Goal: Task Accomplishment & Management: Use online tool/utility

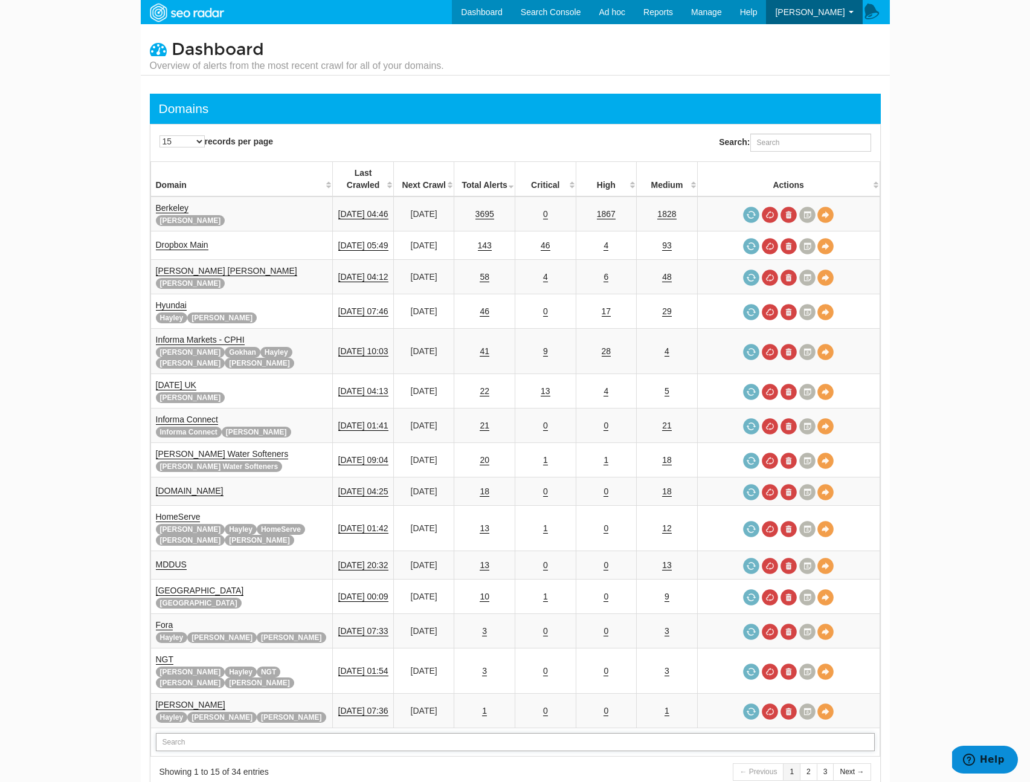
click at [275, 733] on input "text" at bounding box center [515, 742] width 719 height 18
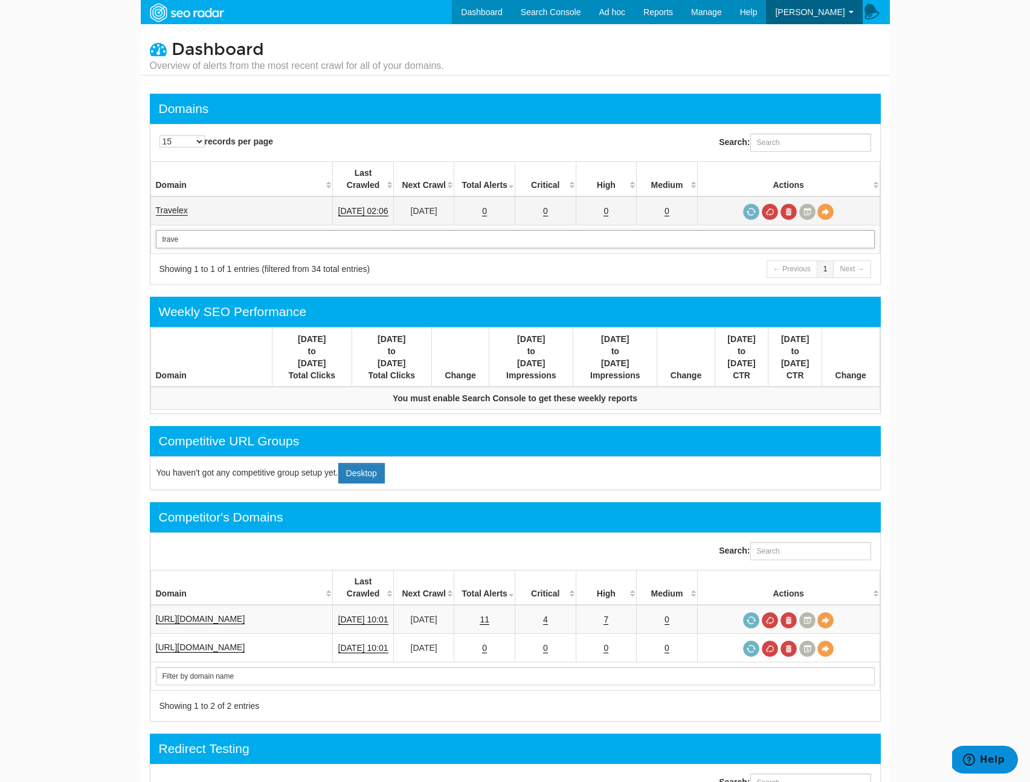
type input "trave"
click at [163, 205] on link "Travelex" at bounding box center [172, 210] width 32 height 10
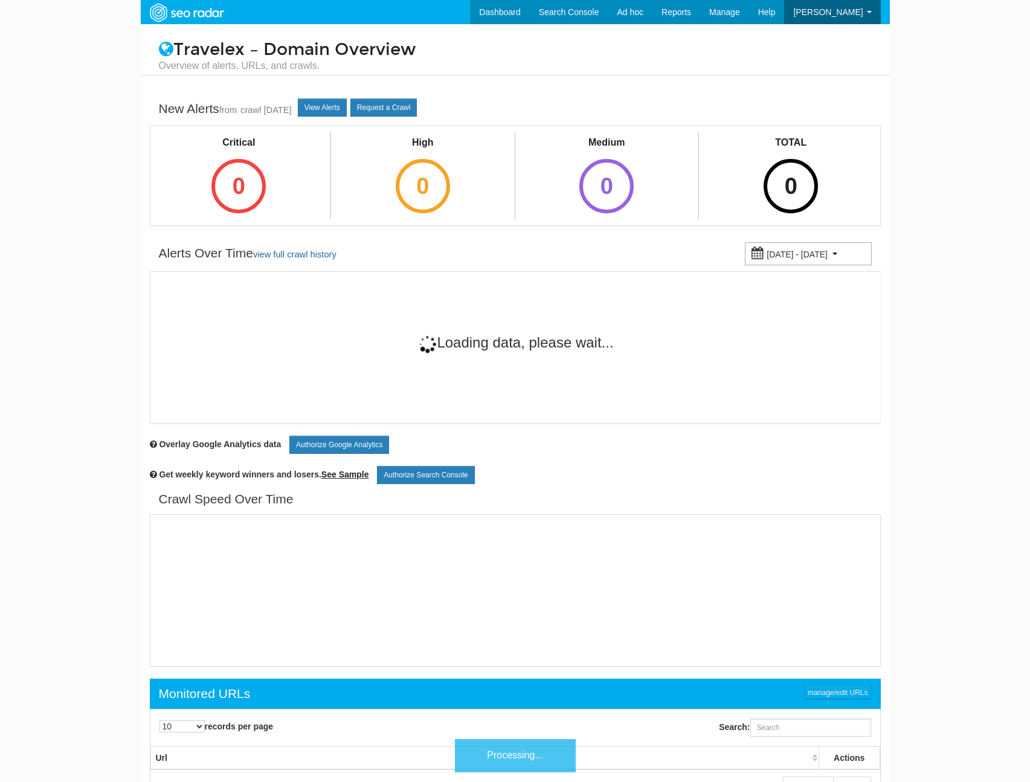
scroll to position [48, 0]
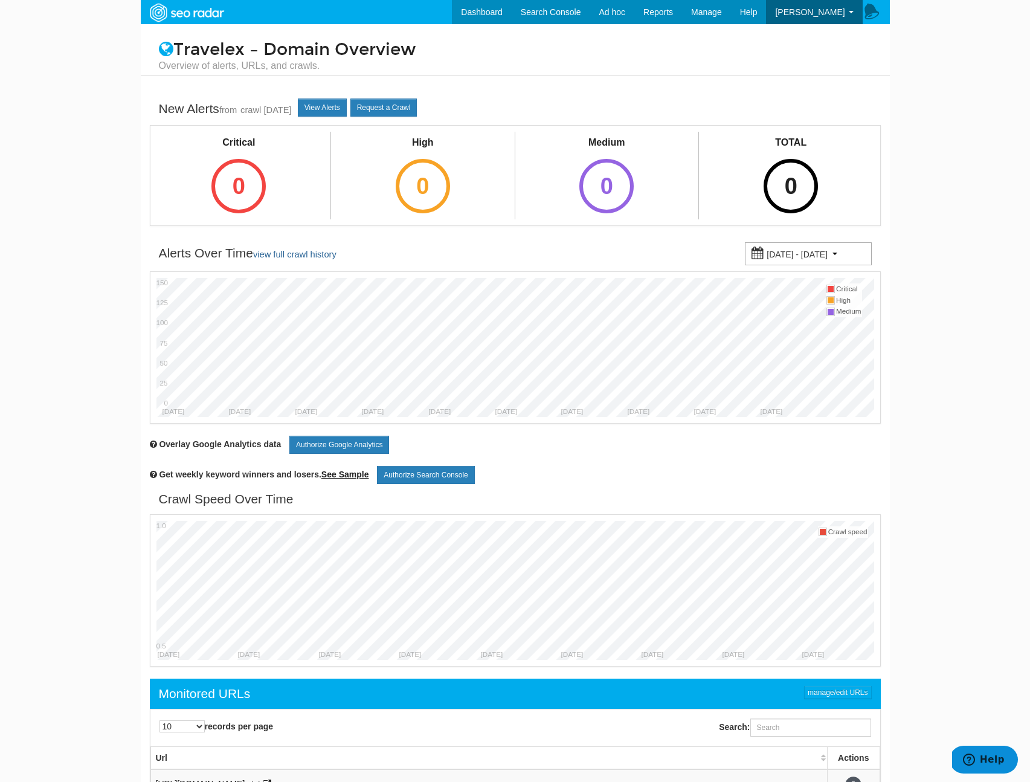
click at [817, 257] on small "[DATE] - [DATE]" at bounding box center [797, 254] width 61 height 10
type input "03/07/2025"
type input "05/06/2025"
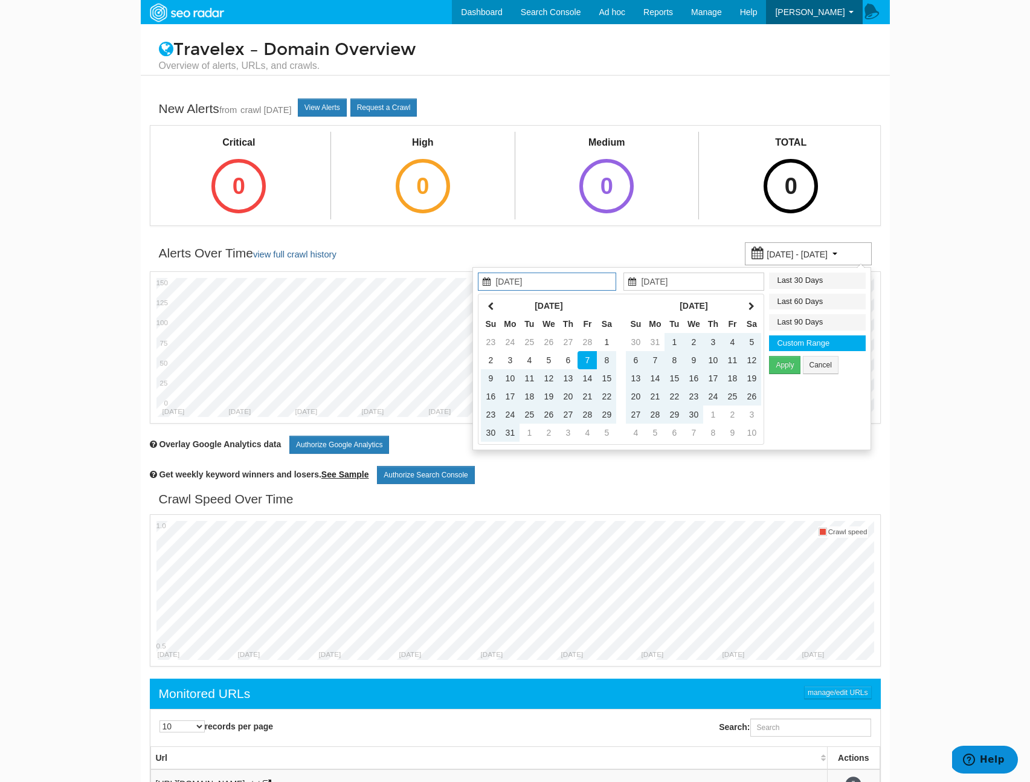
click at [750, 187] on div "TOTAL 0" at bounding box center [790, 174] width 85 height 85
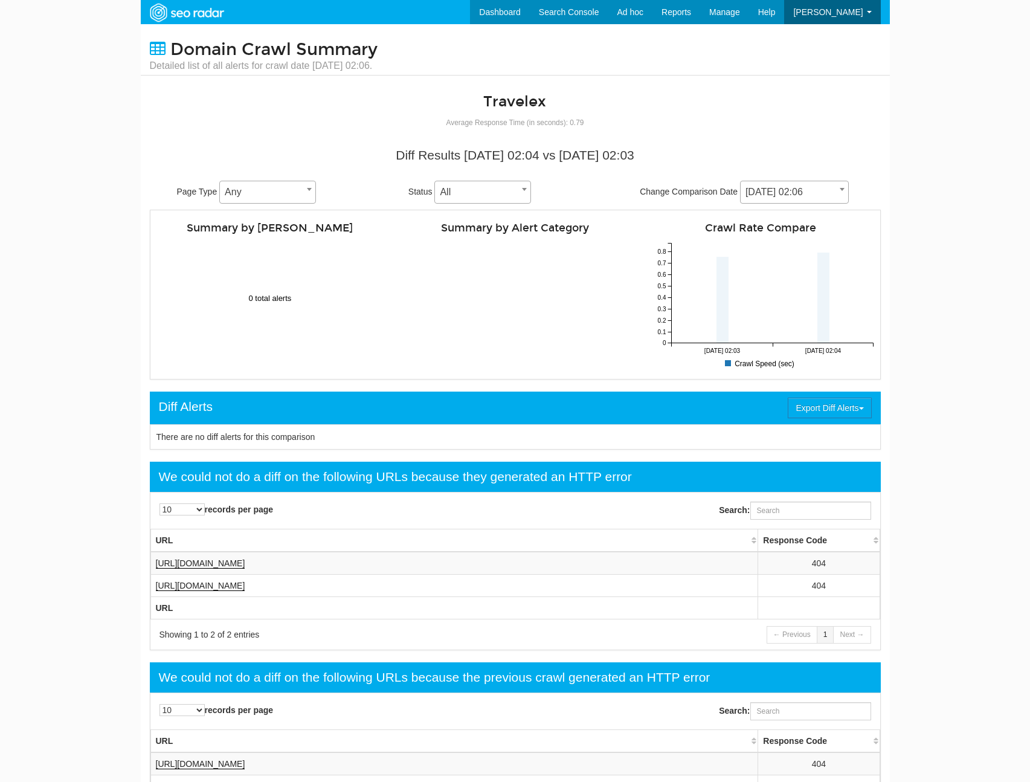
scroll to position [48, 0]
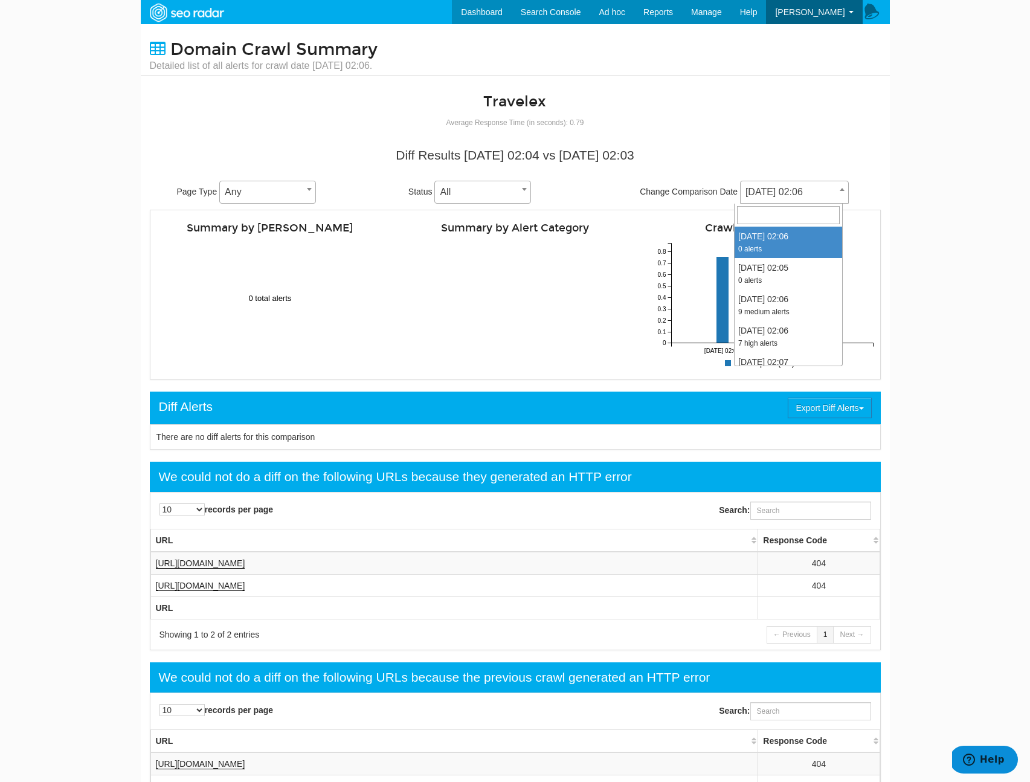
click at [797, 198] on span "09/17/2025 02:06" at bounding box center [795, 192] width 108 height 17
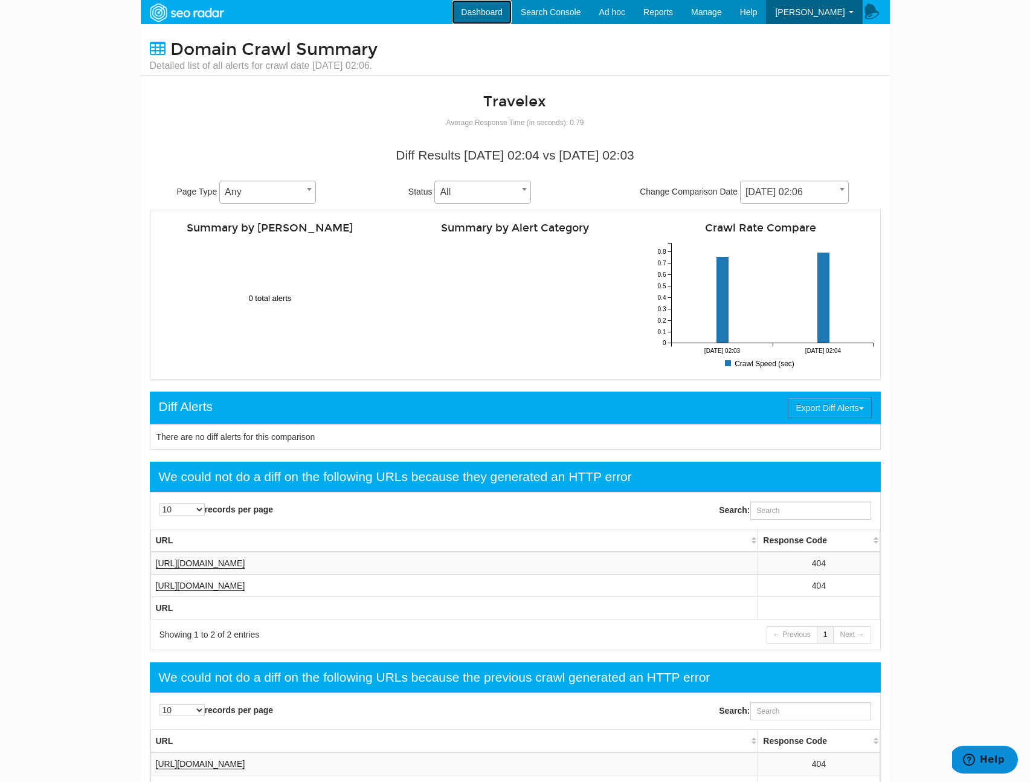
click at [462, 14] on link "Dashboard" at bounding box center [482, 12] width 60 height 24
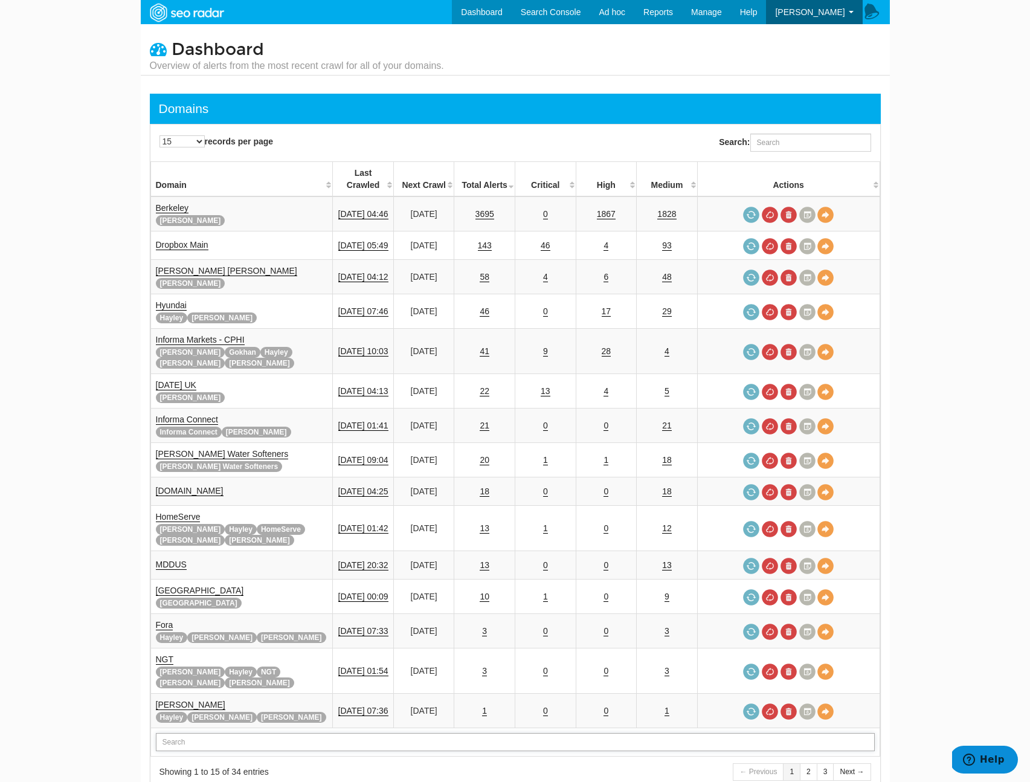
click at [190, 733] on input "text" at bounding box center [515, 742] width 719 height 18
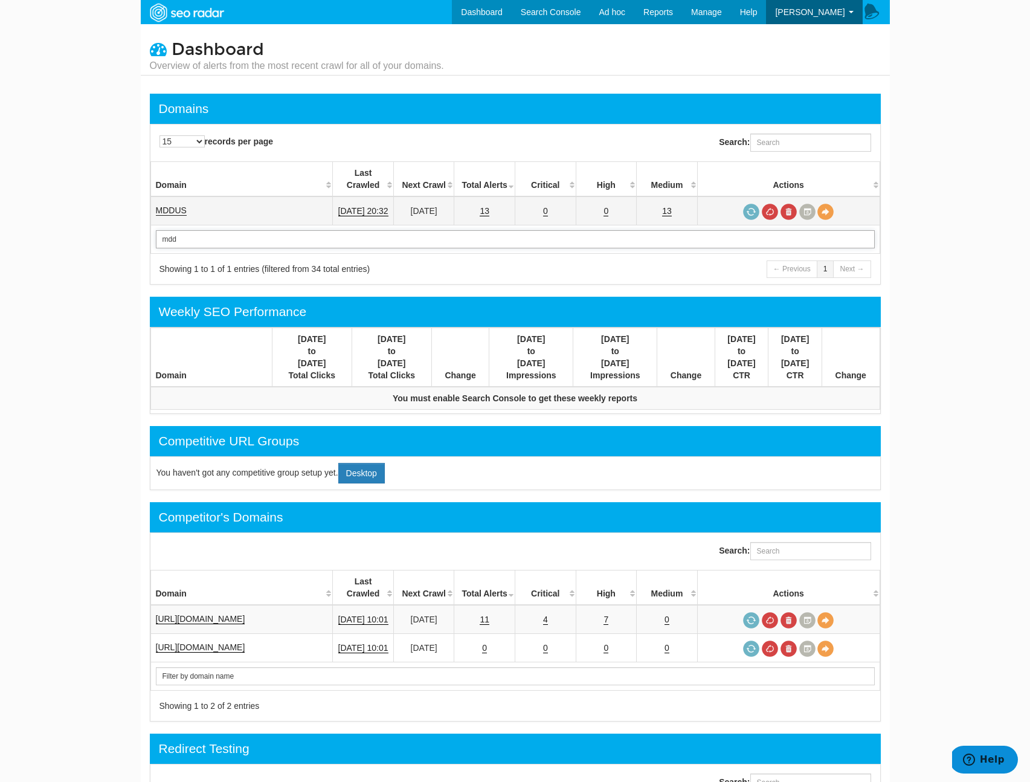
type input "mdd"
click at [160, 205] on link "MDDUS" at bounding box center [171, 210] width 31 height 10
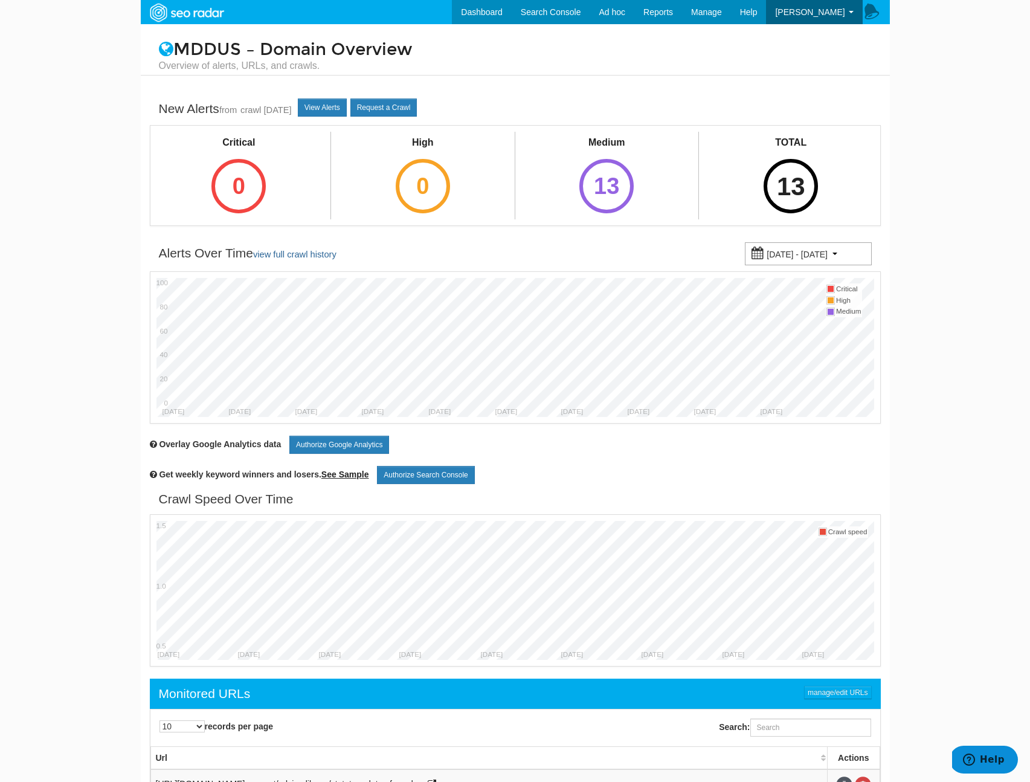
click at [792, 182] on div "13" at bounding box center [791, 186] width 54 height 54
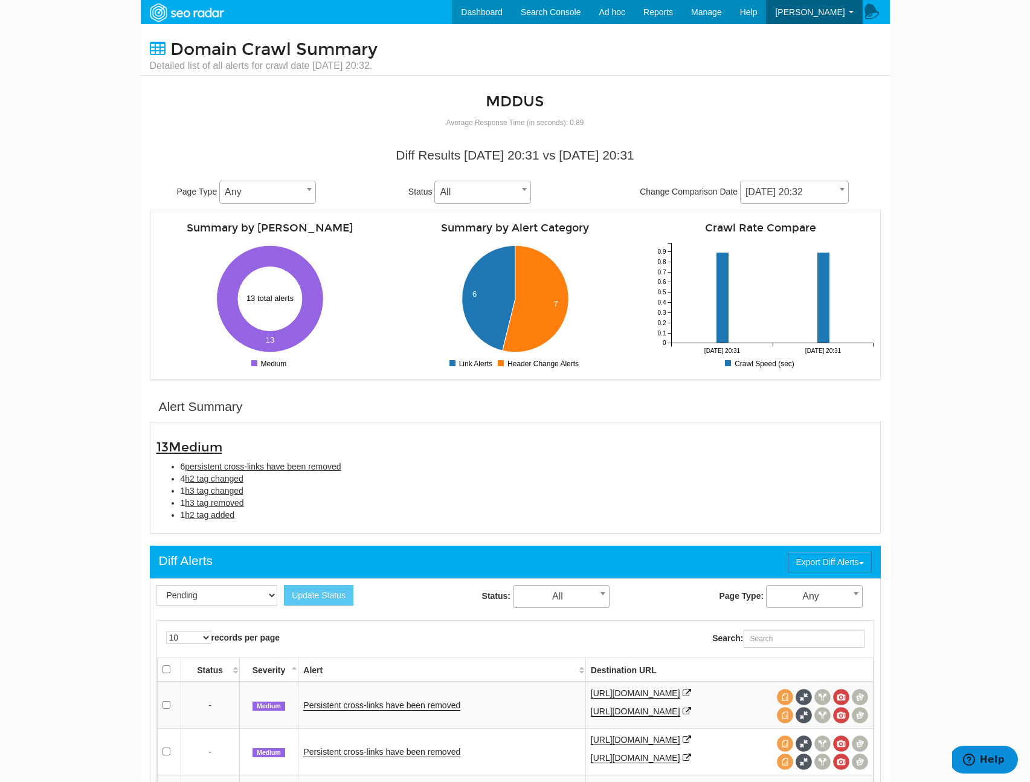
click at [285, 504] on li "1 h3 tag removed" at bounding box center [527, 503] width 693 height 12
drag, startPoint x: 280, startPoint y: 525, endPoint x: 138, endPoint y: 443, distance: 163.7
click at [138, 443] on body "Dashboard Search Console Ad hoc Internet Archive Diff tool Mobile vs. Desktop F…" at bounding box center [515, 391] width 1030 height 782
copy div "13 Medium 6 persistent cross-links have been removed 4 h2 tag changed 1 h3 tag …"
click at [809, 185] on span "09/17/2025 20:32" at bounding box center [795, 192] width 108 height 17
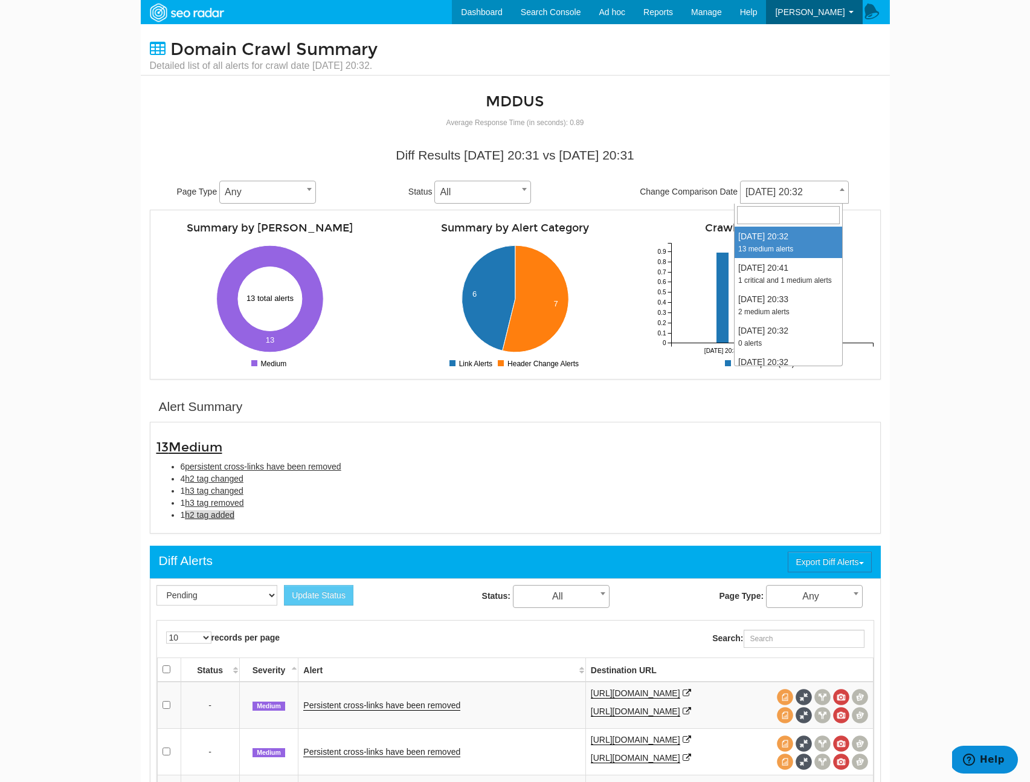
click at [205, 516] on span "h2 tag added" at bounding box center [210, 515] width 50 height 10
type input "h2 tag added"
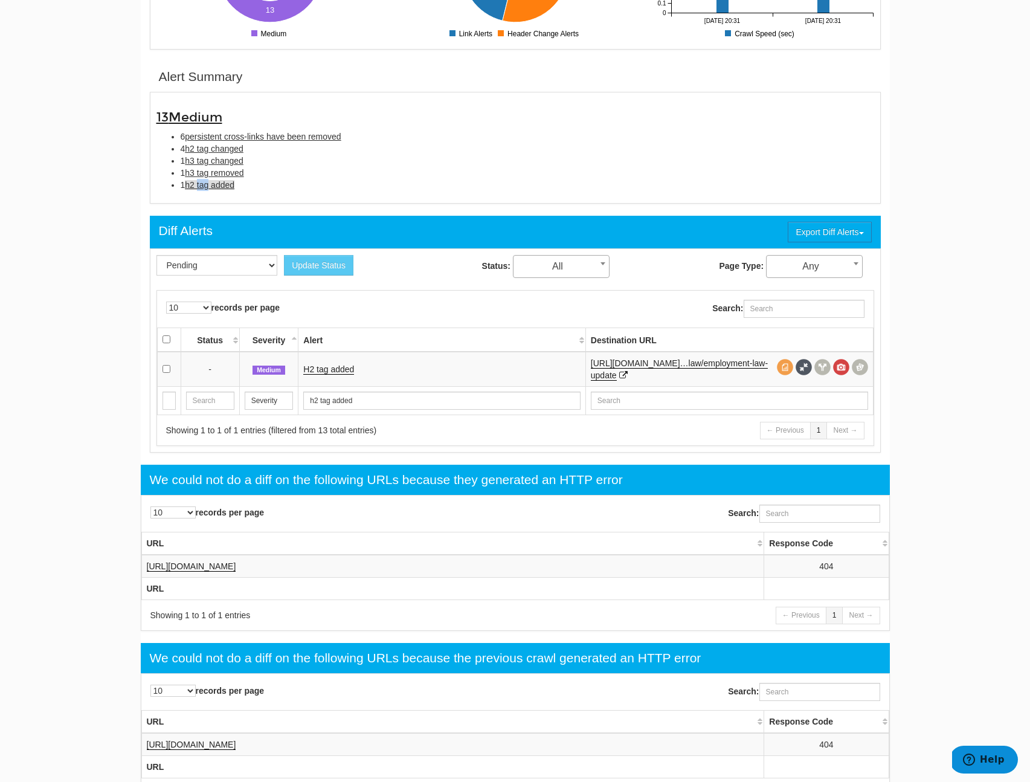
scroll to position [392, 0]
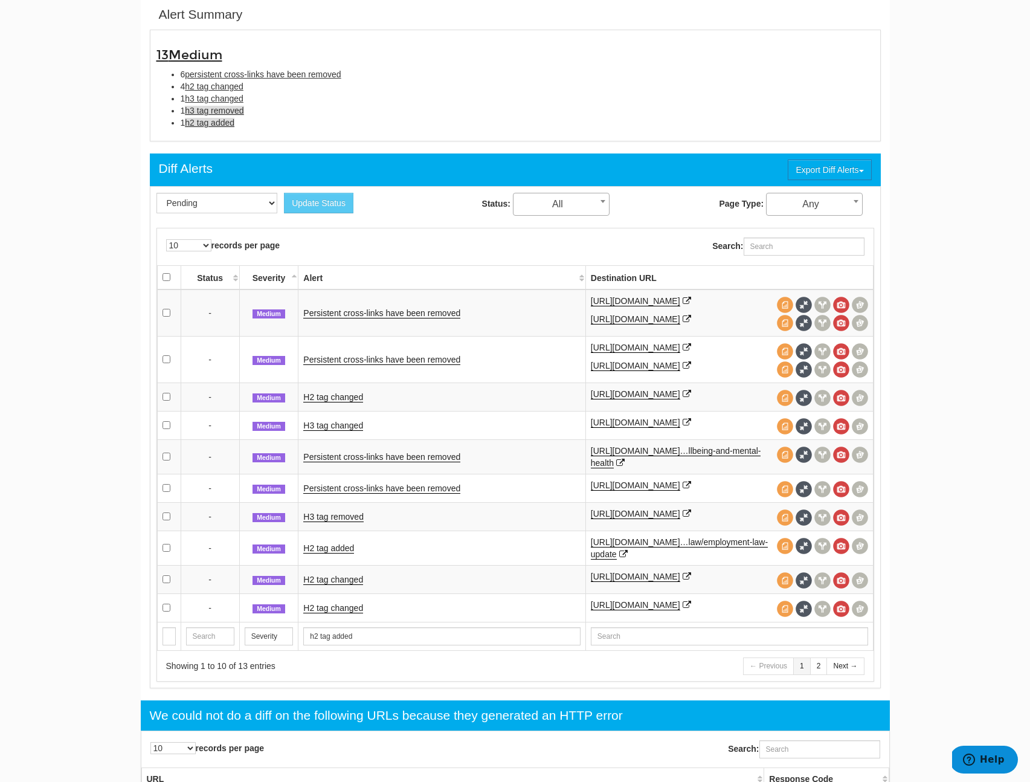
click at [223, 109] on span "h3 tag removed" at bounding box center [214, 111] width 59 height 10
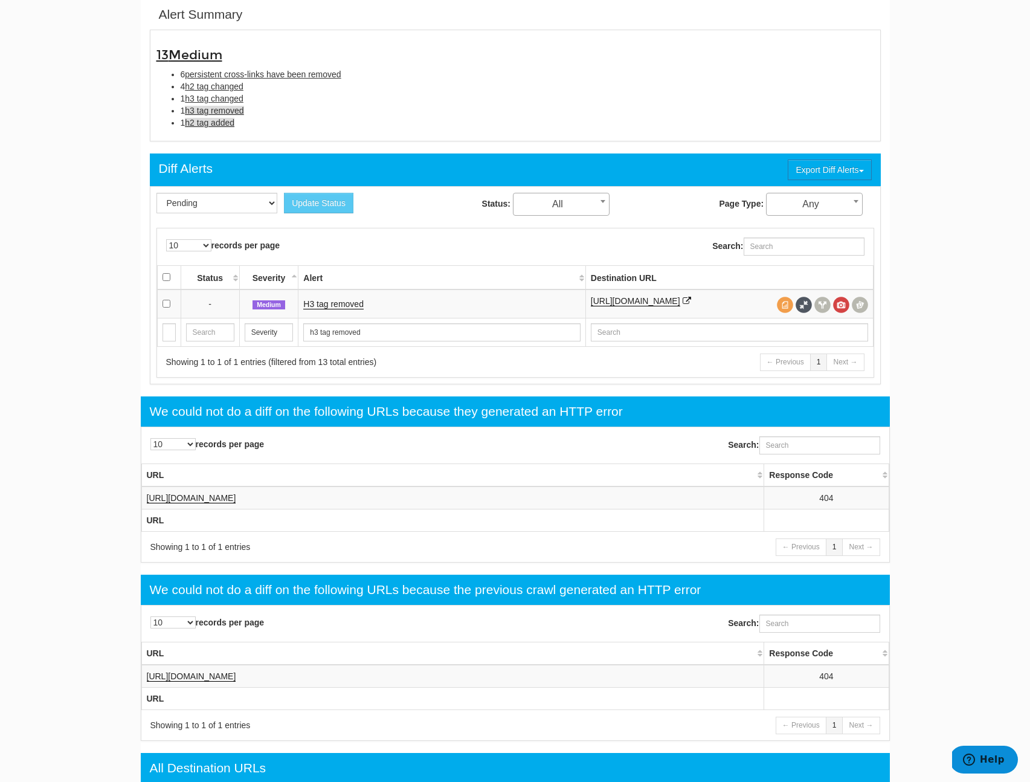
click at [216, 120] on span "h2 tag added" at bounding box center [210, 123] width 50 height 10
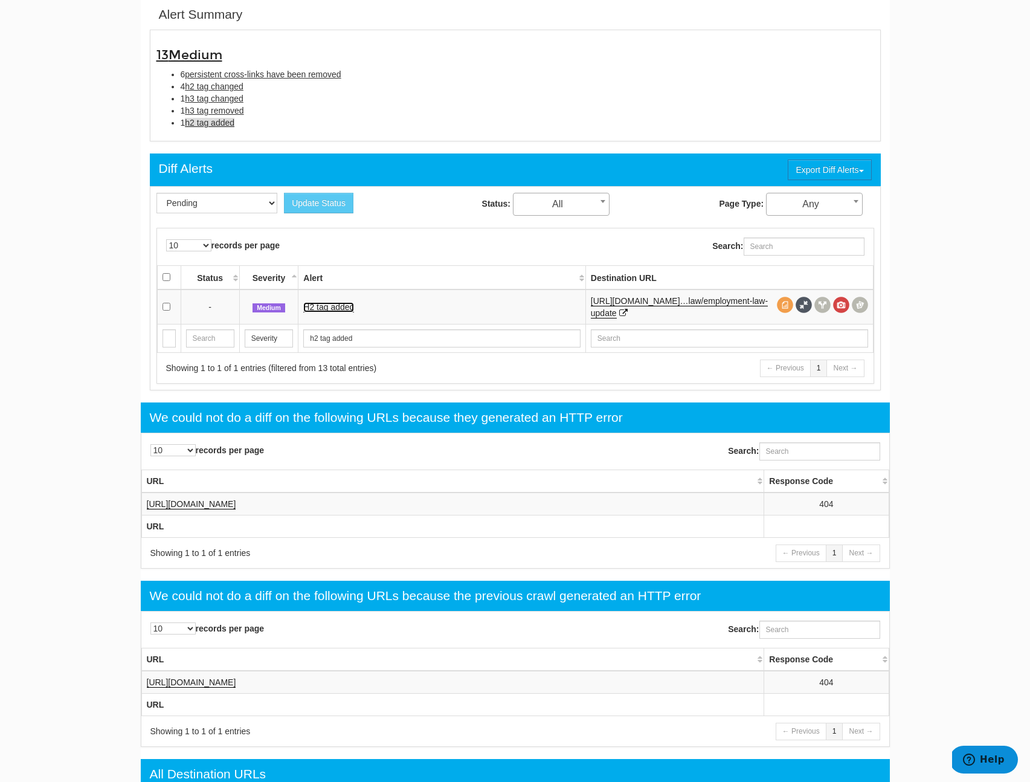
click at [330, 305] on link "H2 tag added" at bounding box center [328, 307] width 51 height 10
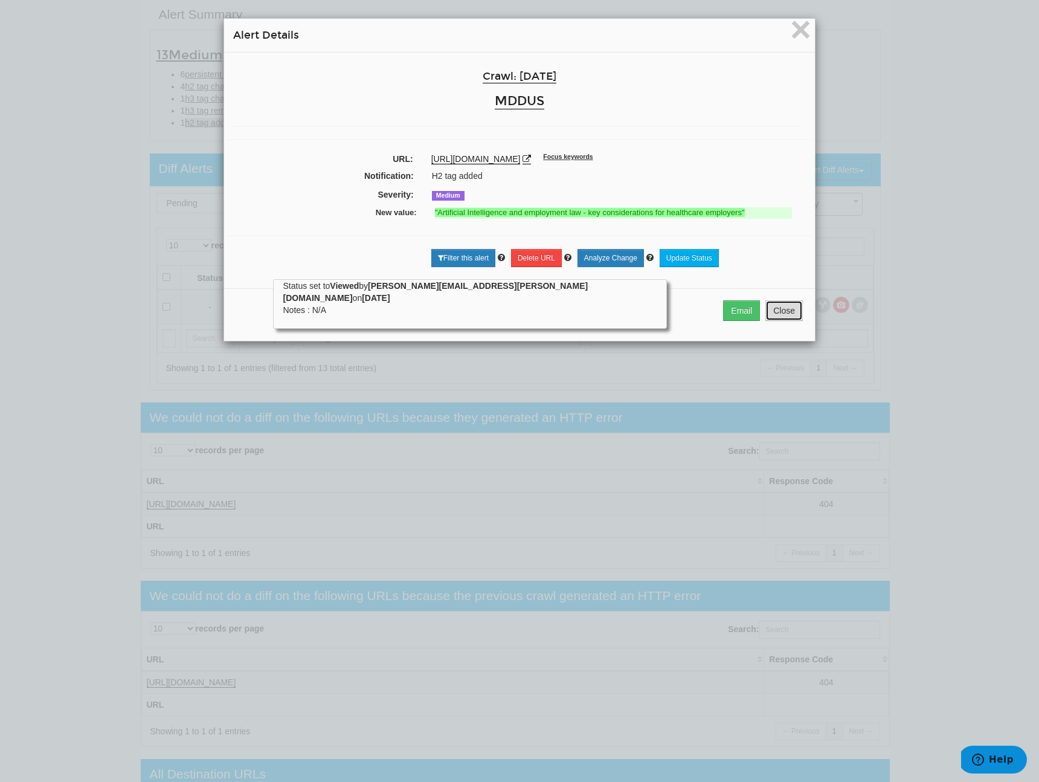
click at [791, 317] on button "Close" at bounding box center [783, 310] width 37 height 21
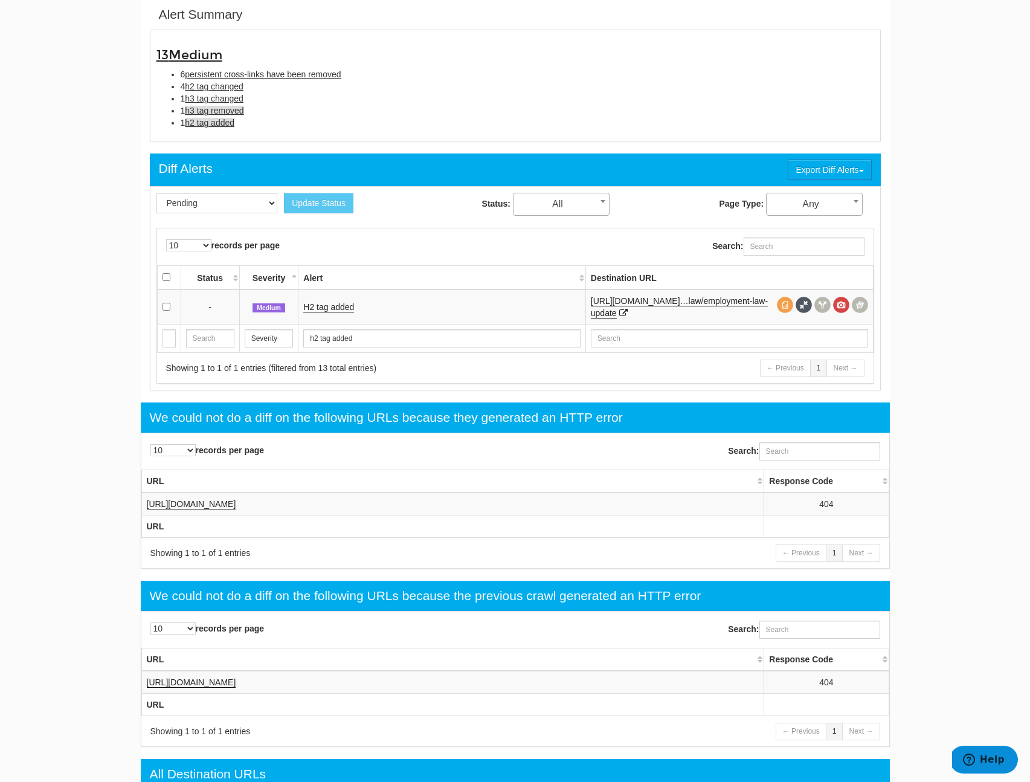
click at [204, 106] on span "h3 tag removed" at bounding box center [214, 111] width 59 height 10
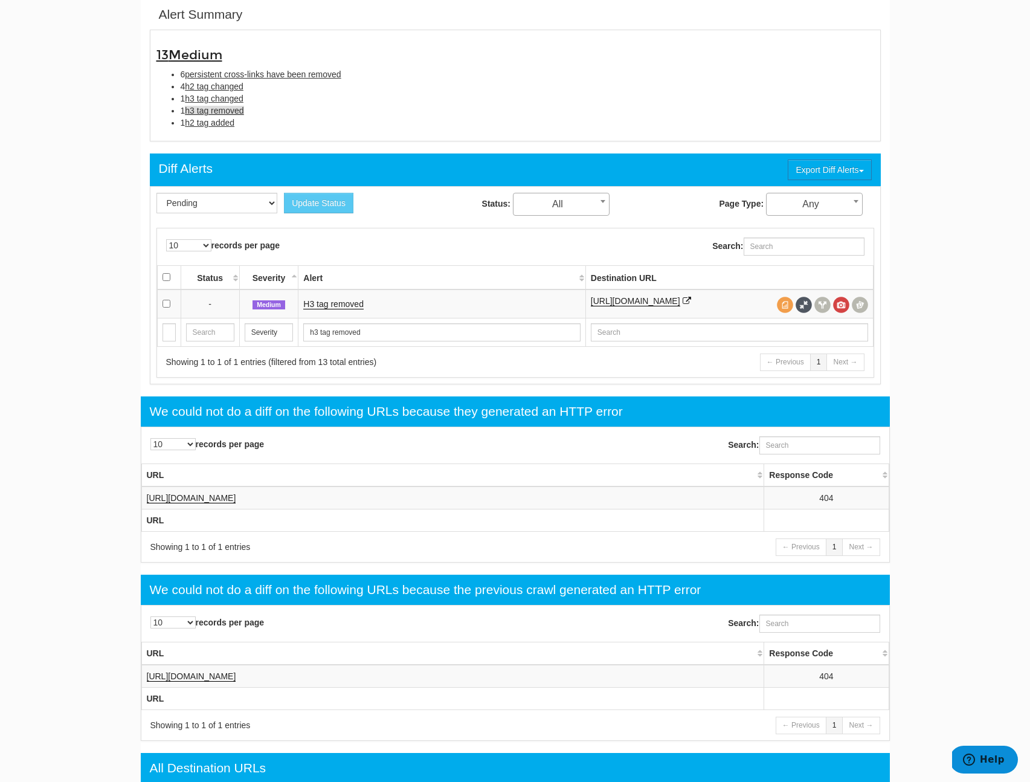
click at [312, 309] on td "H3 tag removed" at bounding box center [441, 303] width 287 height 29
click at [346, 303] on link "H3 tag removed" at bounding box center [333, 304] width 60 height 10
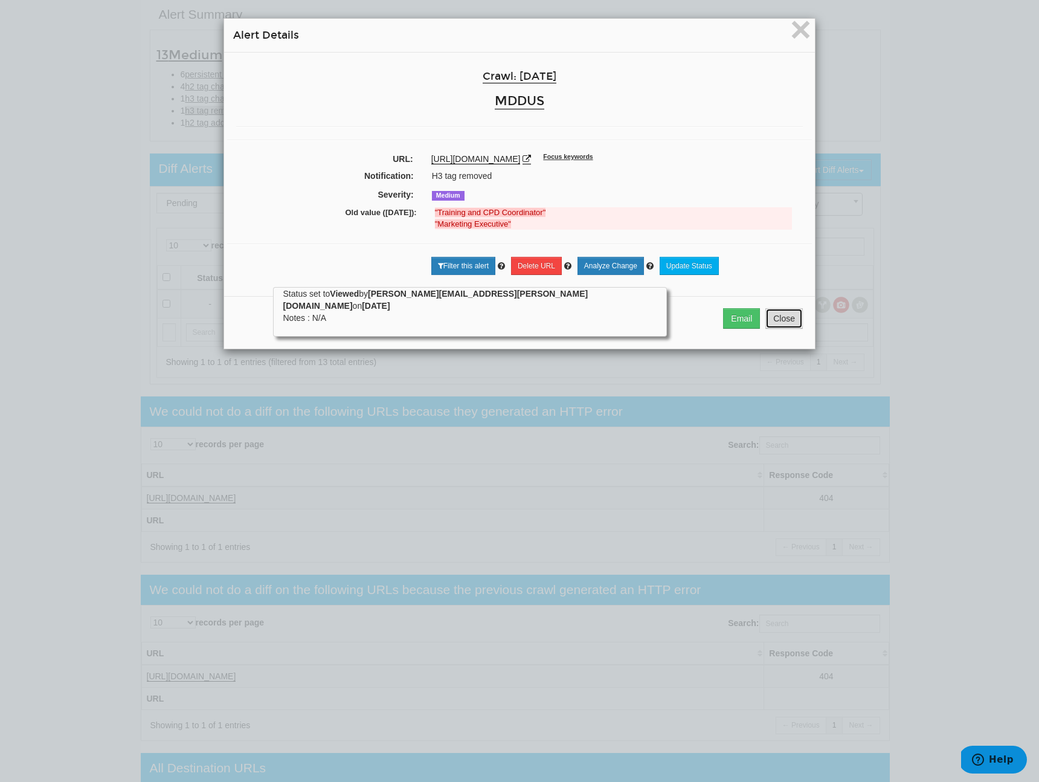
click at [790, 324] on button "Close" at bounding box center [783, 318] width 37 height 21
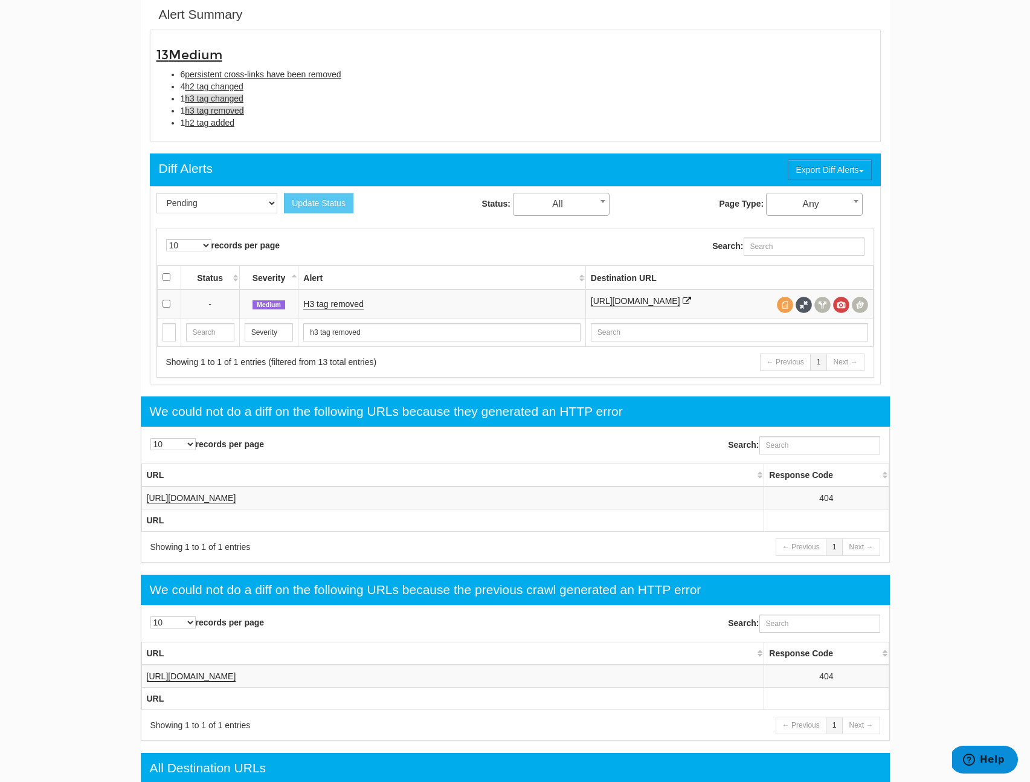
click at [219, 101] on span "h3 tag changed" at bounding box center [214, 99] width 59 height 10
click at [225, 89] on span "h2 tag changed" at bounding box center [214, 87] width 59 height 10
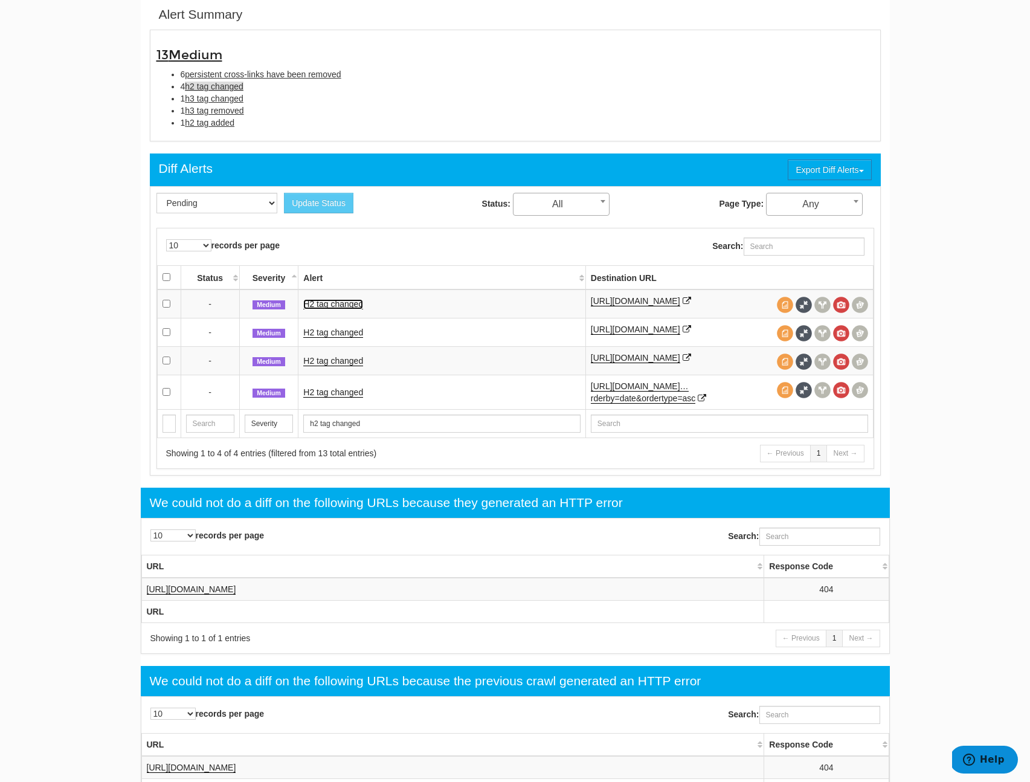
click at [330, 306] on link "H2 tag changed" at bounding box center [333, 304] width 60 height 10
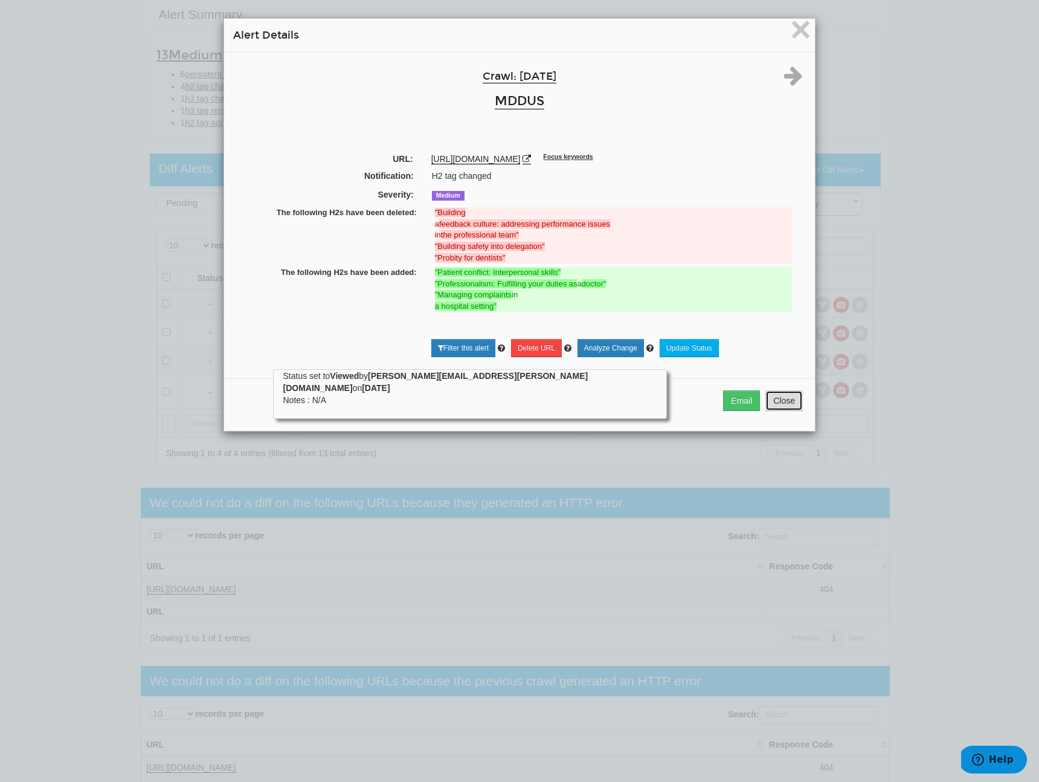
click at [773, 409] on button "Close" at bounding box center [783, 400] width 37 height 21
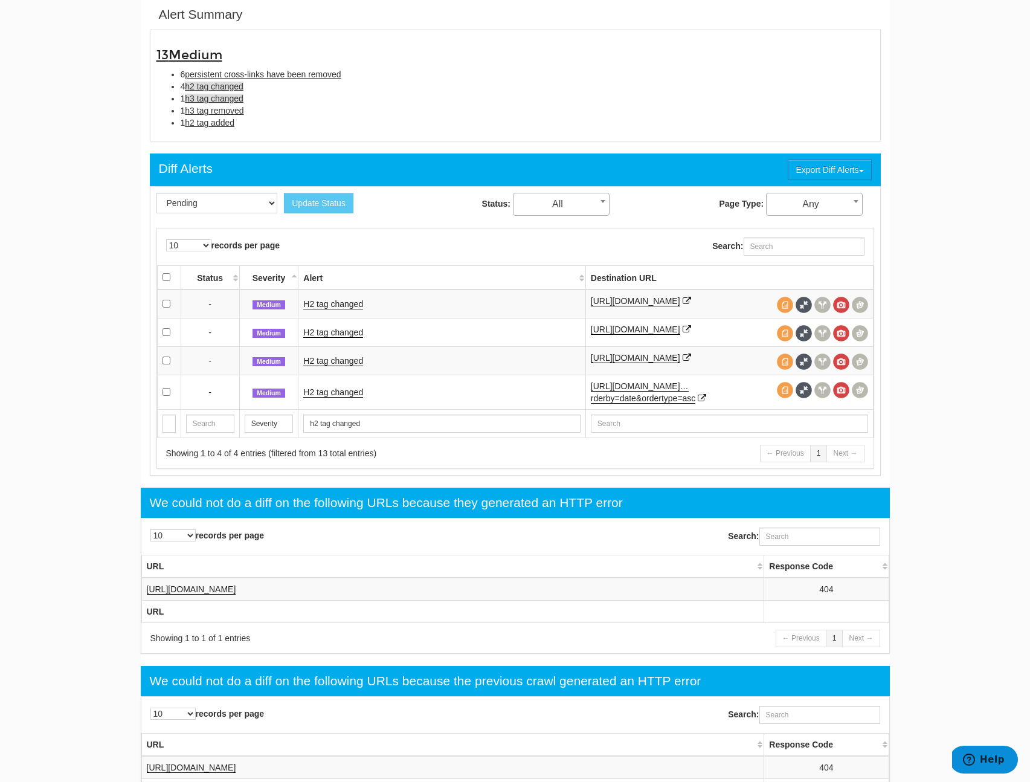
click at [216, 101] on span "h3 tag changed" at bounding box center [214, 99] width 59 height 10
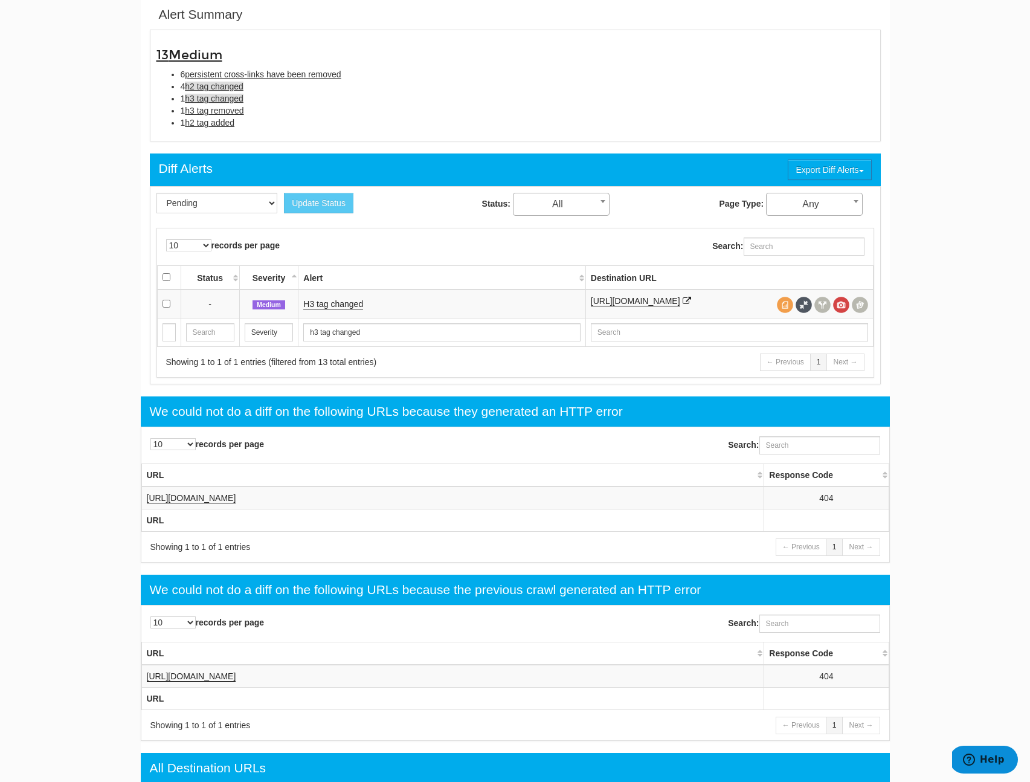
click at [226, 86] on span "h2 tag changed" at bounding box center [214, 87] width 59 height 10
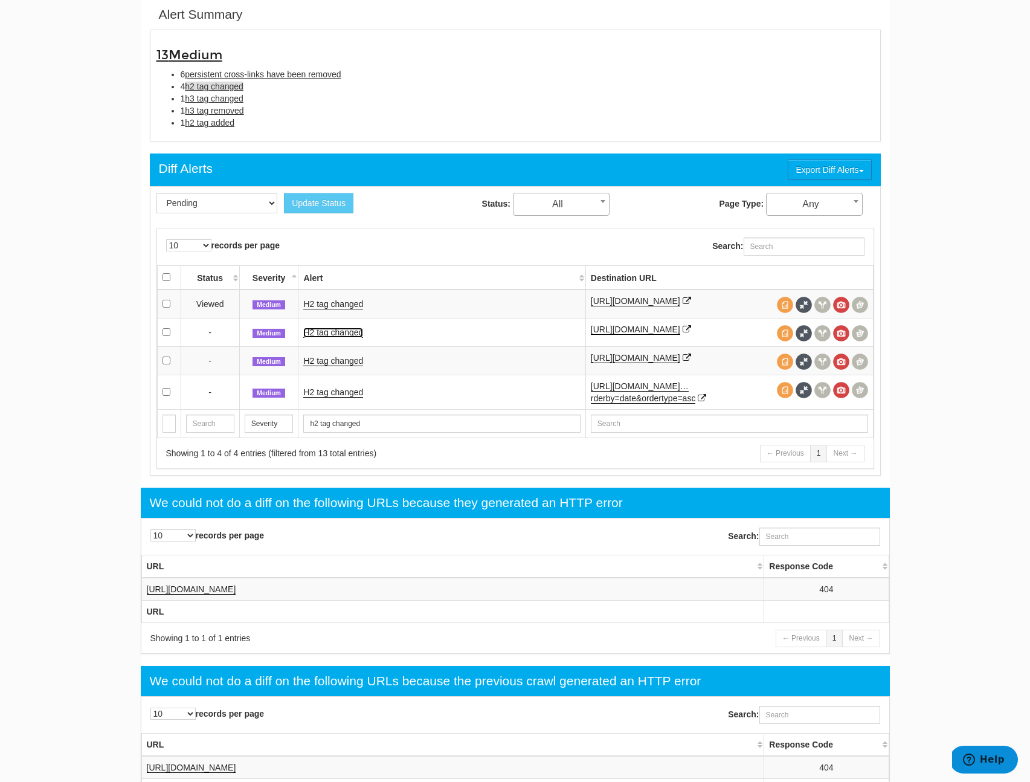
click at [328, 338] on link "H2 tag changed" at bounding box center [333, 332] width 60 height 10
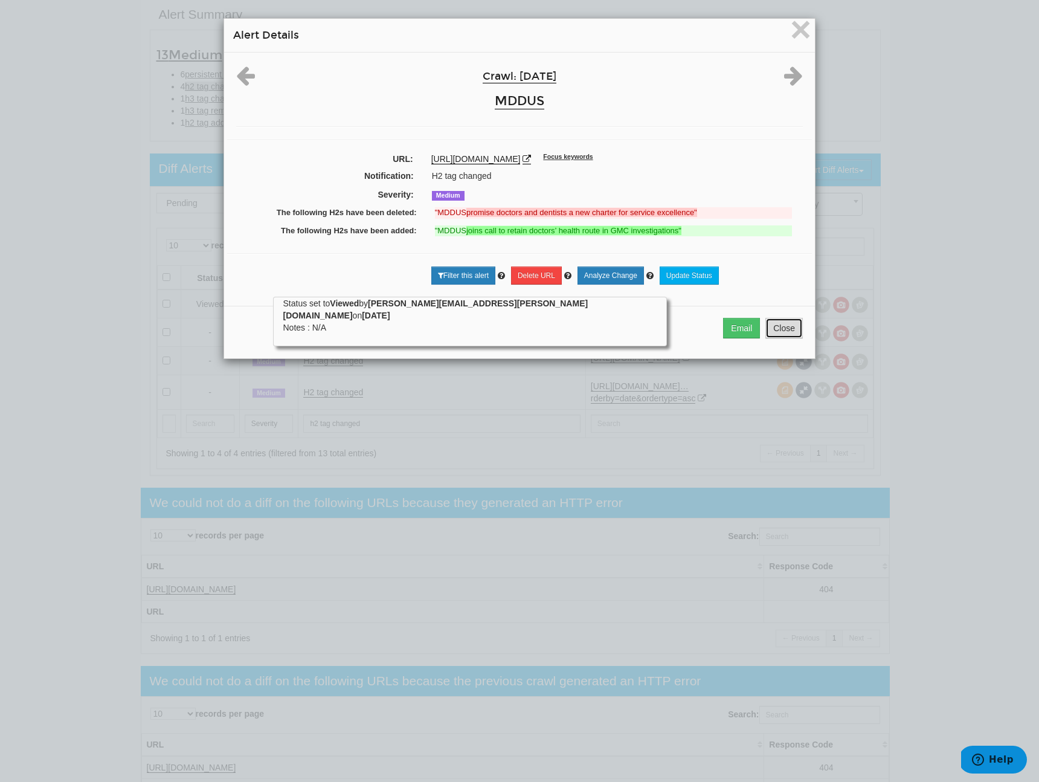
click at [777, 333] on button "Close" at bounding box center [783, 328] width 37 height 21
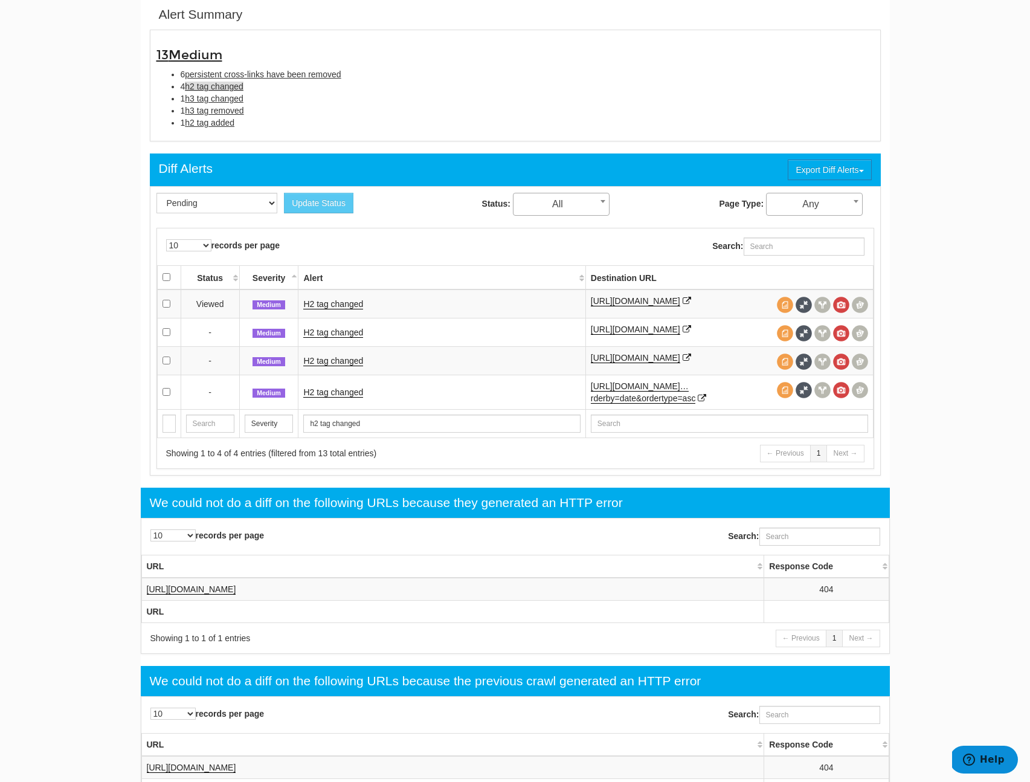
click at [339, 375] on td "H2 tag changed" at bounding box center [441, 360] width 287 height 28
click at [341, 366] on link "H2 tag changed" at bounding box center [333, 361] width 60 height 10
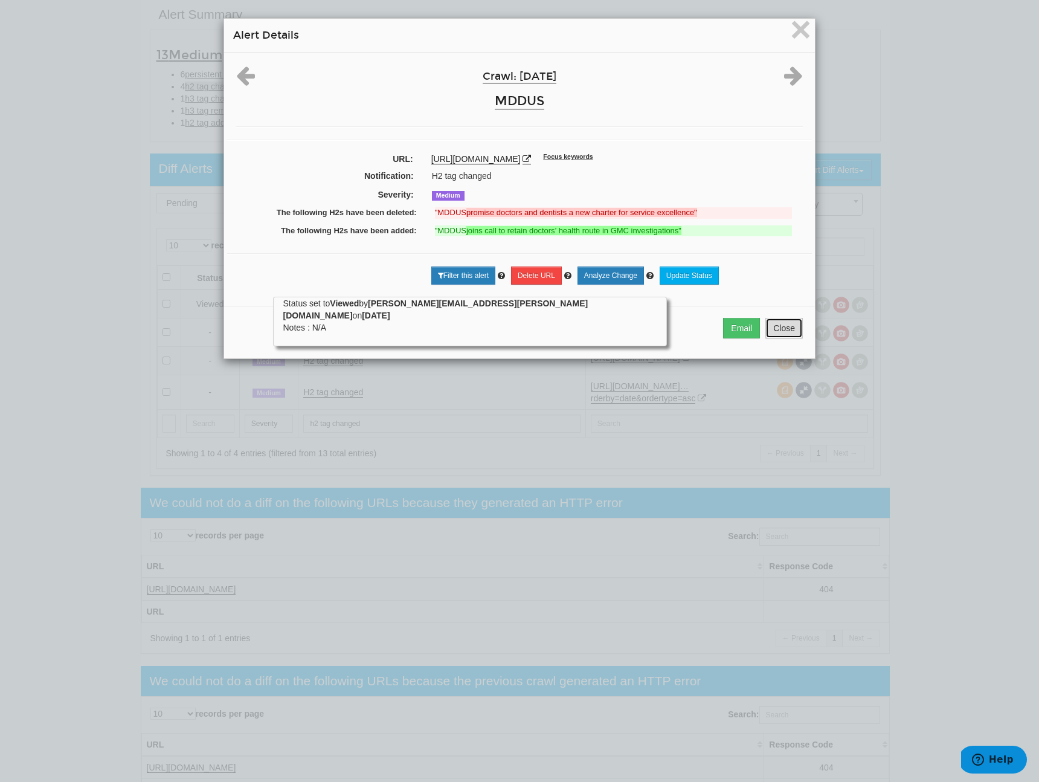
click at [788, 330] on button "Close" at bounding box center [783, 328] width 37 height 21
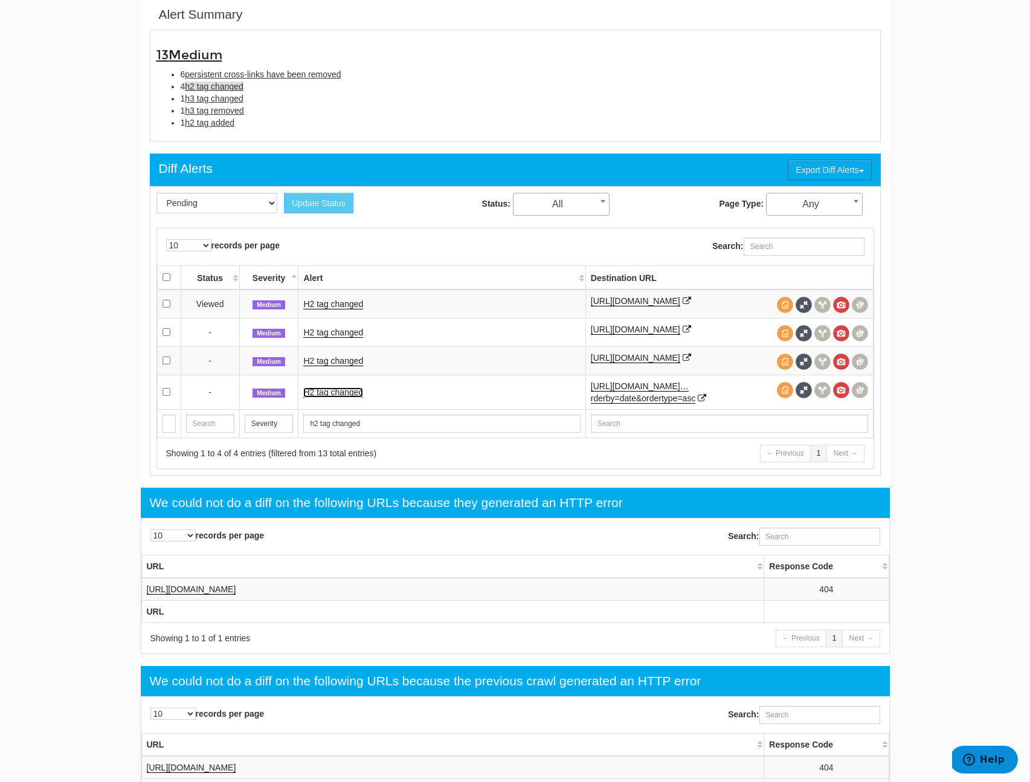
click at [337, 397] on link "H2 tag changed" at bounding box center [333, 392] width 60 height 10
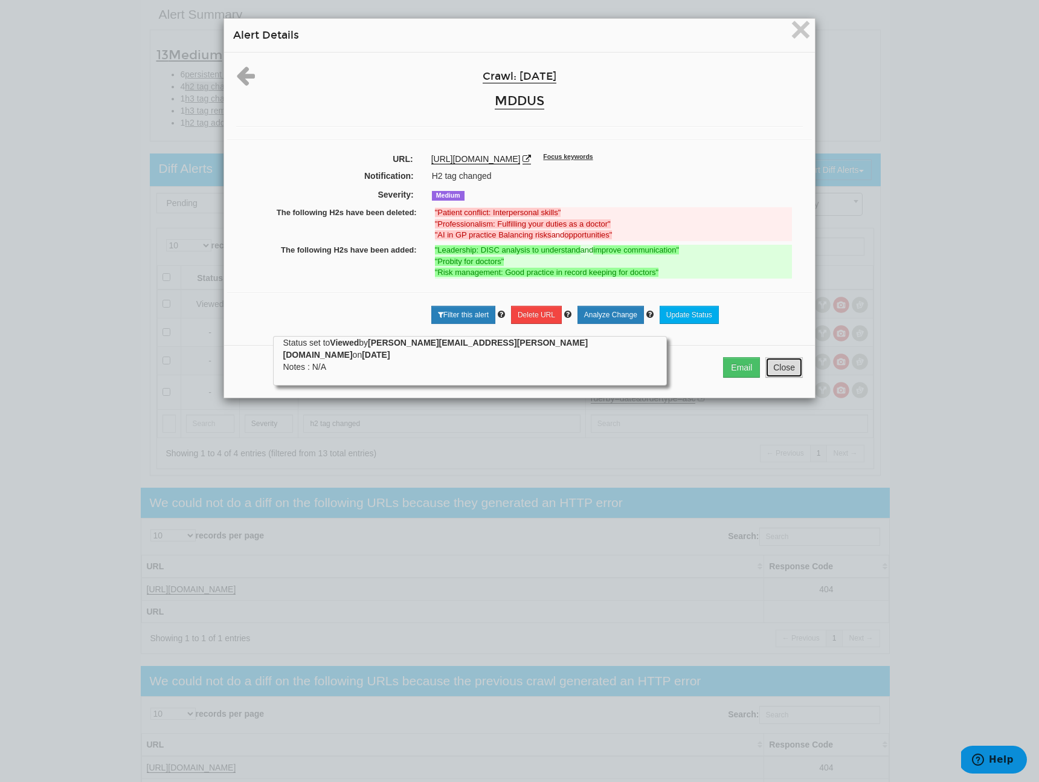
click at [780, 378] on button "Close" at bounding box center [783, 367] width 37 height 21
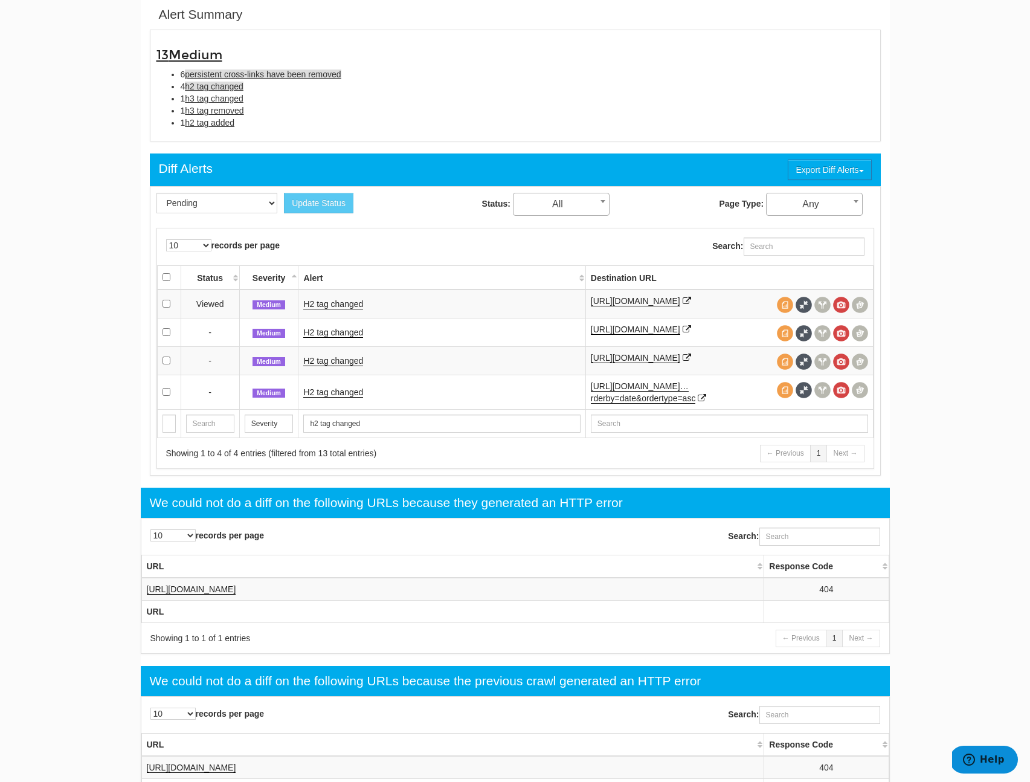
click at [220, 77] on span "persistent cross-links have been removed" at bounding box center [263, 74] width 156 height 10
type input "persistent cross-links have been removed"
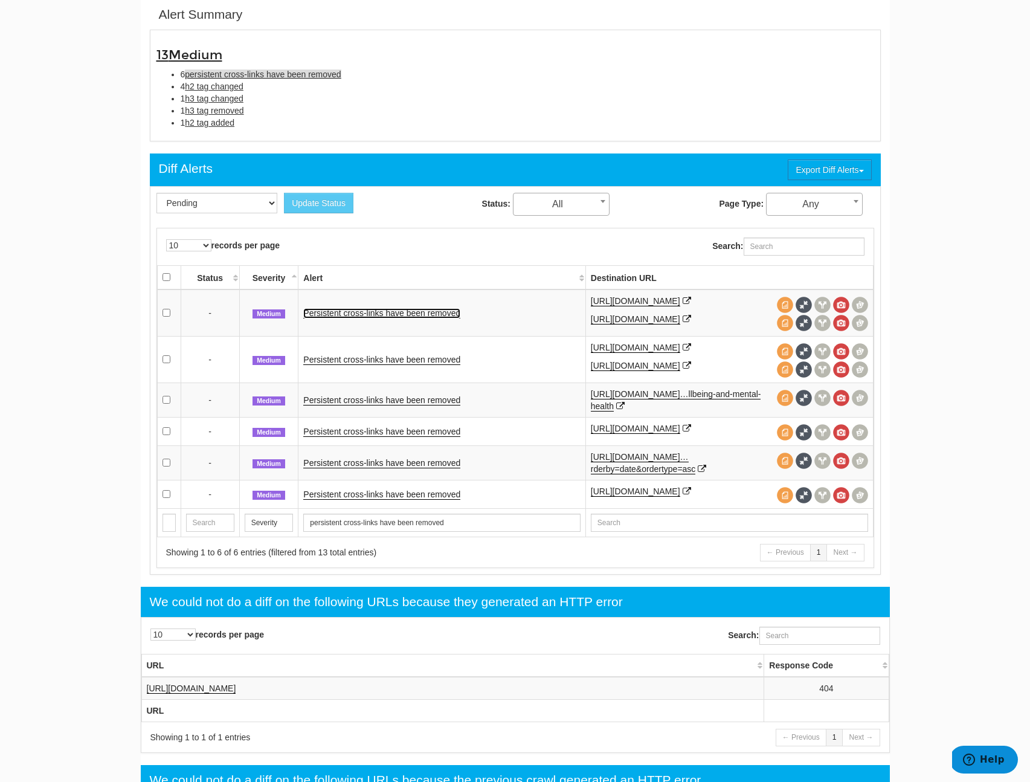
click at [440, 314] on link "Persistent cross-links have been removed" at bounding box center [381, 313] width 157 height 10
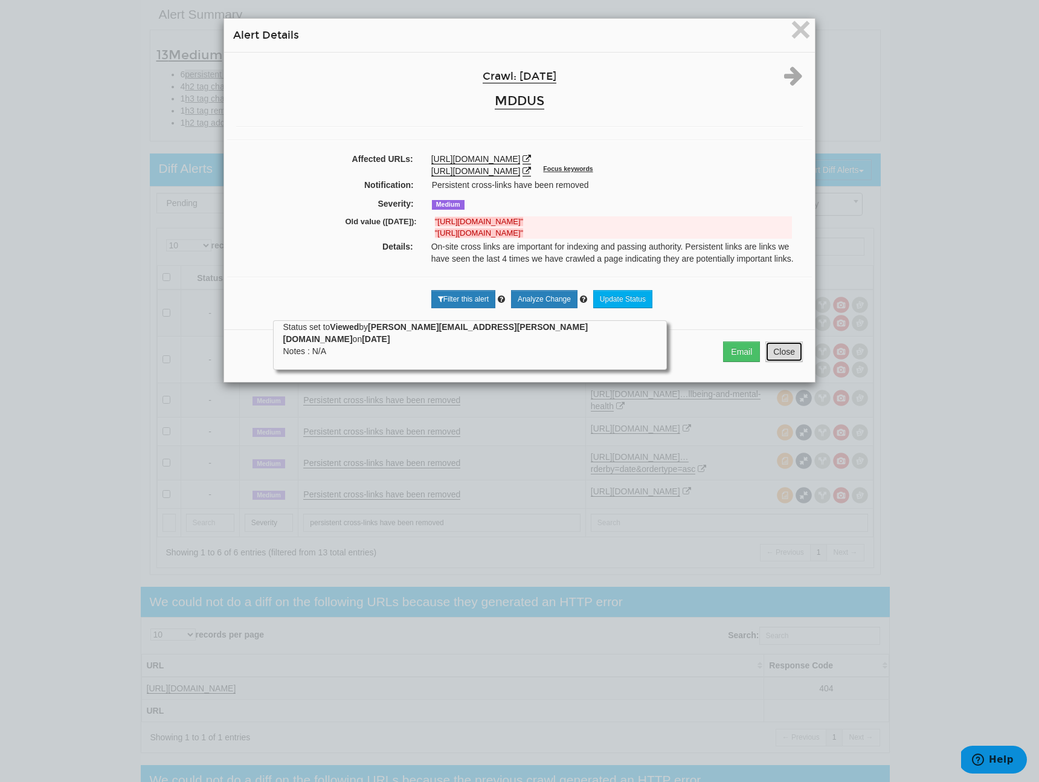
click at [770, 359] on button "Close" at bounding box center [783, 351] width 37 height 21
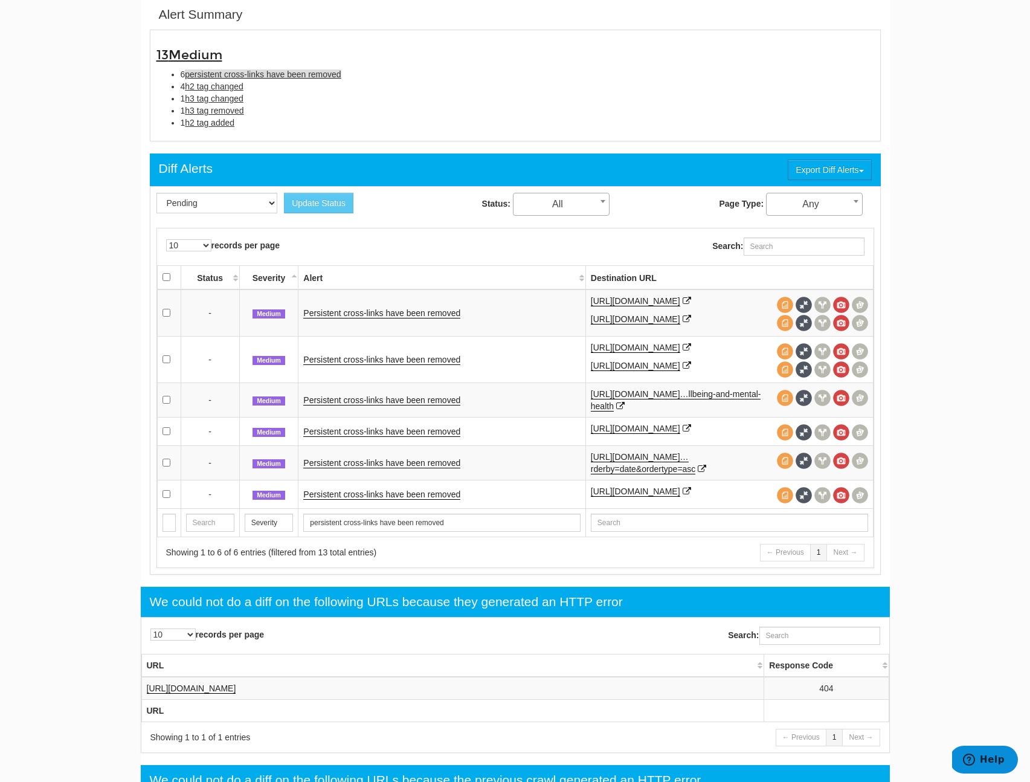
click at [359, 378] on td "Persistent cross-links have been removed" at bounding box center [441, 359] width 287 height 47
click at [362, 365] on link "Persistent cross-links have been removed" at bounding box center [381, 360] width 157 height 10
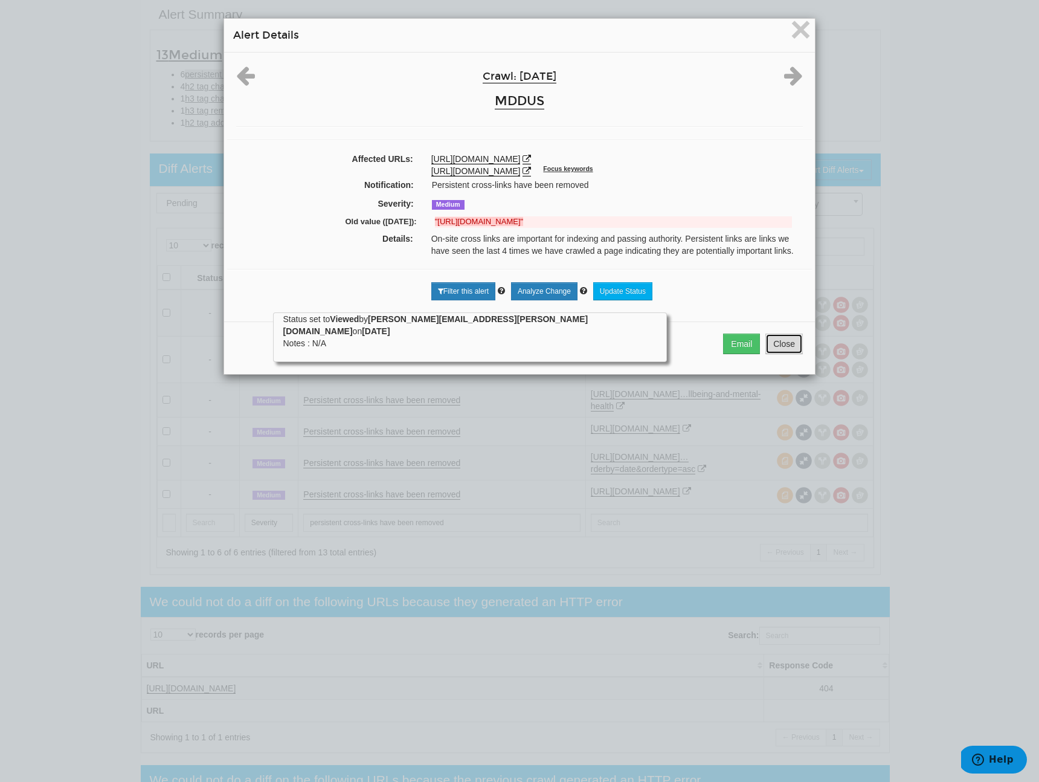
click at [782, 353] on button "Close" at bounding box center [783, 343] width 37 height 21
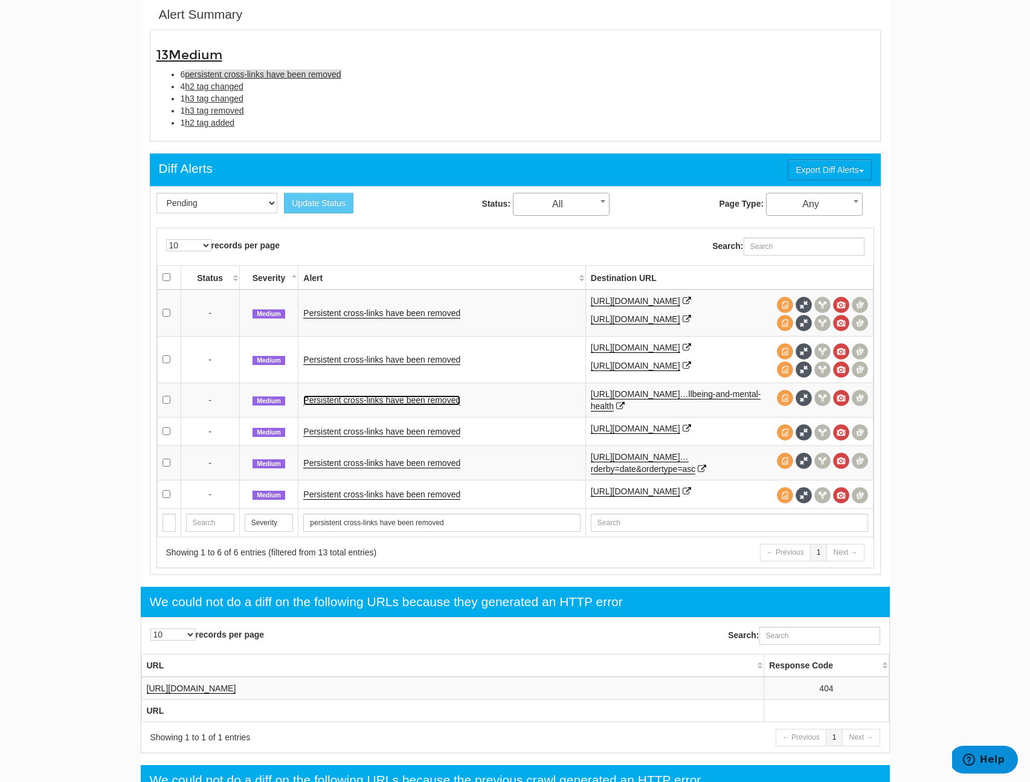
click at [402, 405] on link "Persistent cross-links have been removed" at bounding box center [381, 400] width 157 height 10
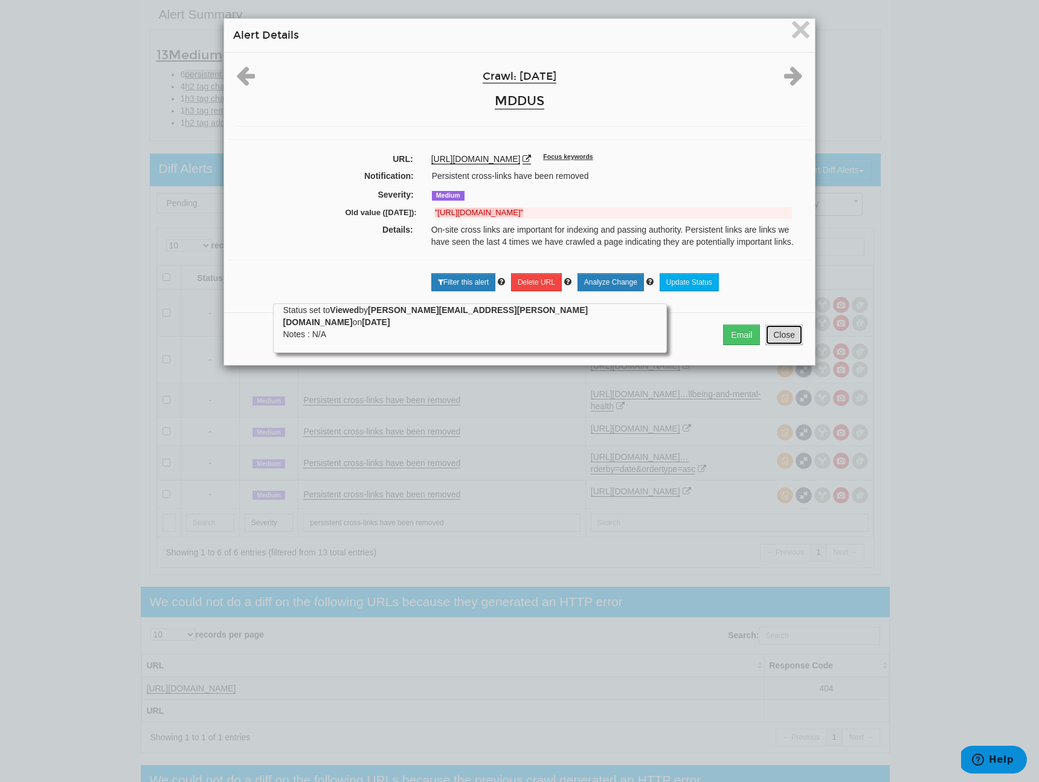
click at [774, 345] on button "Close" at bounding box center [783, 334] width 37 height 21
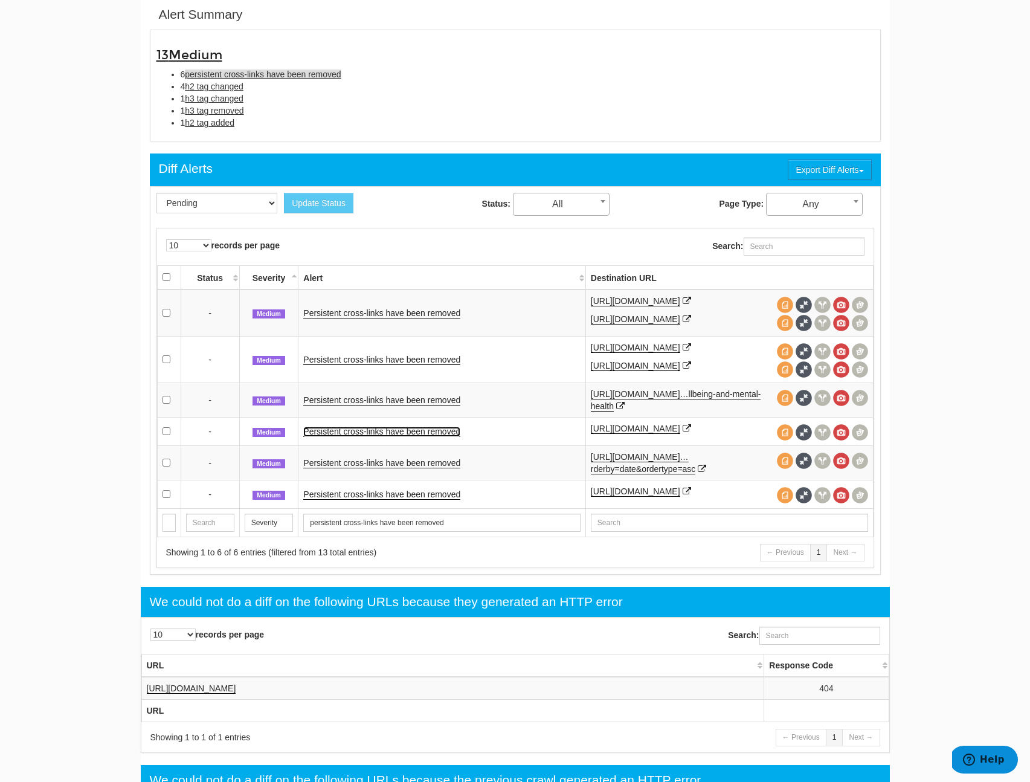
click at [435, 437] on link "Persistent cross-links have been removed" at bounding box center [381, 431] width 157 height 10
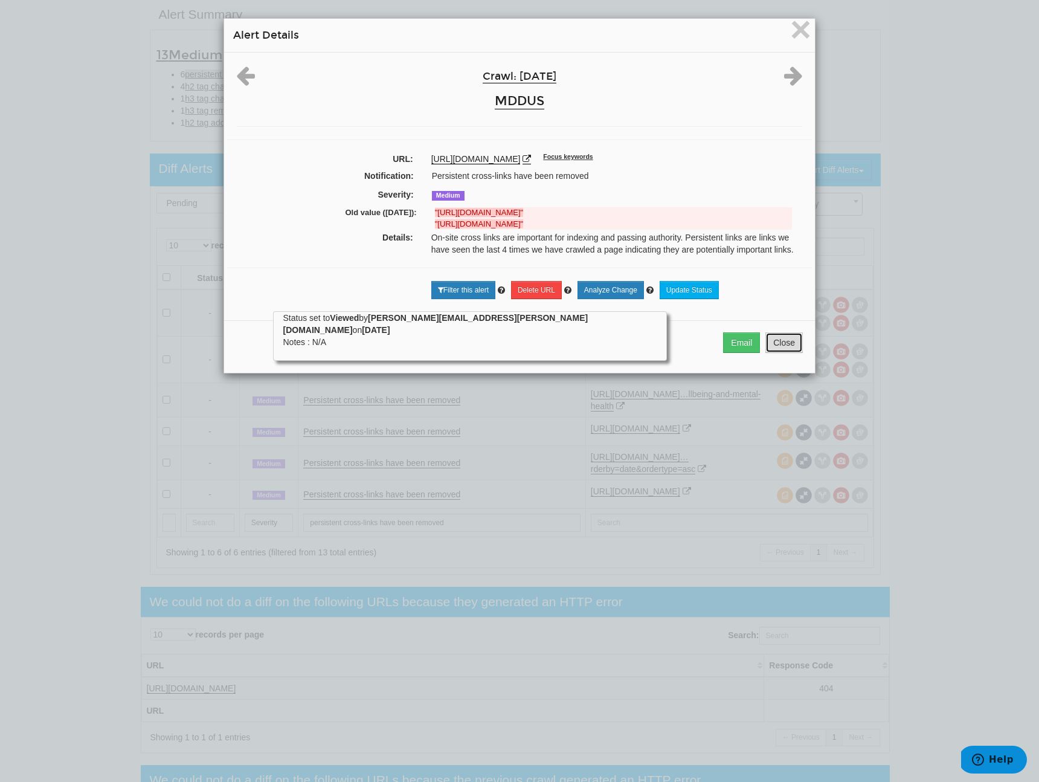
click at [782, 341] on button "Close" at bounding box center [783, 342] width 37 height 21
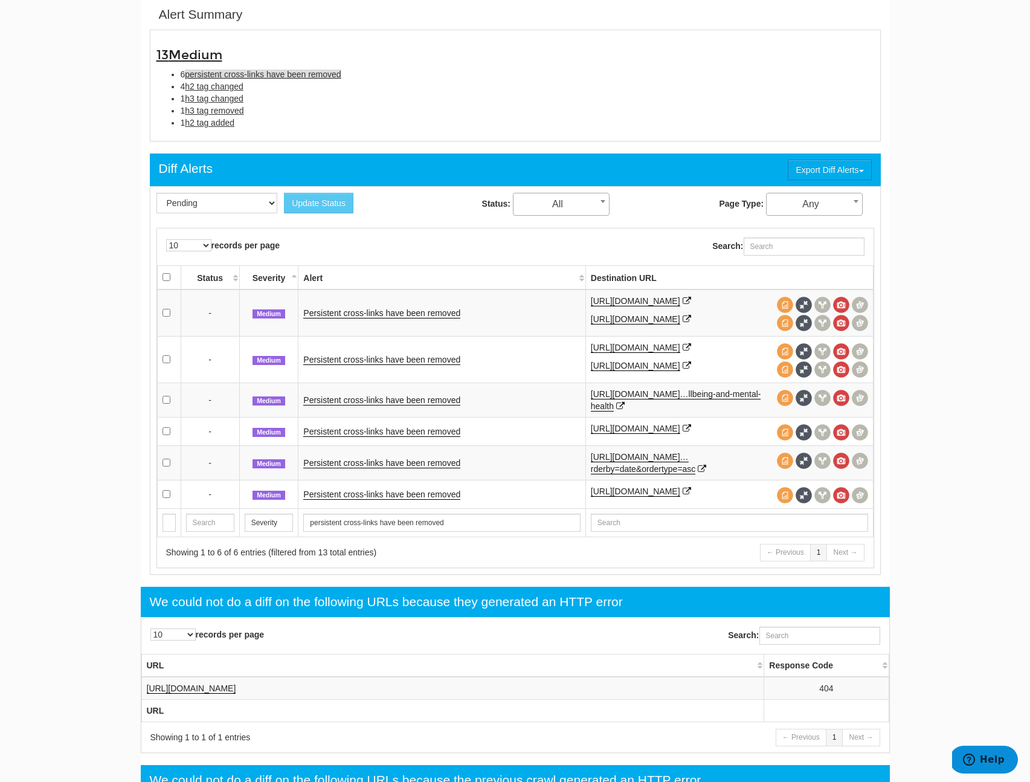
click at [411, 480] on td "Persistent cross-links have been removed" at bounding box center [441, 462] width 287 height 34
click at [415, 468] on link "Persistent cross-links have been removed" at bounding box center [381, 463] width 157 height 10
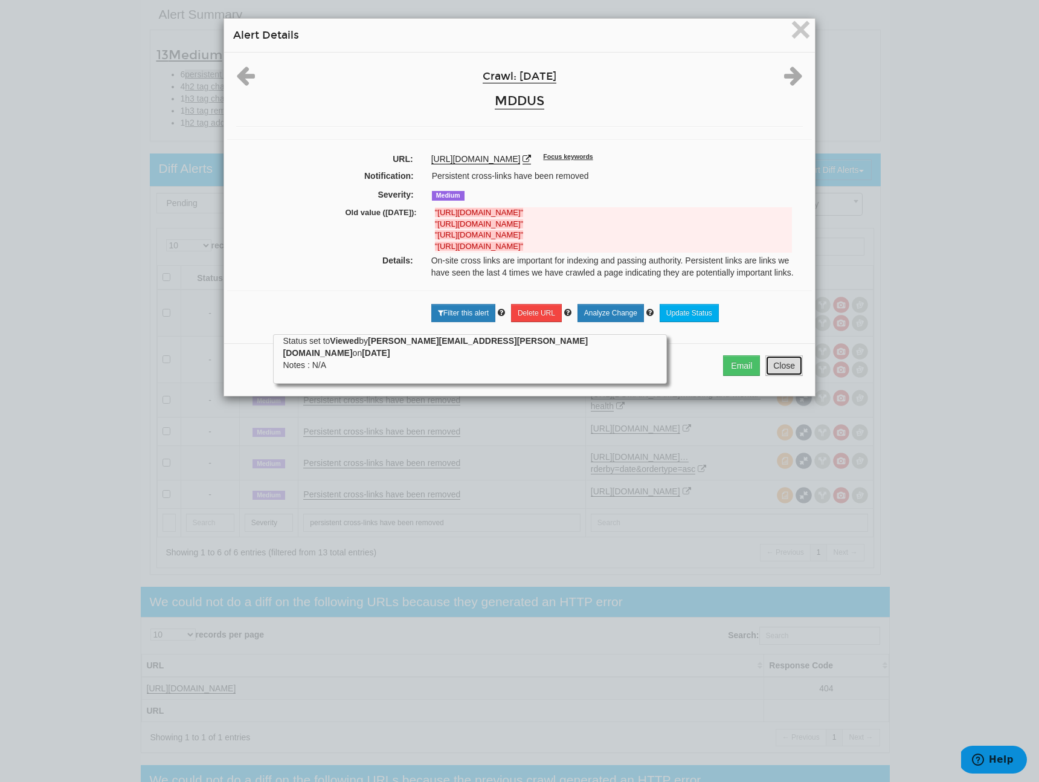
click at [786, 376] on button "Close" at bounding box center [783, 365] width 37 height 21
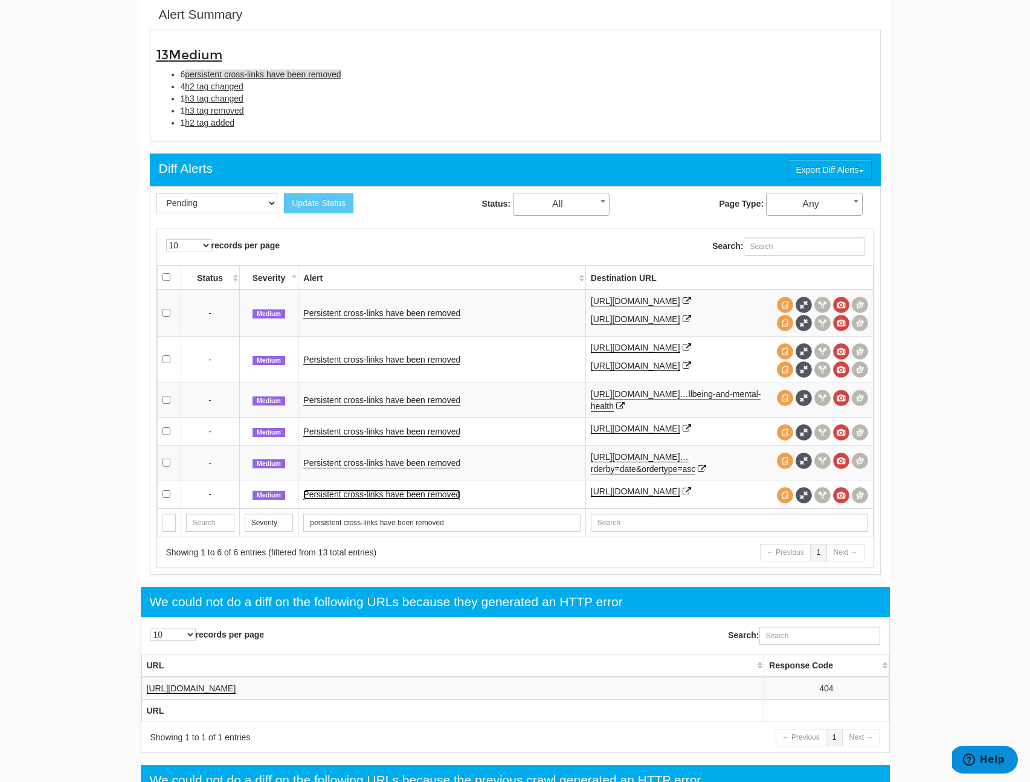
click at [422, 500] on link "Persistent cross-links have been removed" at bounding box center [381, 494] width 157 height 10
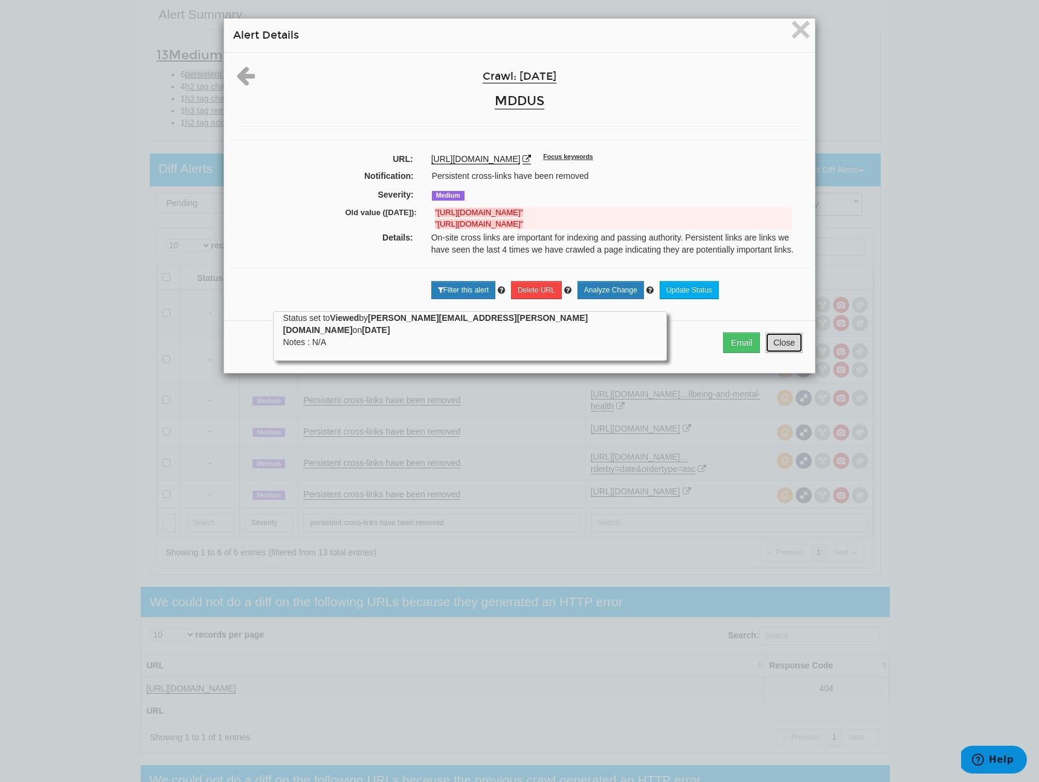
click at [783, 353] on button "Close" at bounding box center [783, 342] width 37 height 21
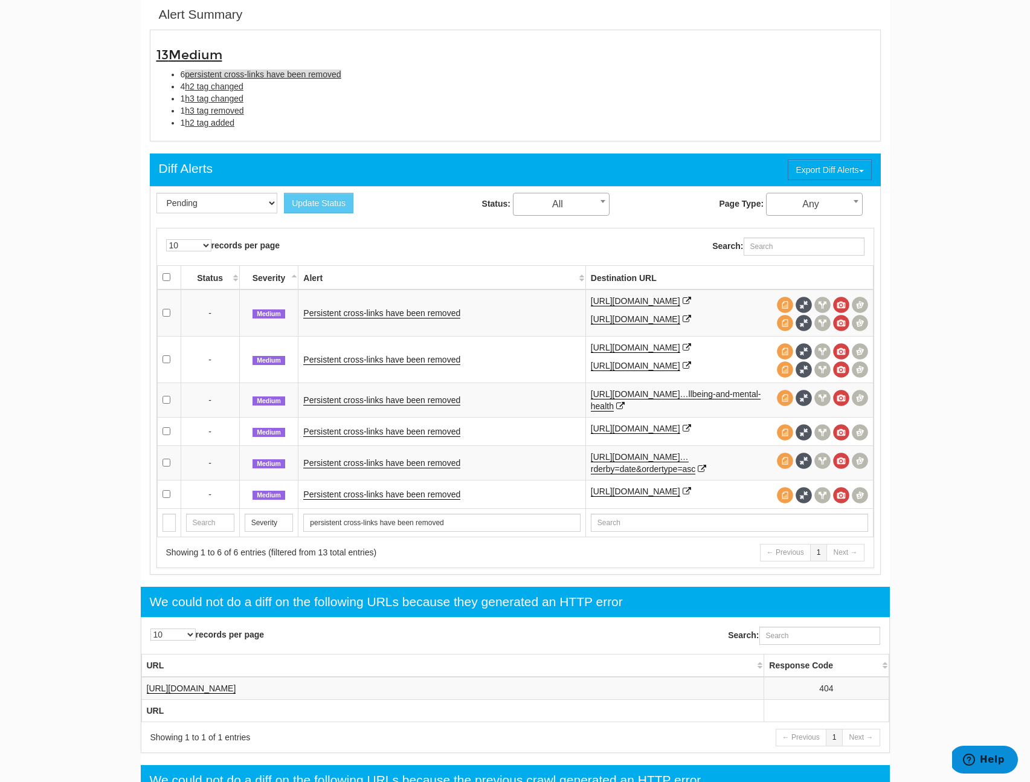
scroll to position [0, 0]
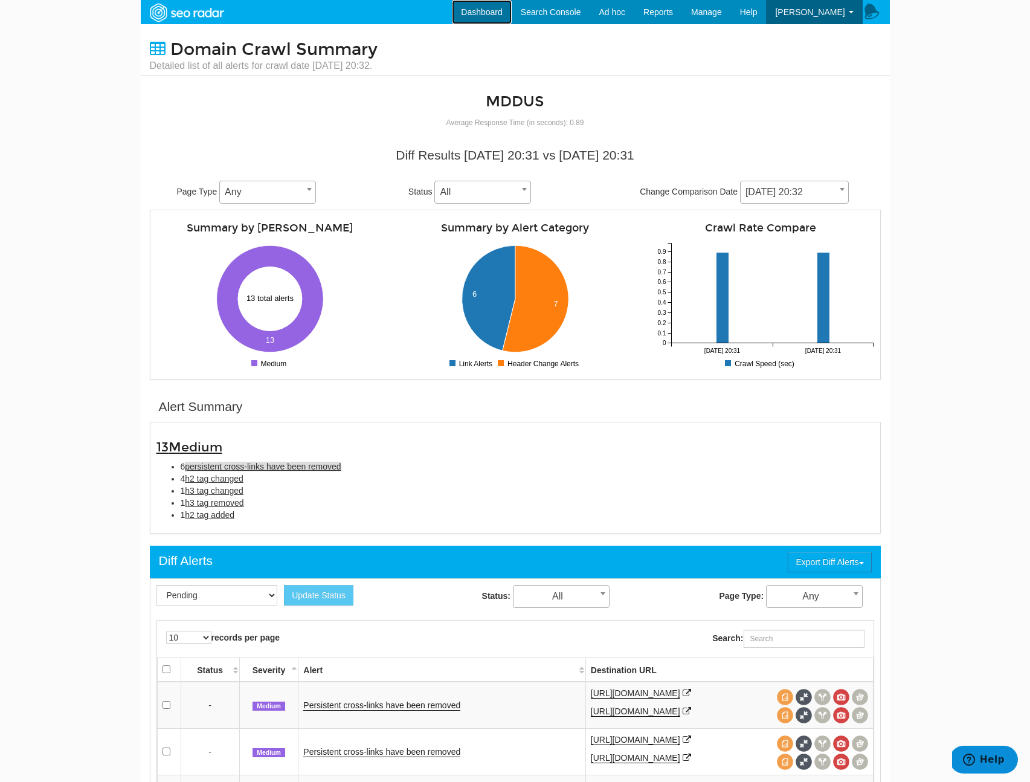
click at [490, 10] on link "Dashboard" at bounding box center [482, 12] width 60 height 24
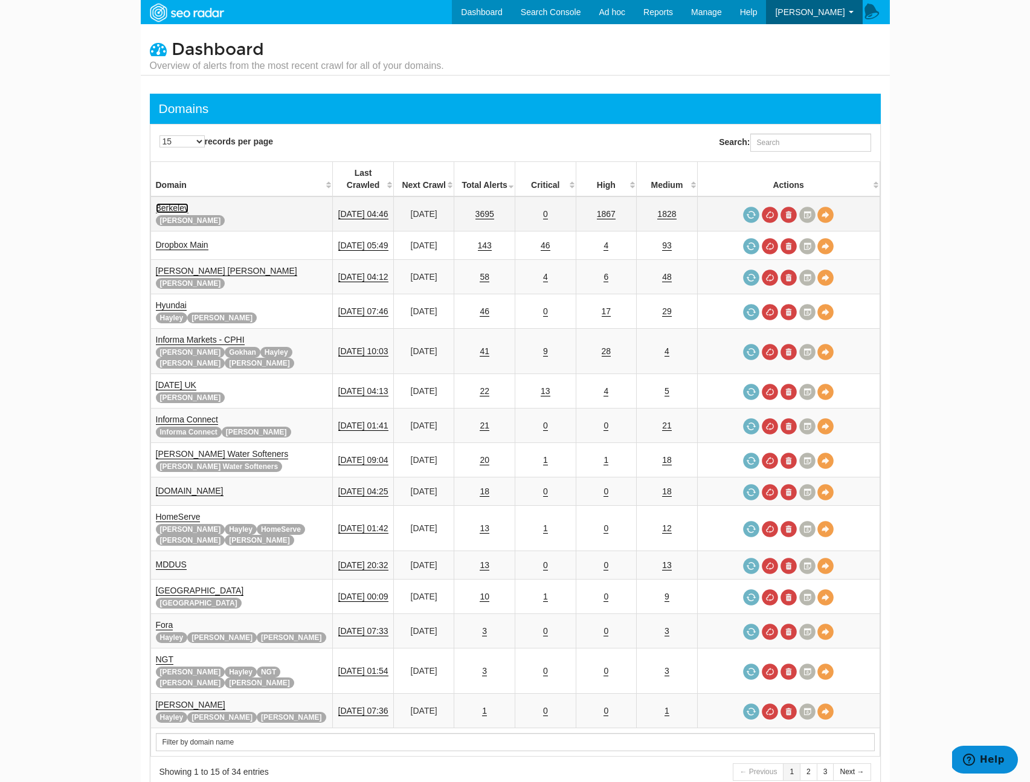
click at [165, 203] on link "Berkeley" at bounding box center [172, 208] width 33 height 10
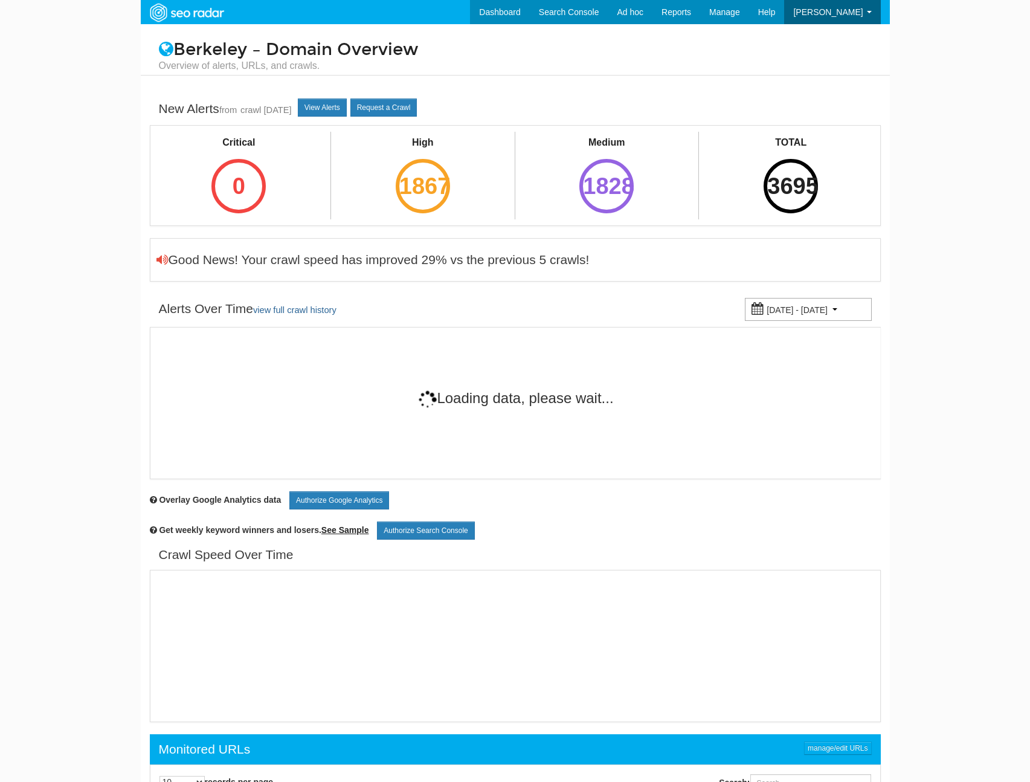
scroll to position [48, 0]
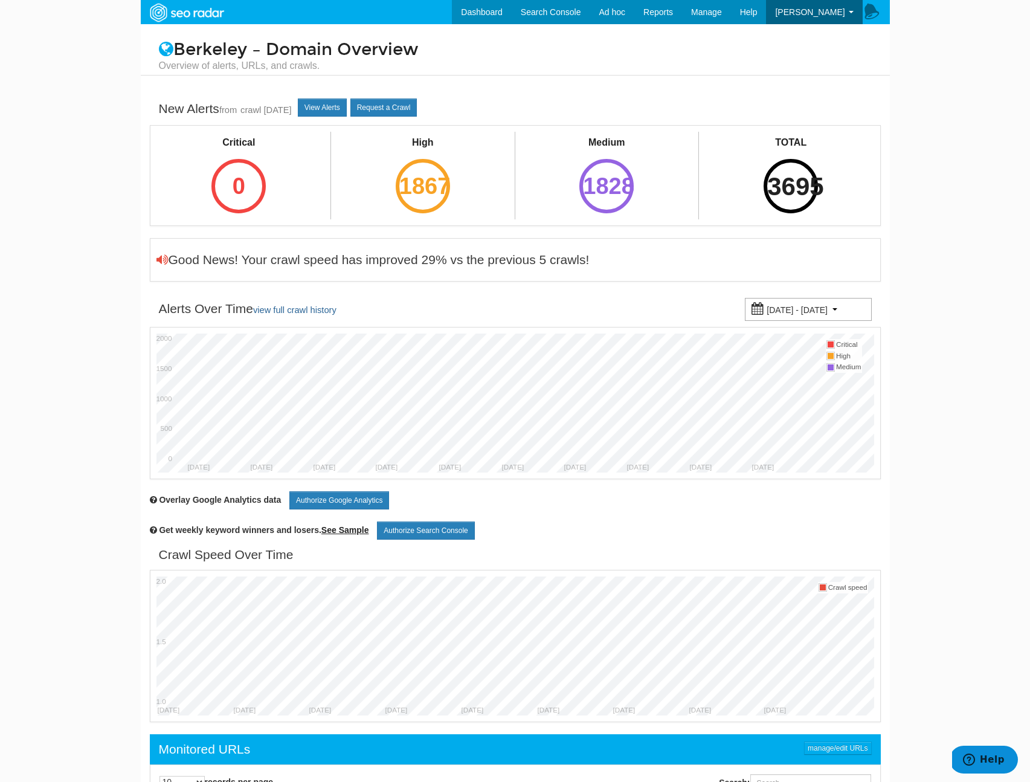
click at [803, 195] on div "3695" at bounding box center [791, 186] width 54 height 54
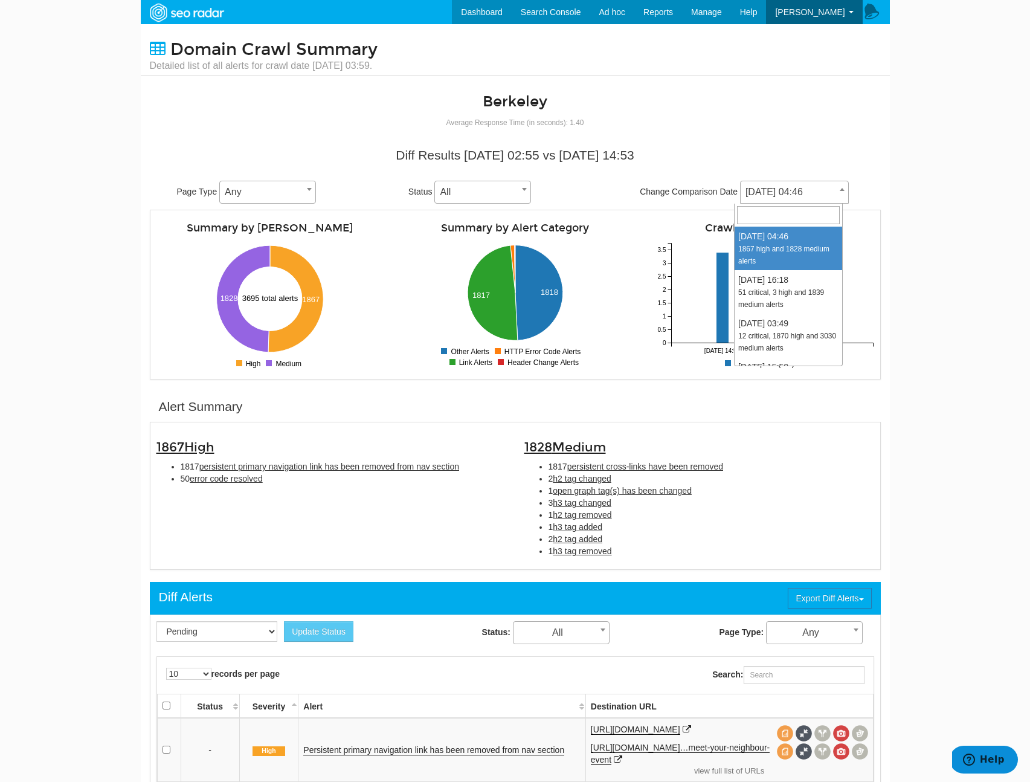
click at [762, 190] on span "[DATE] 04:46" at bounding box center [795, 192] width 108 height 17
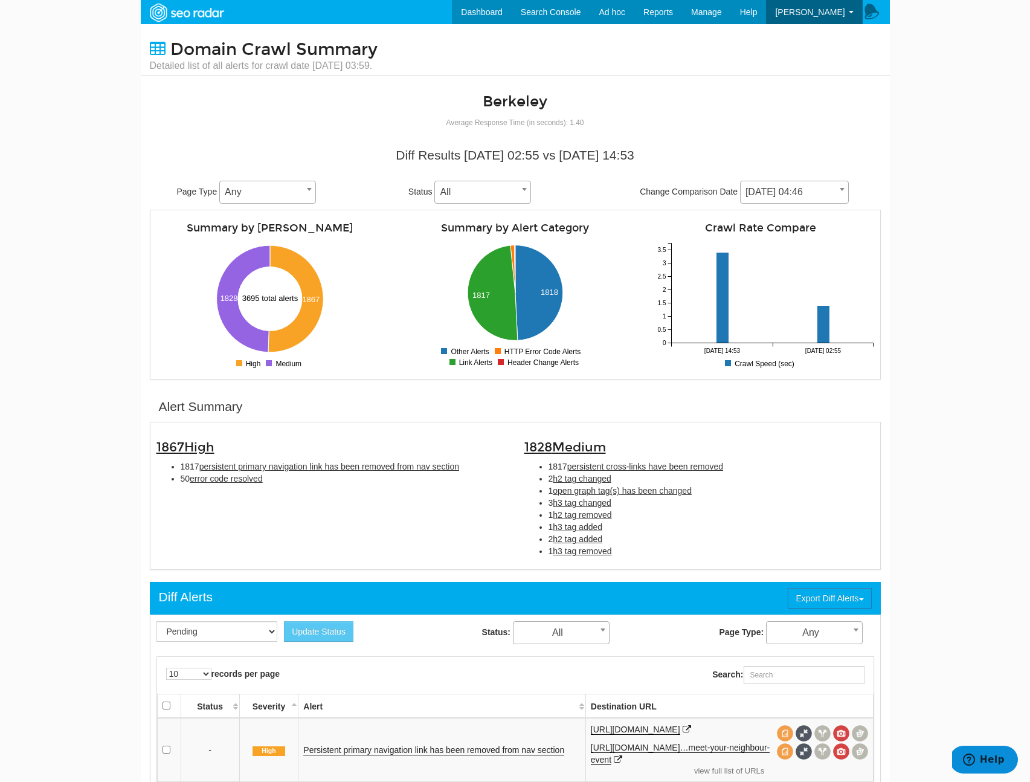
click at [642, 546] on li "1 h3 tag removed" at bounding box center [711, 551] width 326 height 12
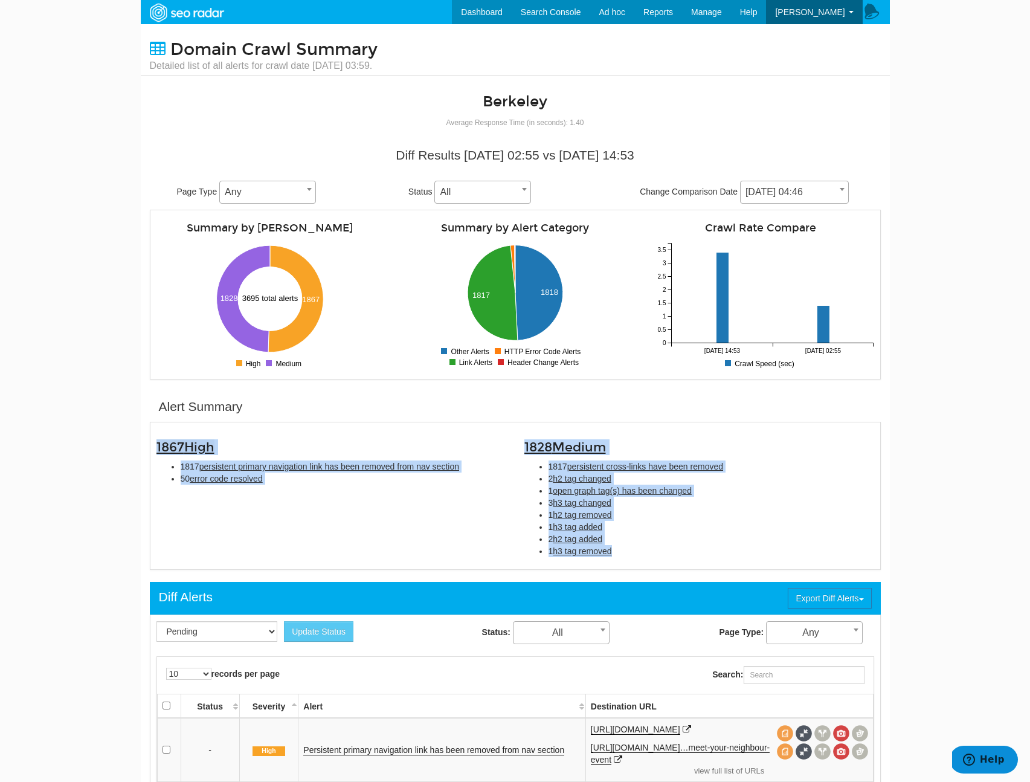
copy div "1867 High 1817 persistent primary navigation link has been removed from nav sec…"
drag, startPoint x: 608, startPoint y: 539, endPoint x: 156, endPoint y: 449, distance: 461.3
click at [156, 449] on div "1867 High 1817 persistent primary navigation link has been removed from nav sec…" at bounding box center [515, 495] width 736 height 135
click at [254, 480] on span "error code resolved" at bounding box center [226, 479] width 73 height 10
type input "error code resolved"
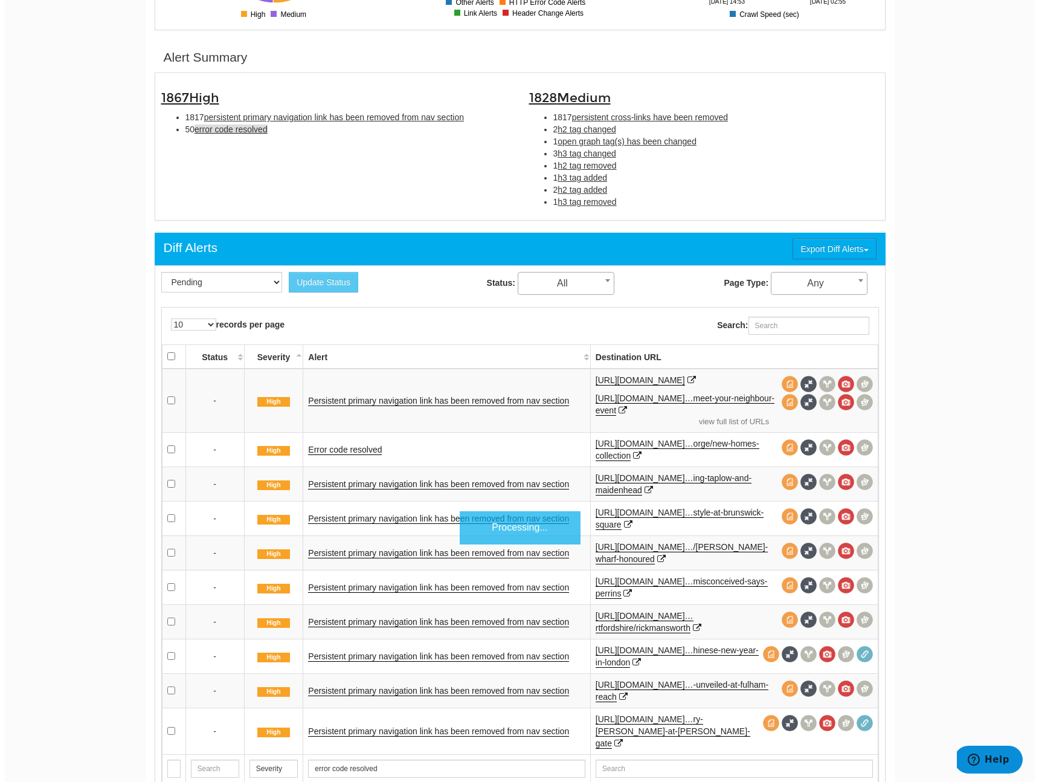
scroll to position [392, 0]
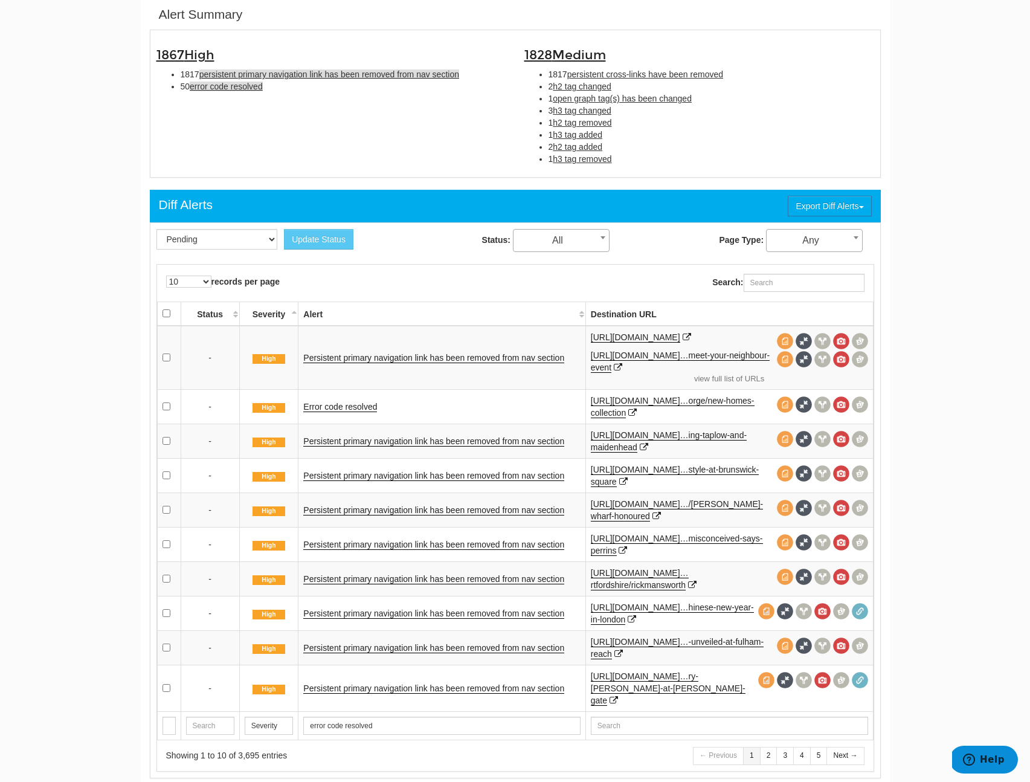
click at [269, 72] on span "persistent primary navigation link has been removed from nav section" at bounding box center [329, 74] width 260 height 10
click at [223, 90] on span "error code resolved" at bounding box center [226, 87] width 73 height 10
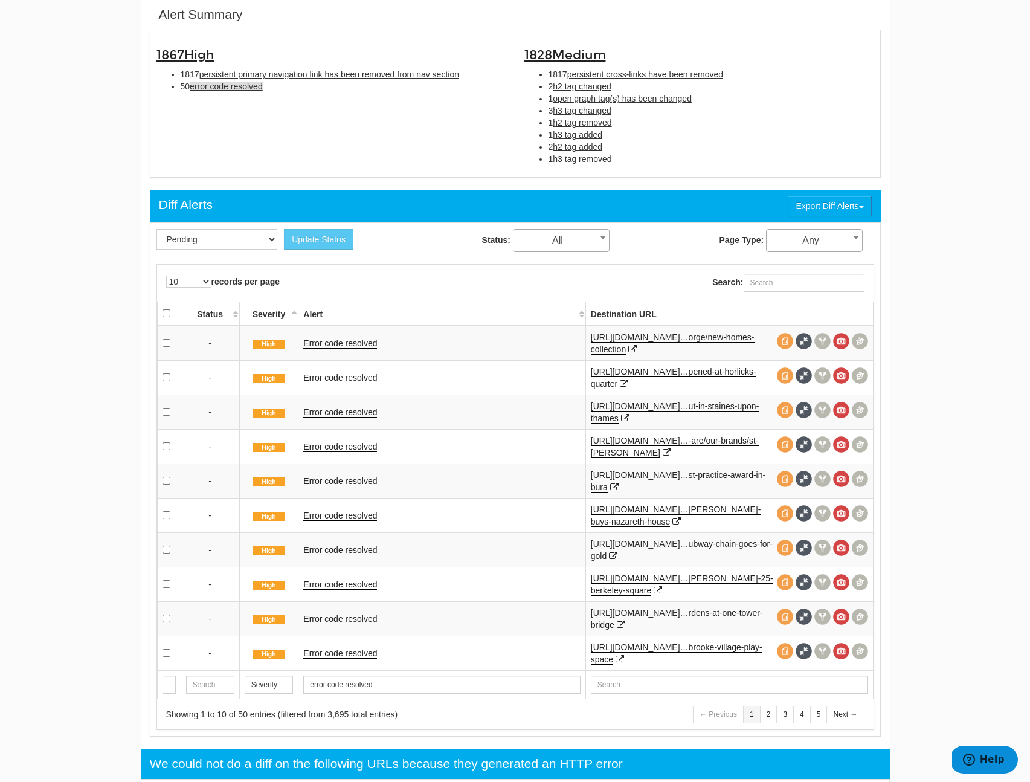
click at [320, 350] on td "Error code resolved" at bounding box center [441, 343] width 287 height 35
click at [323, 346] on link "Error code resolved" at bounding box center [340, 343] width 74 height 10
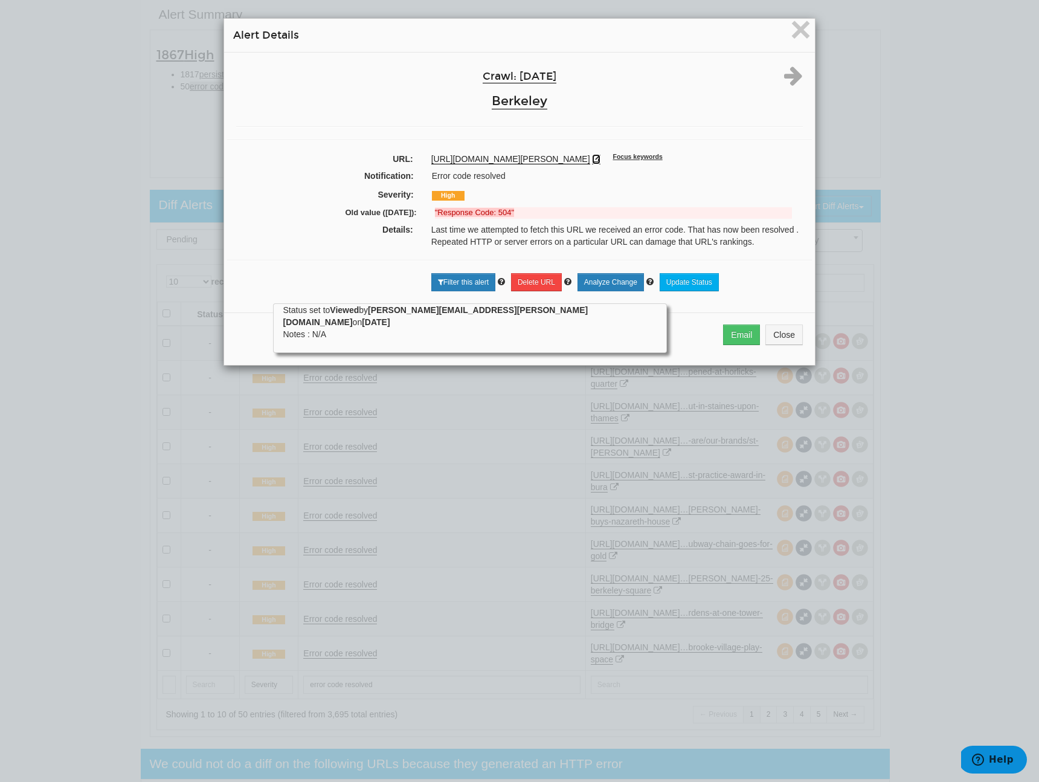
click at [592, 163] on icon at bounding box center [596, 159] width 8 height 8
click at [773, 342] on button "Close" at bounding box center [783, 334] width 37 height 21
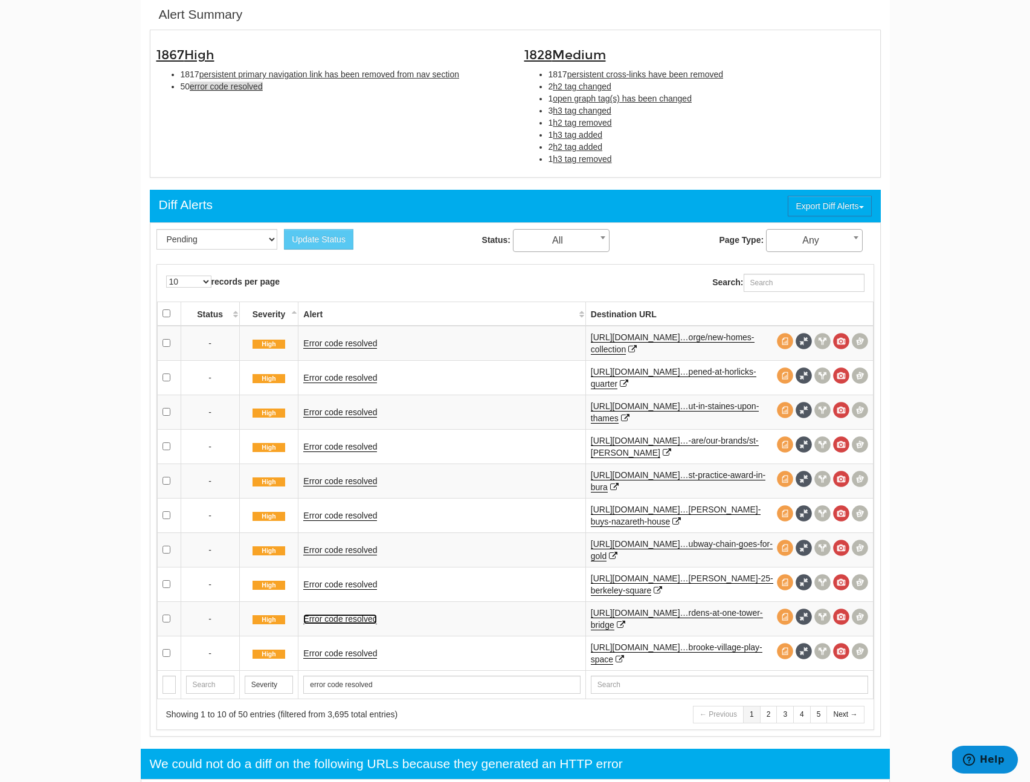
click at [352, 620] on link "Error code resolved" at bounding box center [340, 619] width 74 height 10
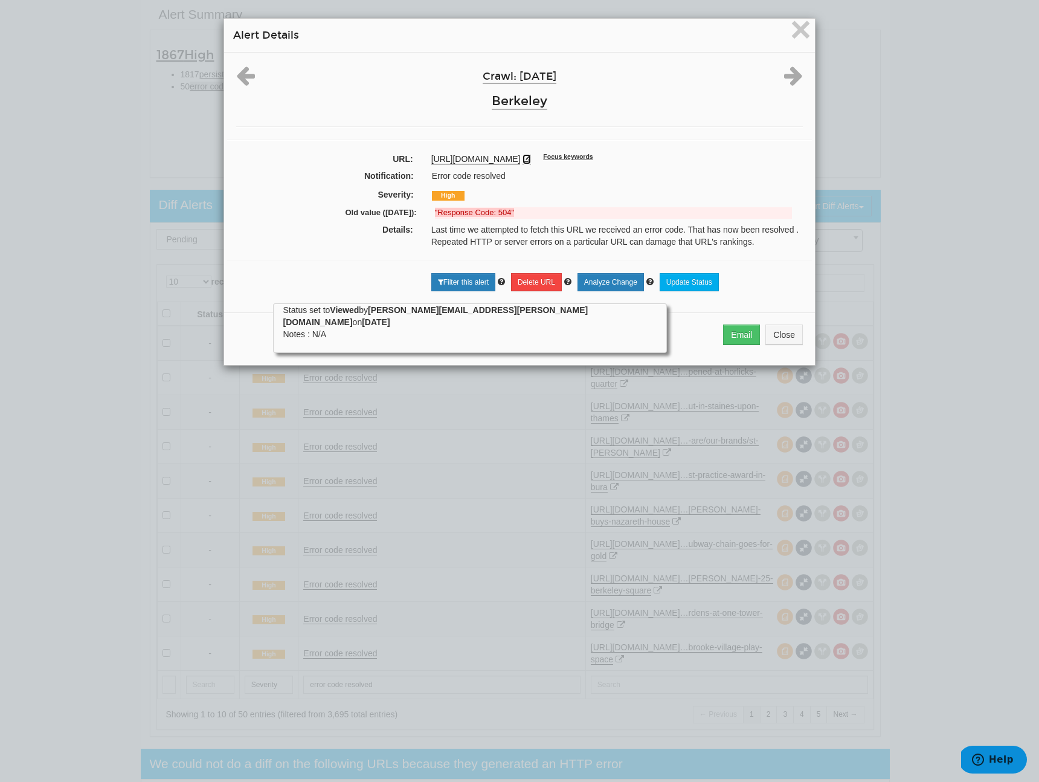
click at [531, 163] on icon at bounding box center [527, 159] width 8 height 8
click at [774, 339] on button "Close" at bounding box center [783, 334] width 37 height 21
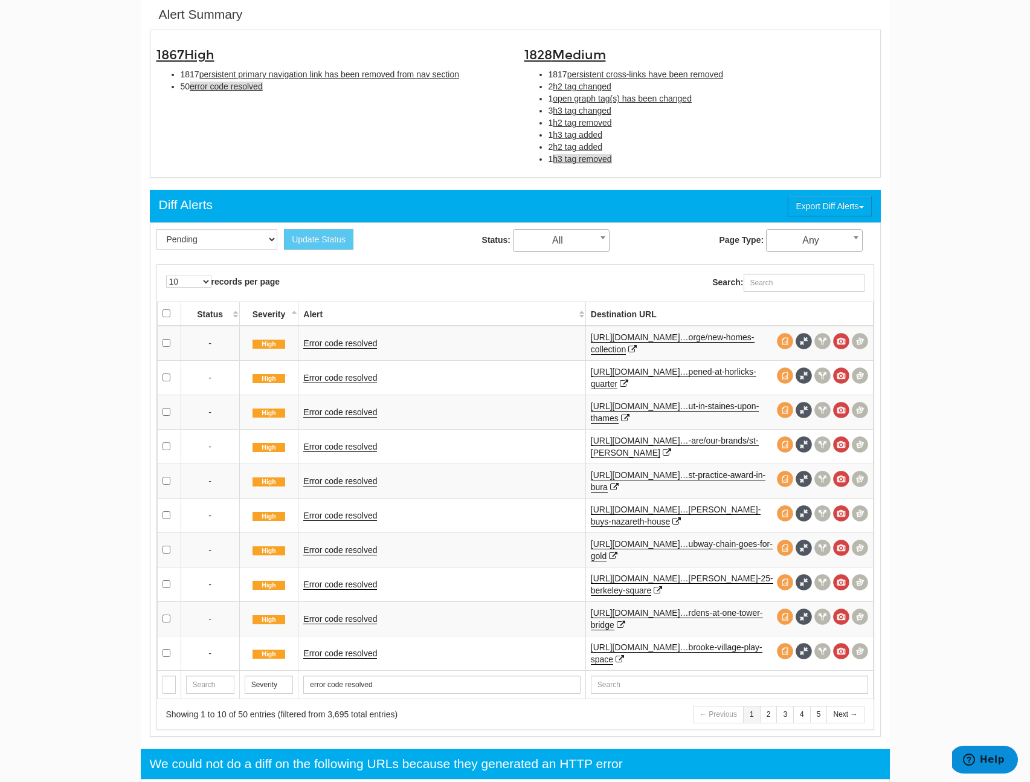
click at [582, 162] on span "h3 tag removed" at bounding box center [582, 159] width 59 height 10
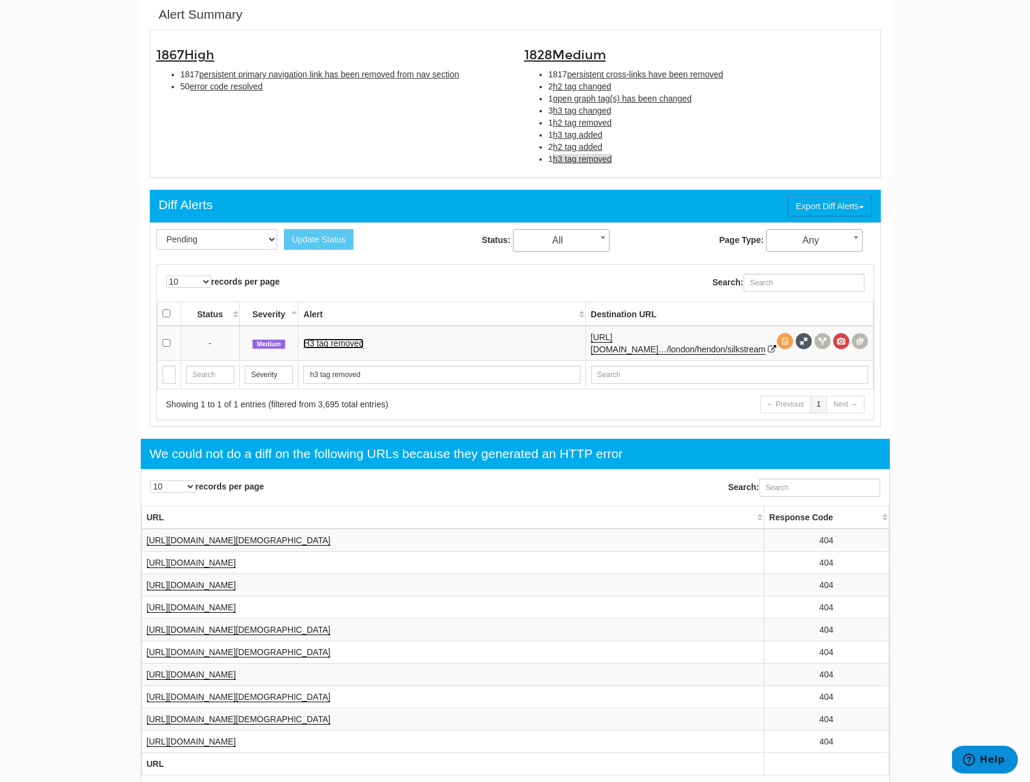
click at [339, 341] on link "H3 tag removed" at bounding box center [333, 343] width 60 height 10
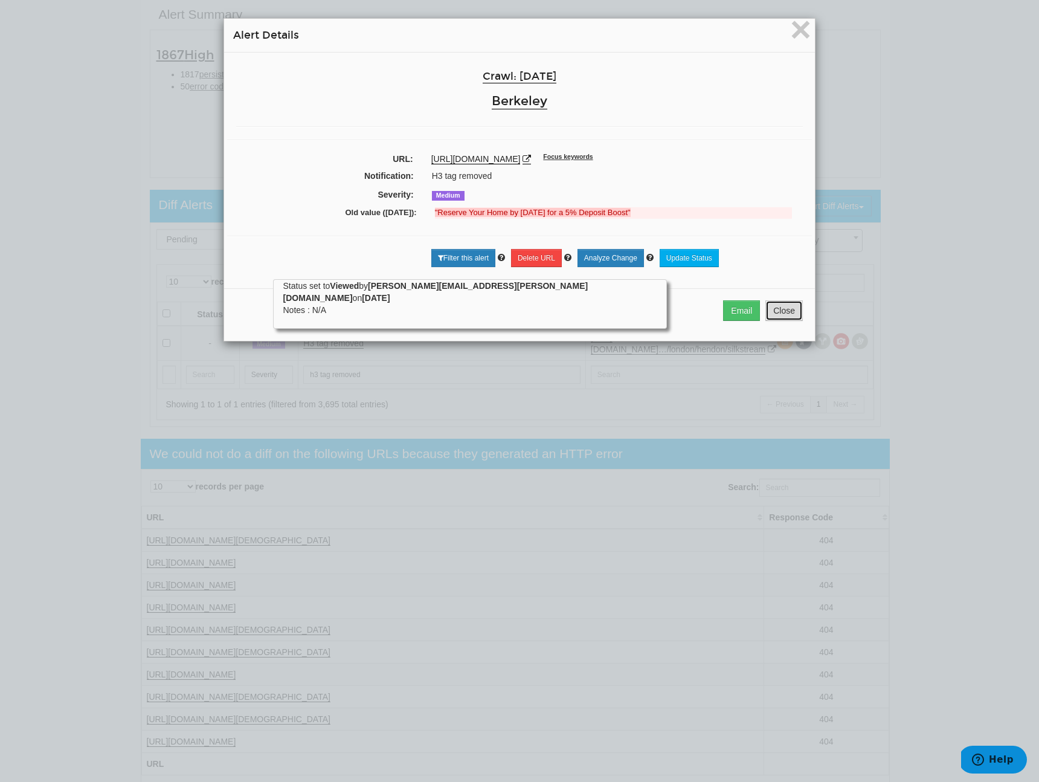
click at [777, 317] on button "Close" at bounding box center [783, 310] width 37 height 21
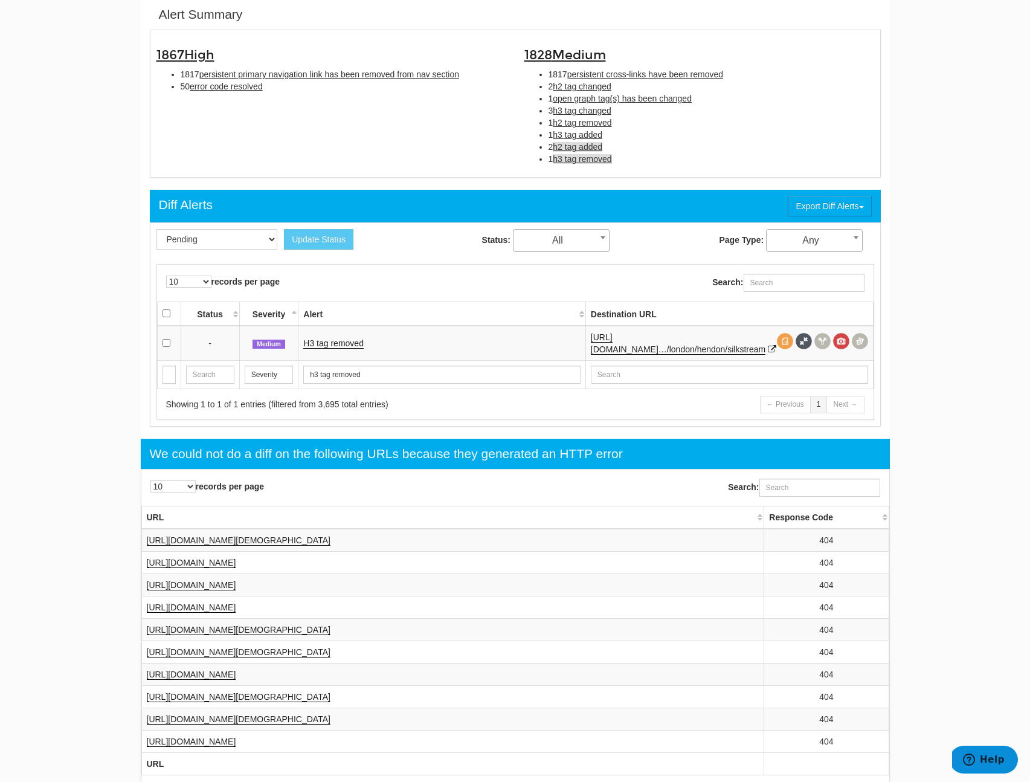
click at [573, 143] on span "h2 tag added" at bounding box center [578, 147] width 50 height 10
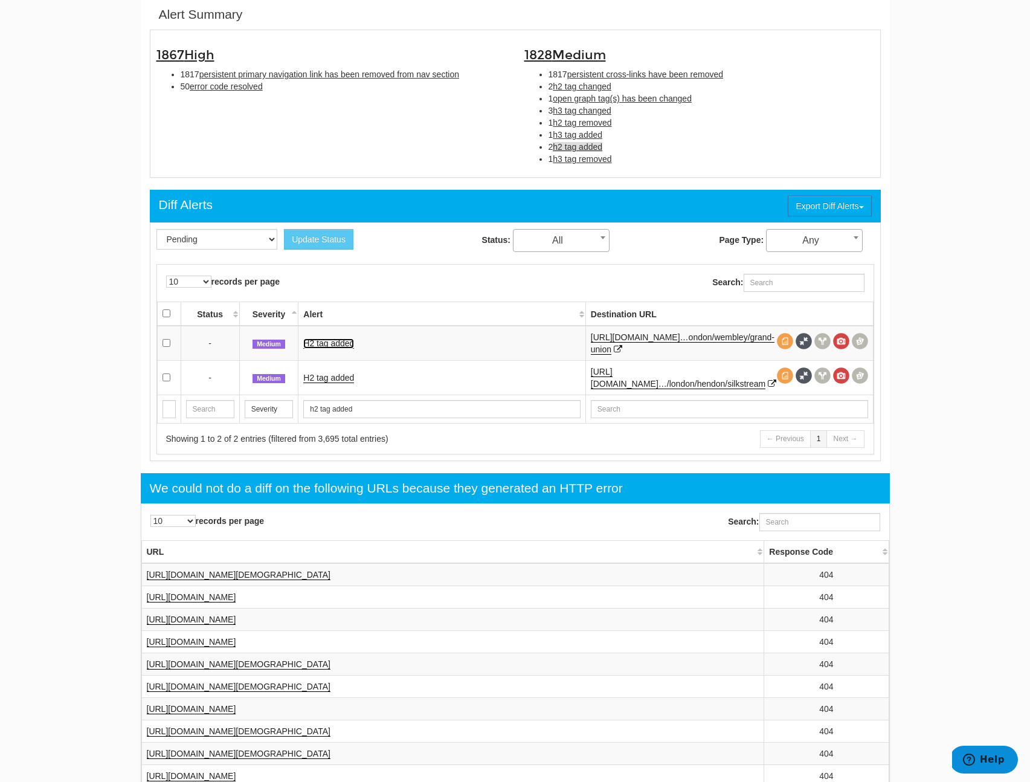
click at [326, 340] on link "H2 tag added" at bounding box center [328, 343] width 51 height 10
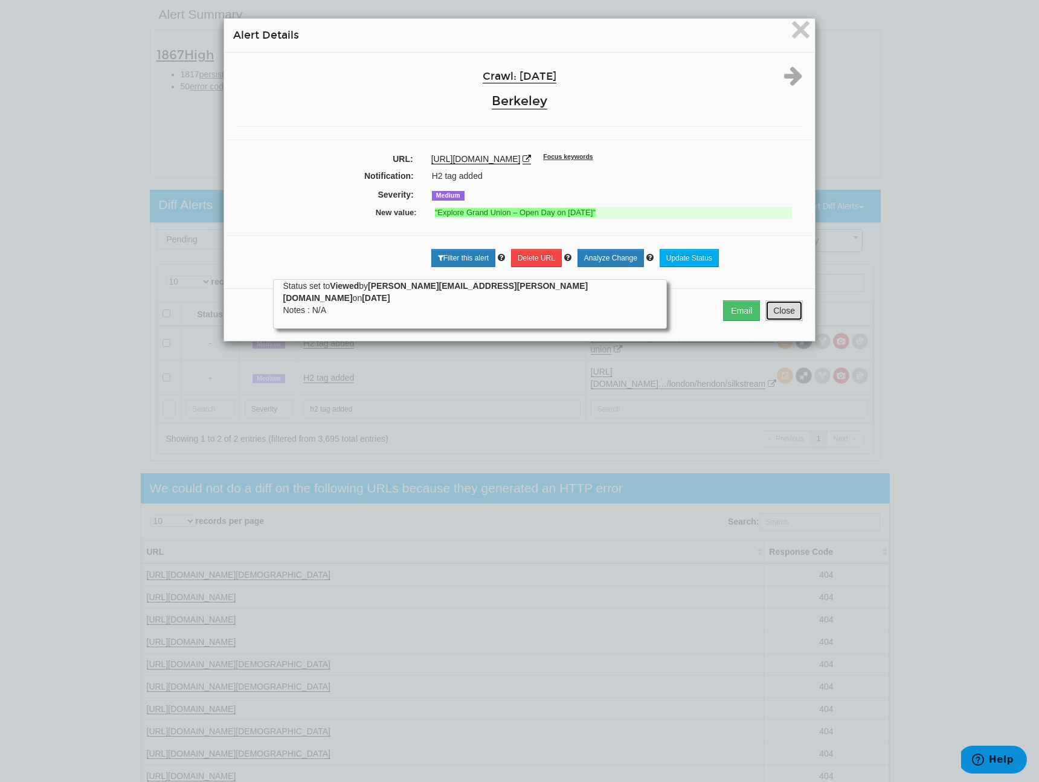
click at [771, 316] on button "Close" at bounding box center [783, 310] width 37 height 21
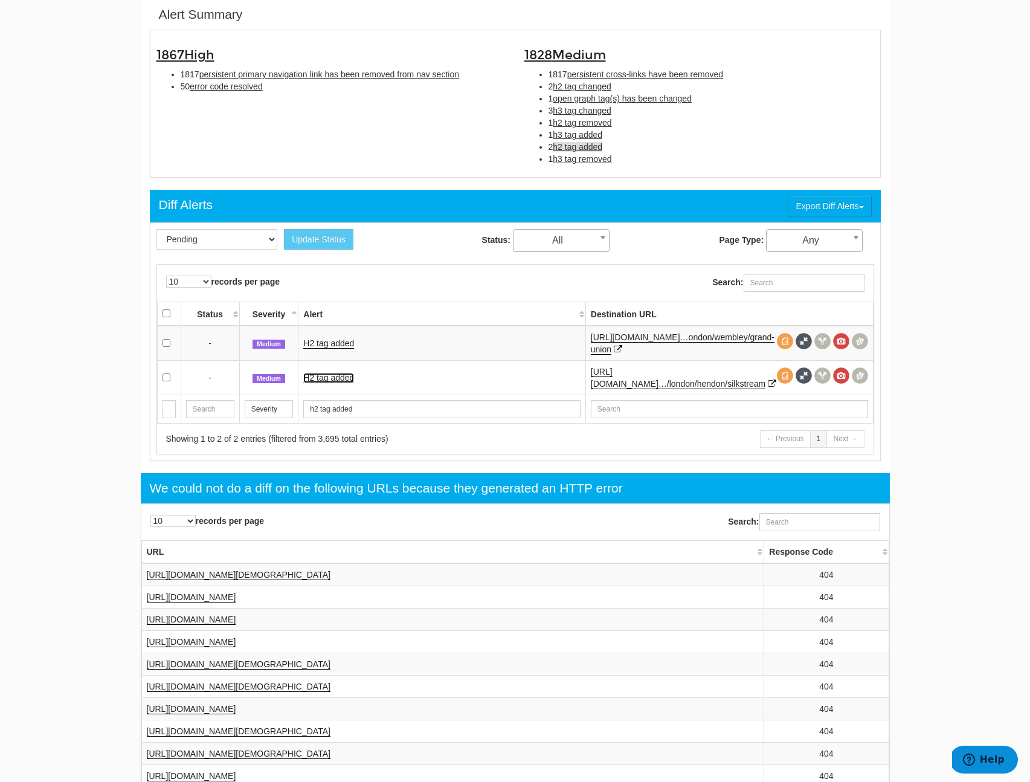
click at [329, 373] on link "H2 tag added" at bounding box center [328, 378] width 51 height 10
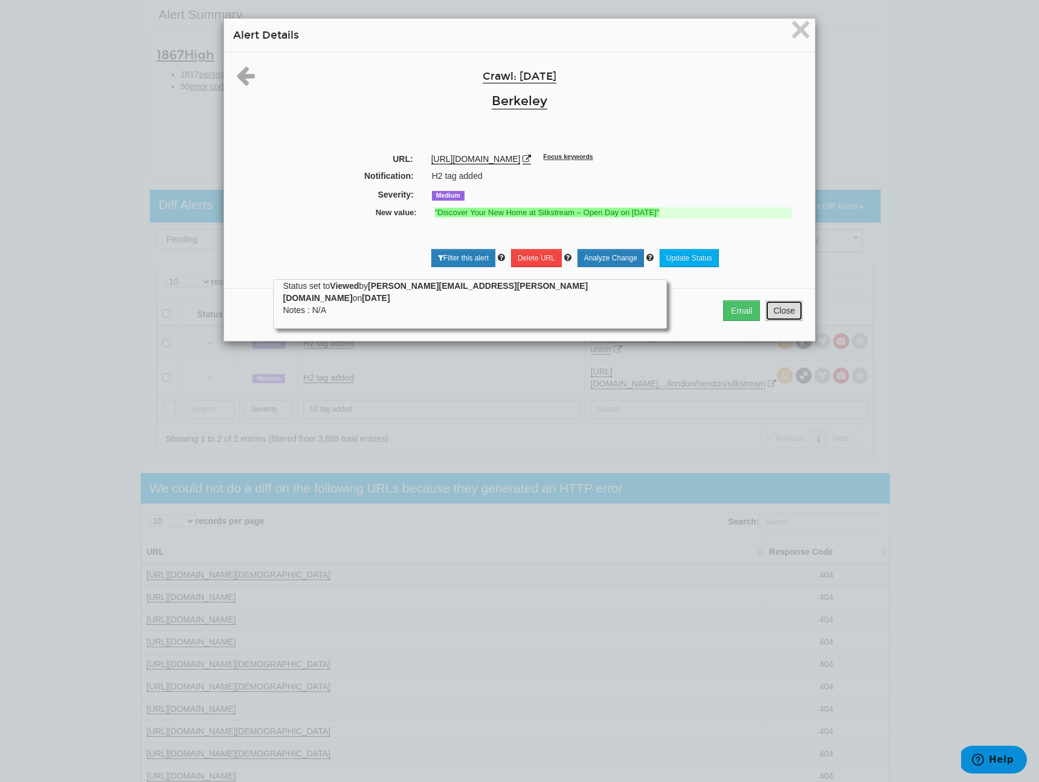
click at [775, 314] on button "Close" at bounding box center [783, 310] width 37 height 21
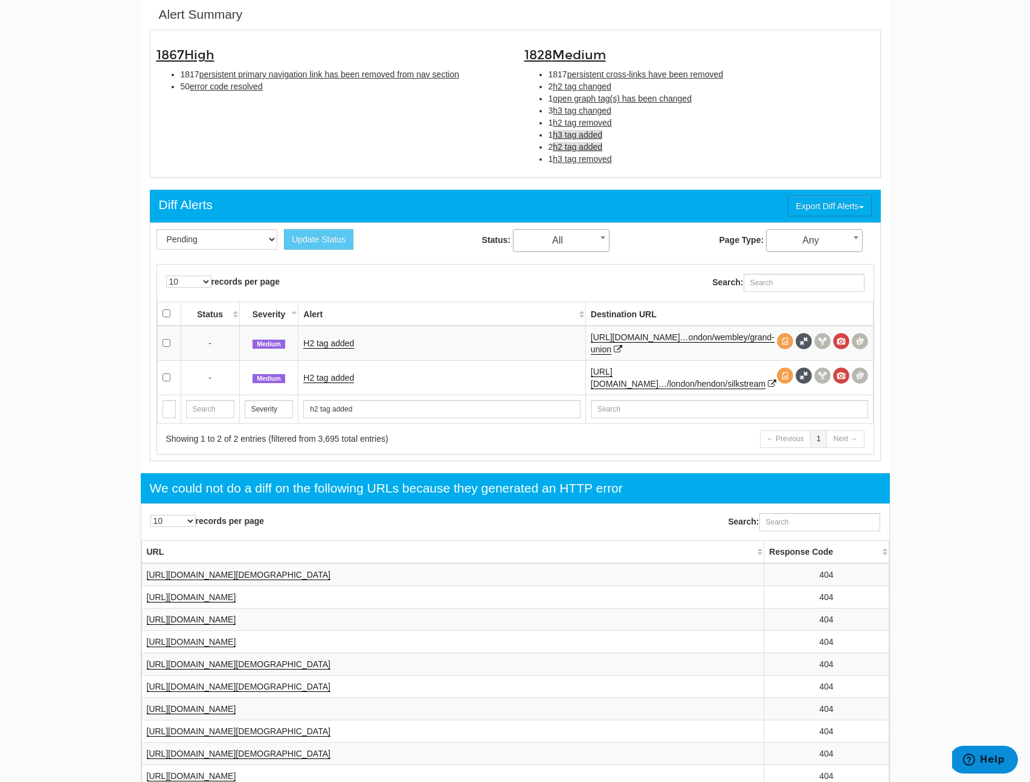
click at [574, 131] on span "h3 tag added" at bounding box center [578, 135] width 50 height 10
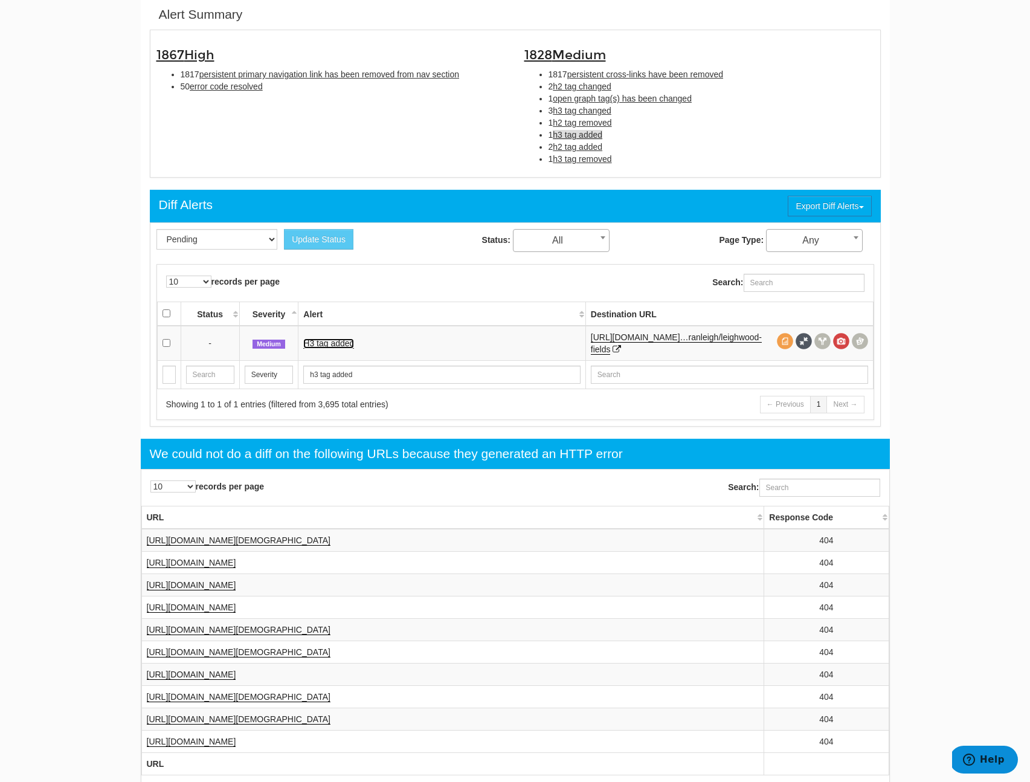
click at [325, 346] on link "H3 tag added" at bounding box center [328, 343] width 51 height 10
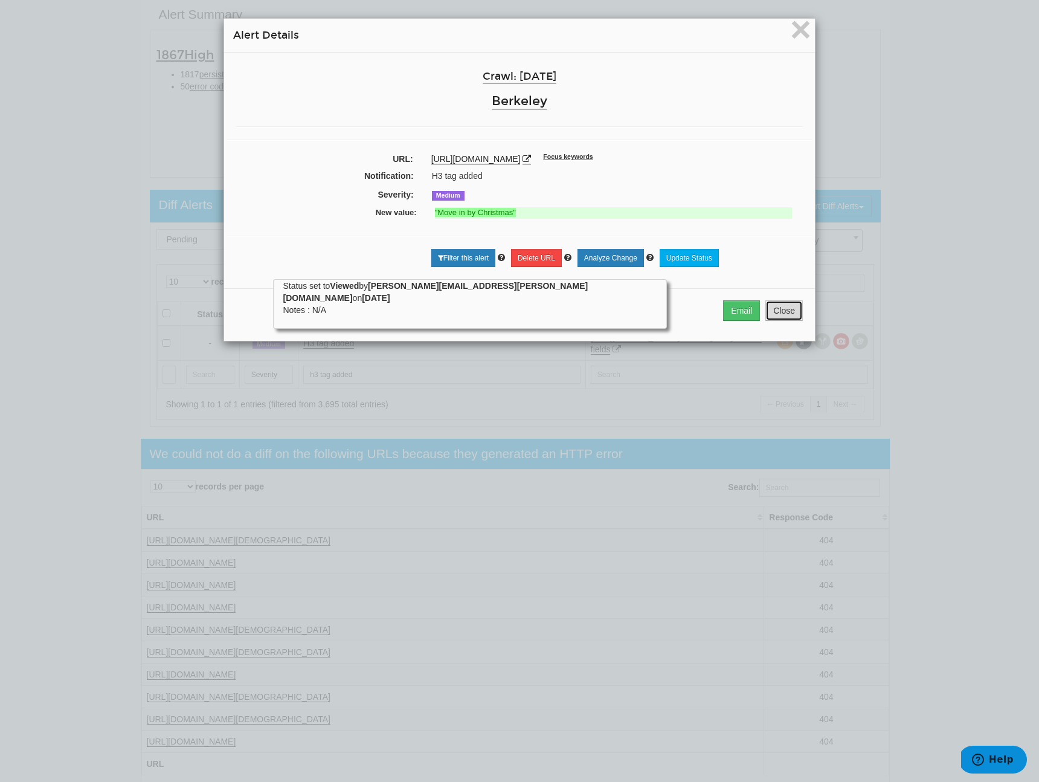
click at [773, 321] on button "Close" at bounding box center [783, 310] width 37 height 21
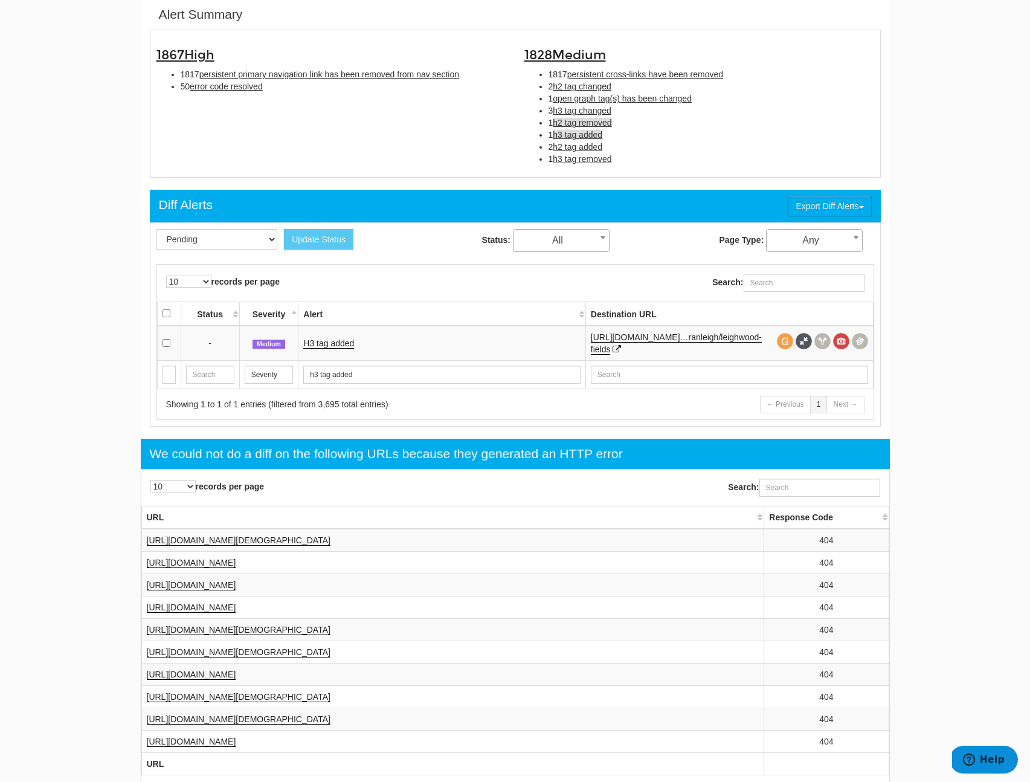
click at [568, 124] on span "h2 tag removed" at bounding box center [582, 123] width 59 height 10
click at [342, 344] on link "H2 tag removed" at bounding box center [333, 343] width 60 height 10
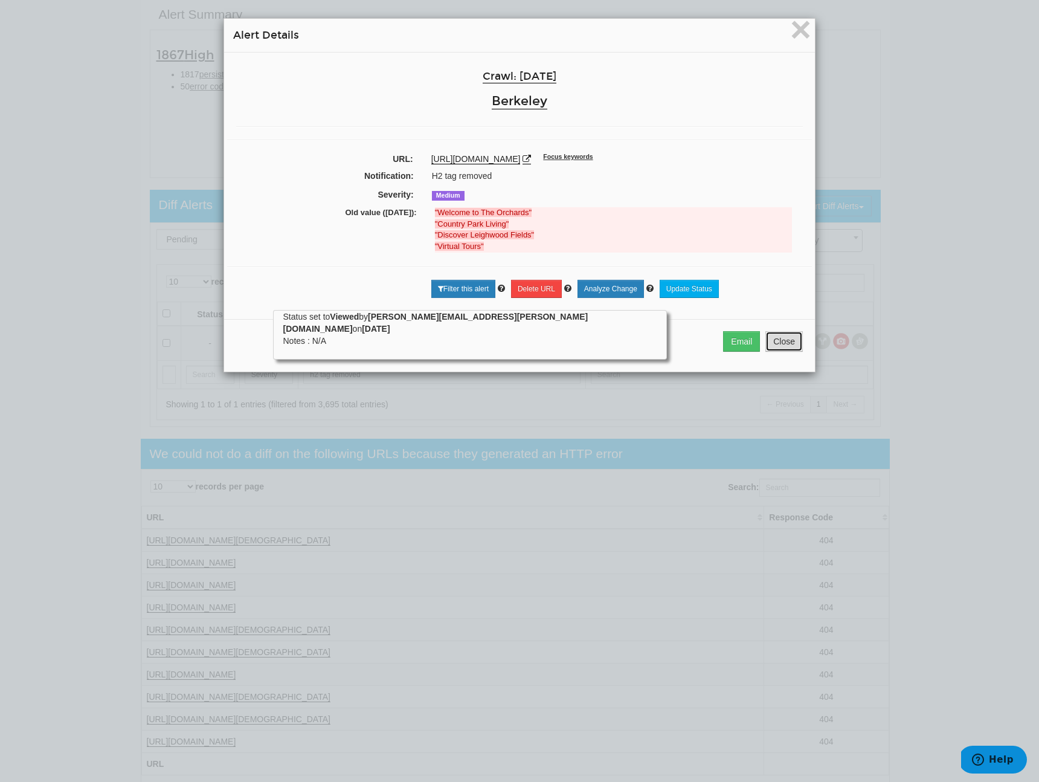
click at [780, 352] on button "Close" at bounding box center [783, 341] width 37 height 21
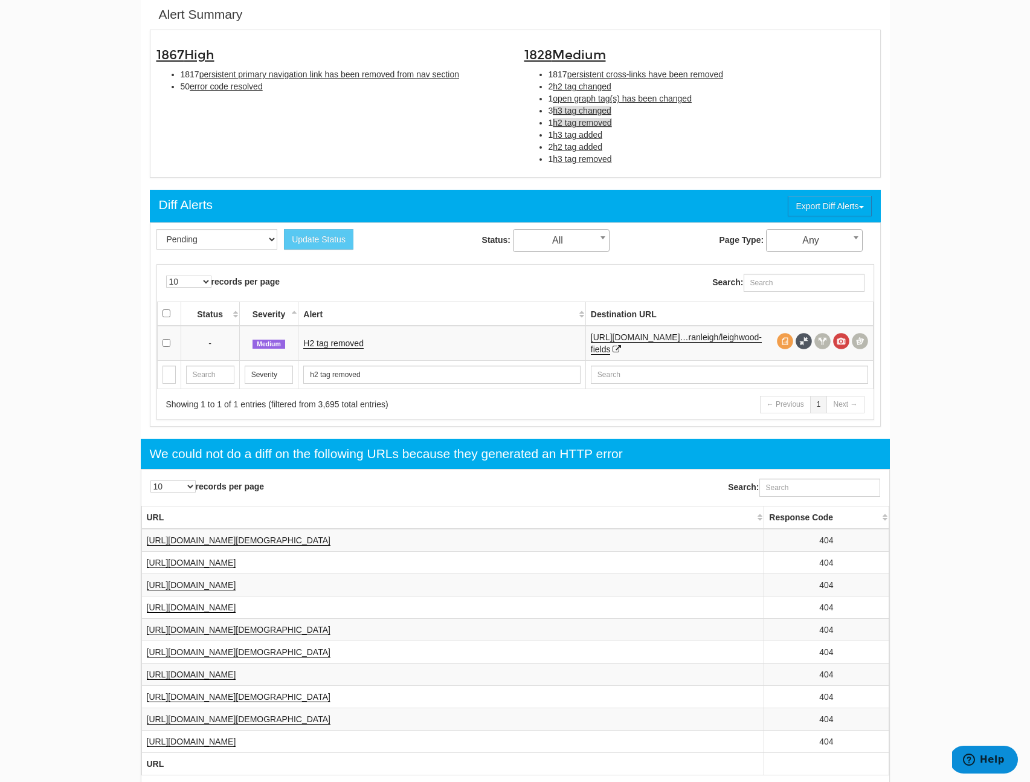
click at [591, 112] on span "h3 tag changed" at bounding box center [582, 111] width 59 height 10
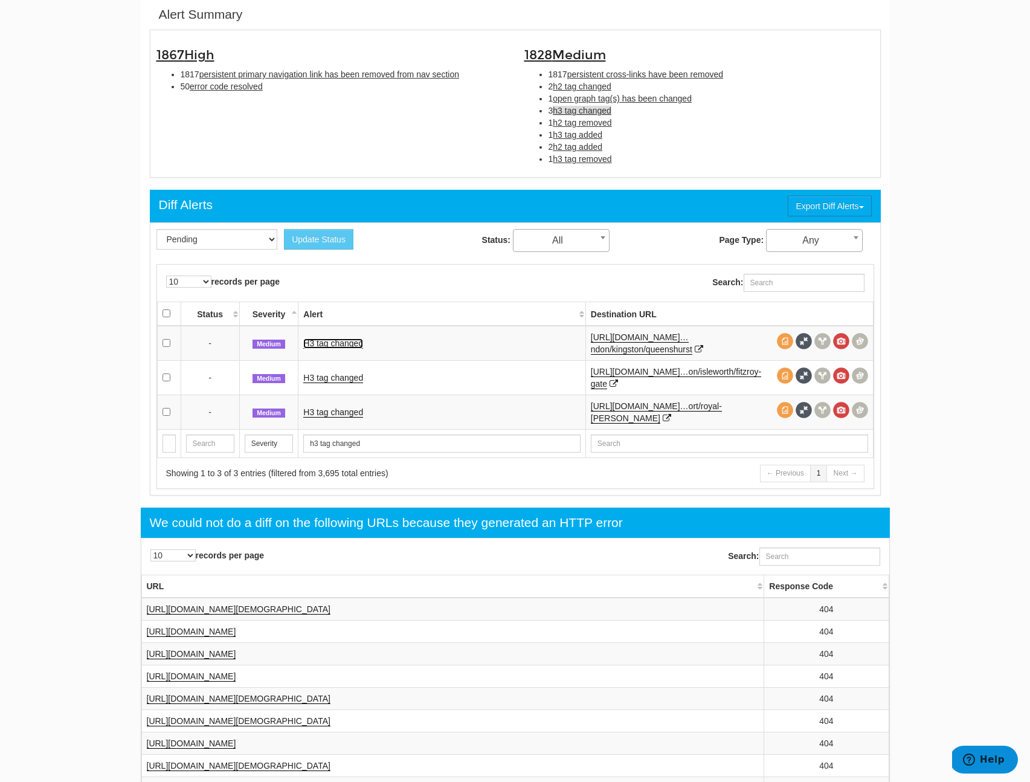
click at [341, 342] on link "H3 tag changed" at bounding box center [333, 343] width 60 height 10
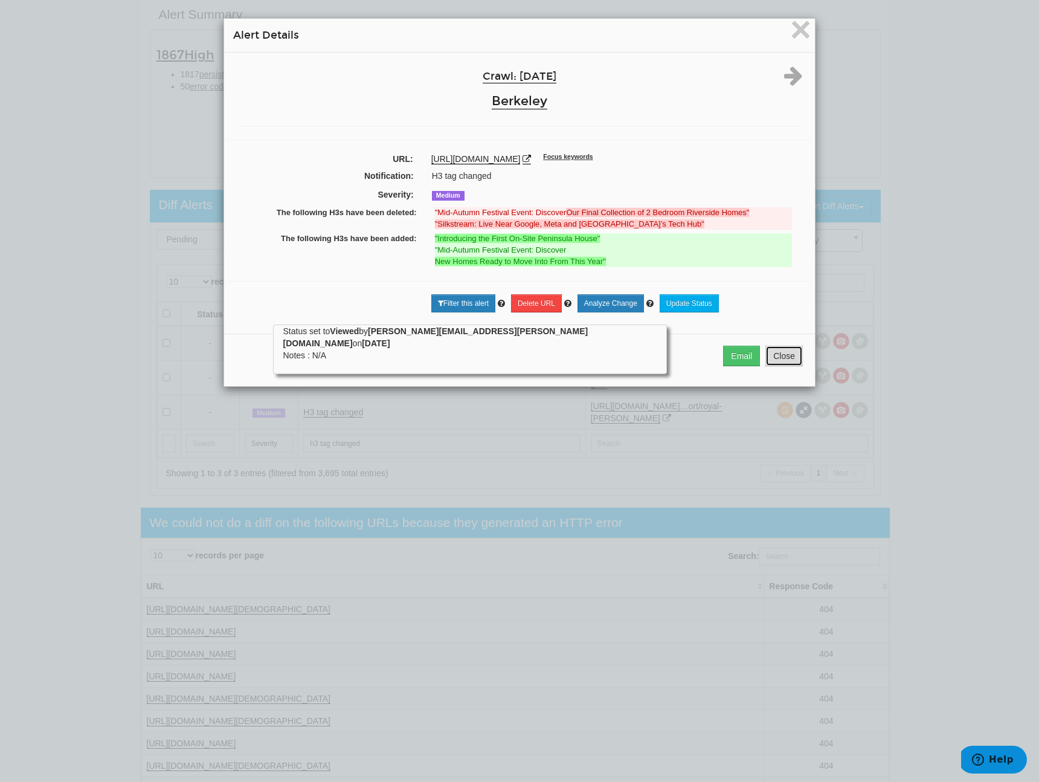
click at [767, 346] on button "Close" at bounding box center [783, 356] width 37 height 21
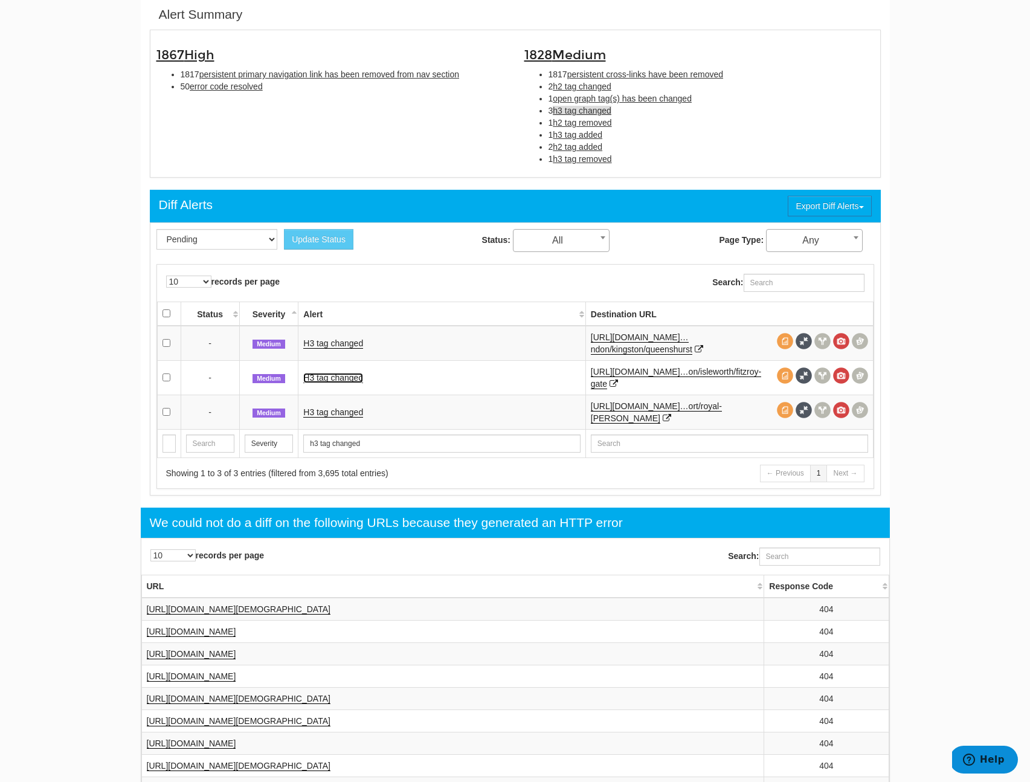
click at [350, 380] on link "H3 tag changed" at bounding box center [333, 378] width 60 height 10
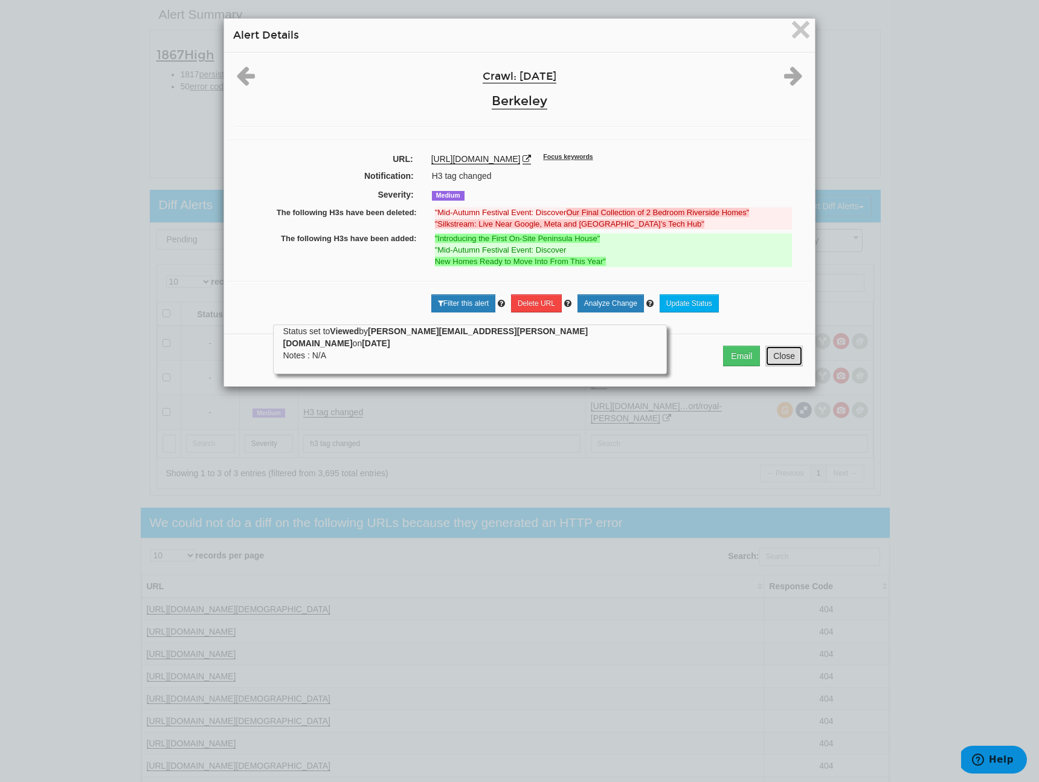
click at [781, 361] on button "Close" at bounding box center [783, 356] width 37 height 21
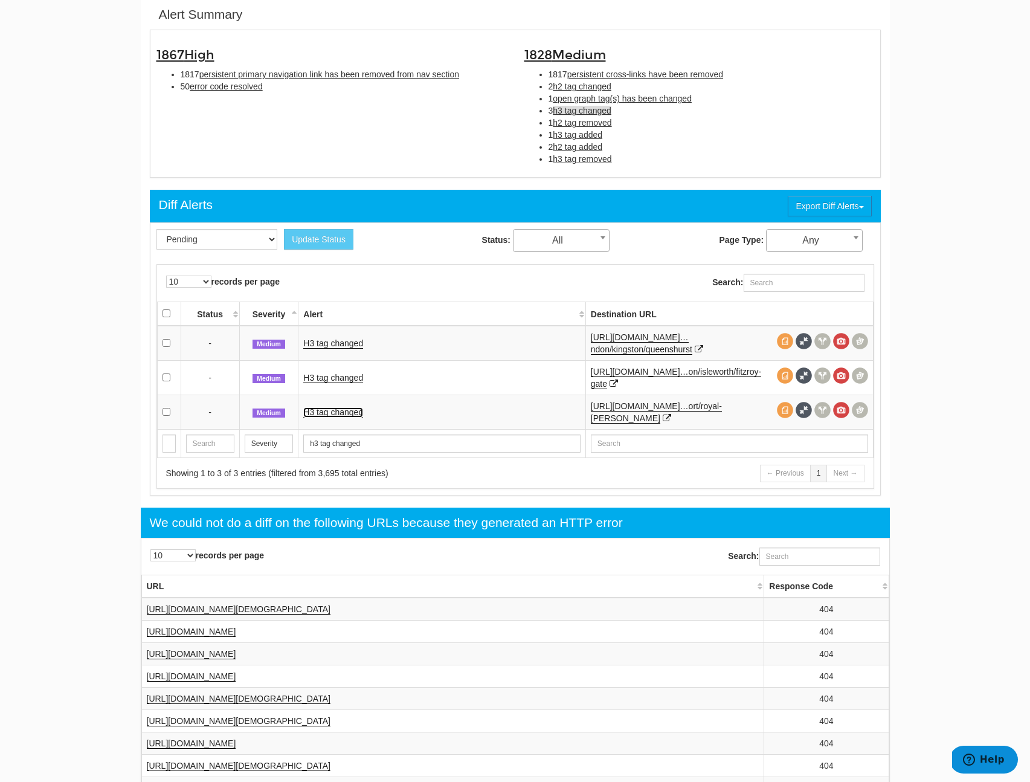
click at [345, 414] on link "H3 tag changed" at bounding box center [333, 412] width 60 height 10
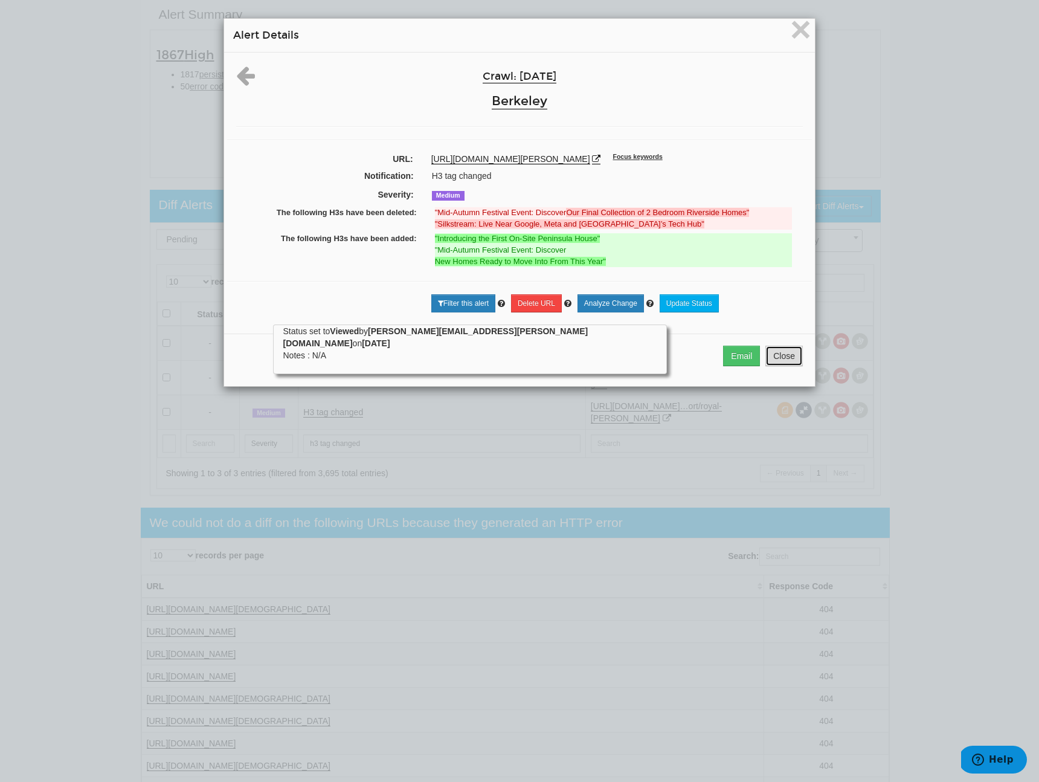
click at [781, 366] on button "Close" at bounding box center [783, 356] width 37 height 21
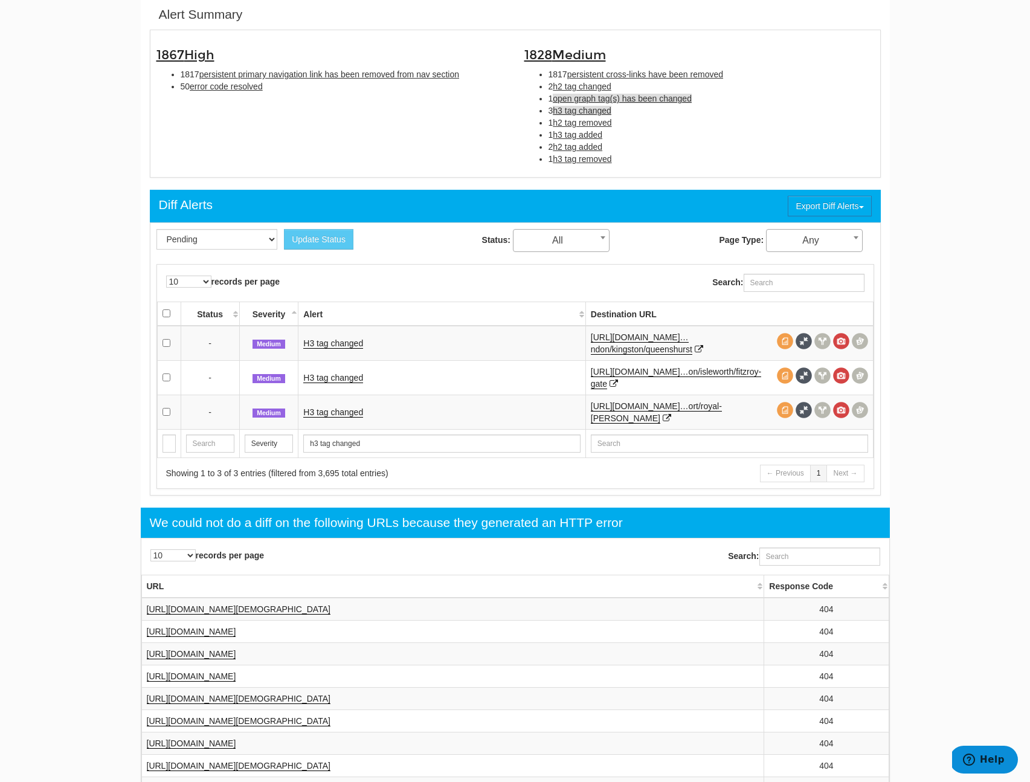
click at [564, 102] on span "open graph tag(s) has been changed" at bounding box center [622, 99] width 139 height 10
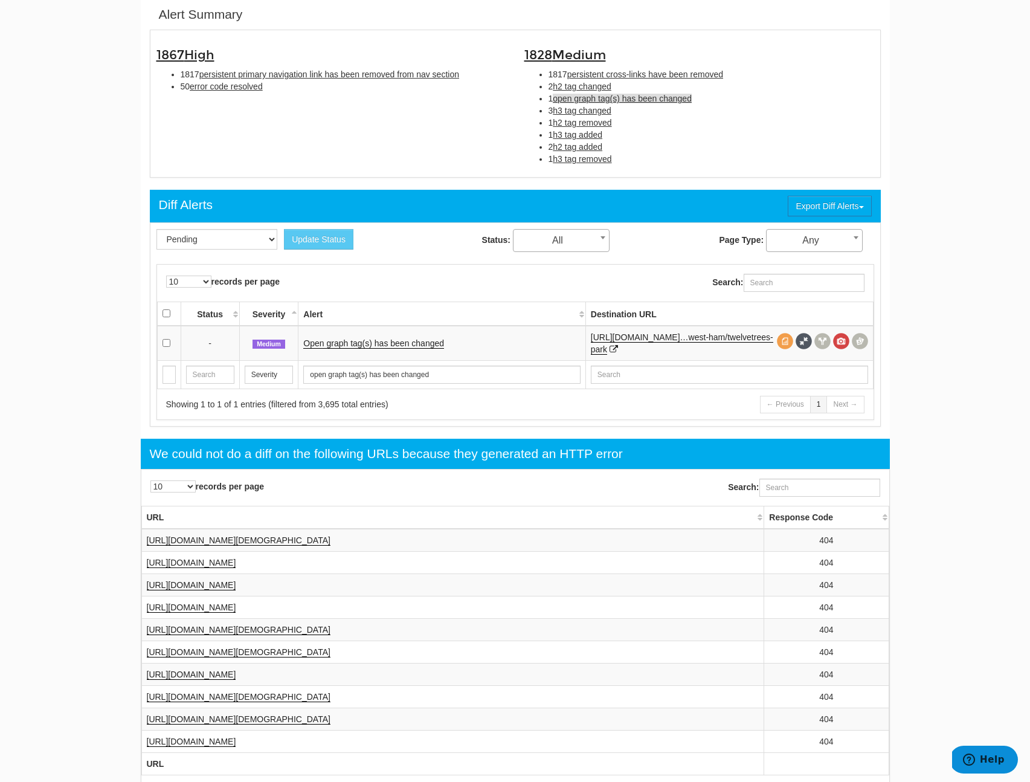
click at [412, 336] on td "Open graph tag(s) has been changed" at bounding box center [441, 343] width 287 height 35
click at [411, 341] on link "Open graph tag(s) has been changed" at bounding box center [373, 343] width 141 height 10
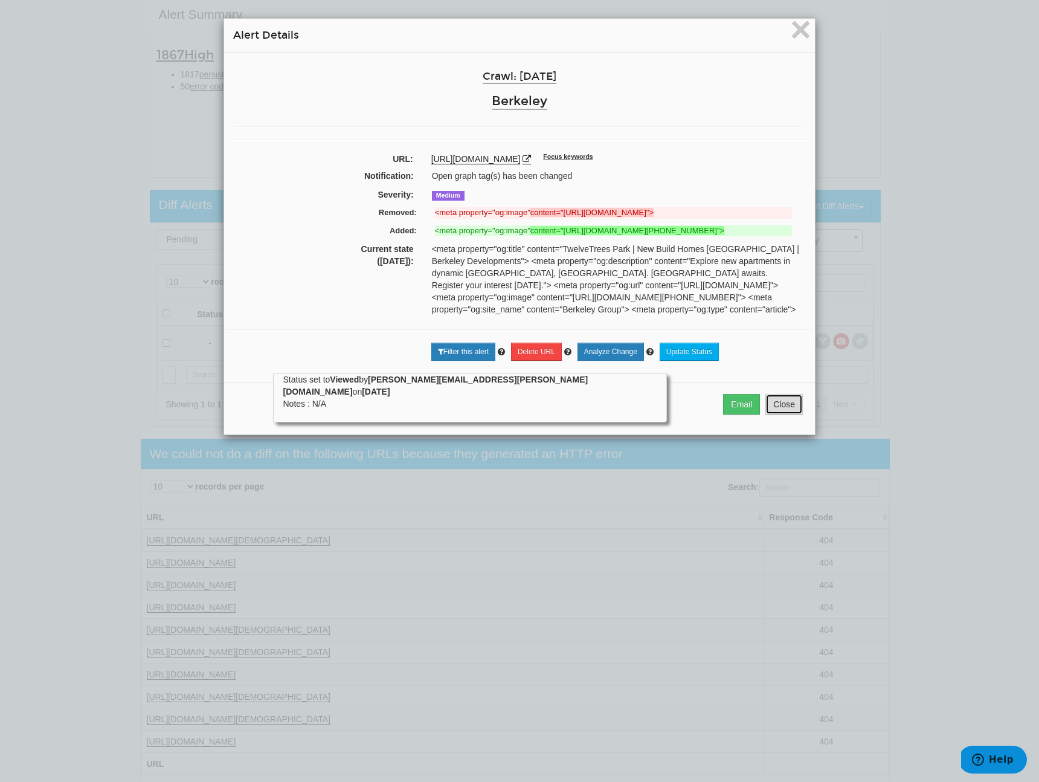
click at [775, 414] on button "Close" at bounding box center [783, 404] width 37 height 21
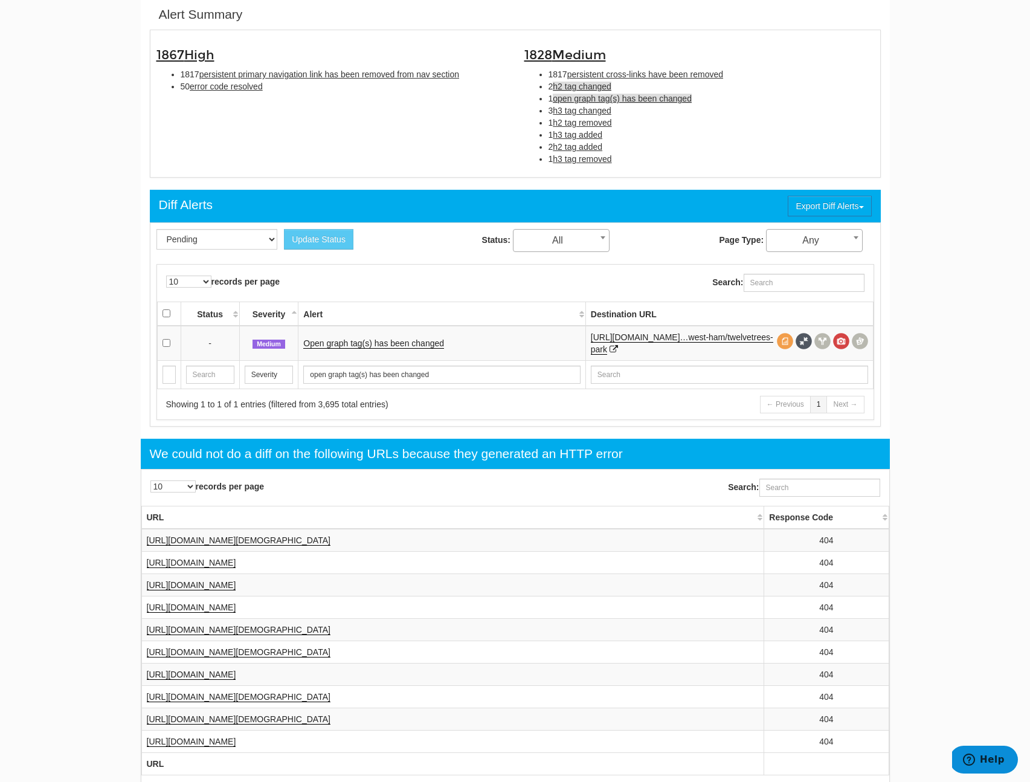
click at [596, 89] on span "h2 tag changed" at bounding box center [582, 87] width 59 height 10
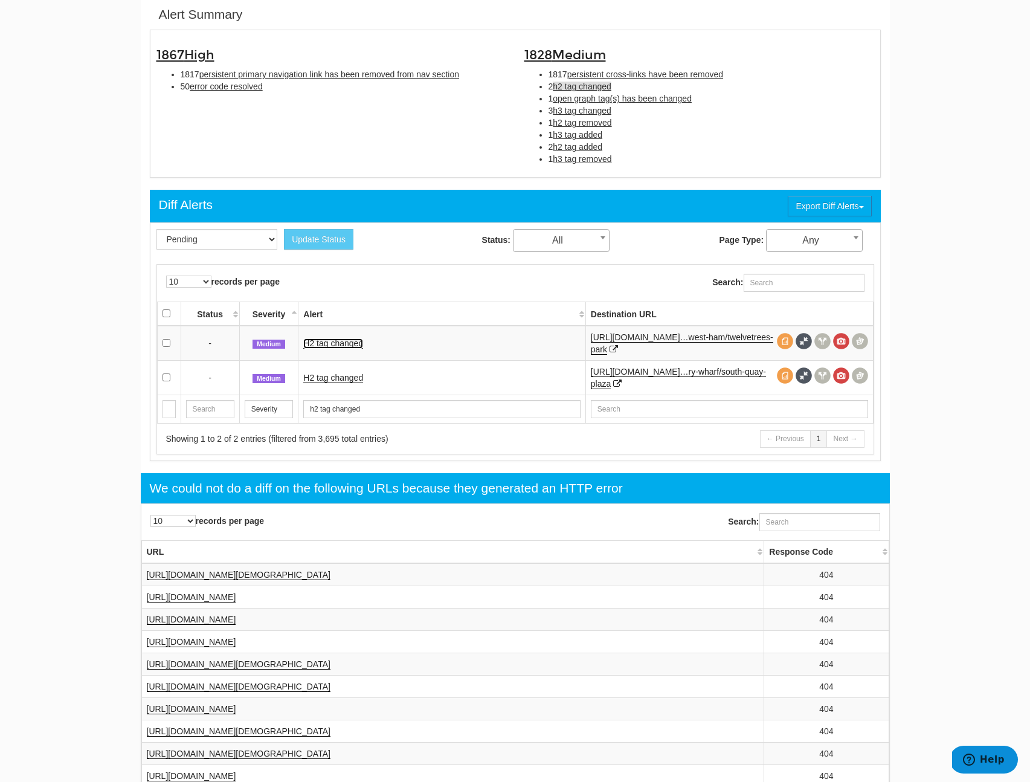
click at [336, 339] on link "H2 tag changed" at bounding box center [333, 343] width 60 height 10
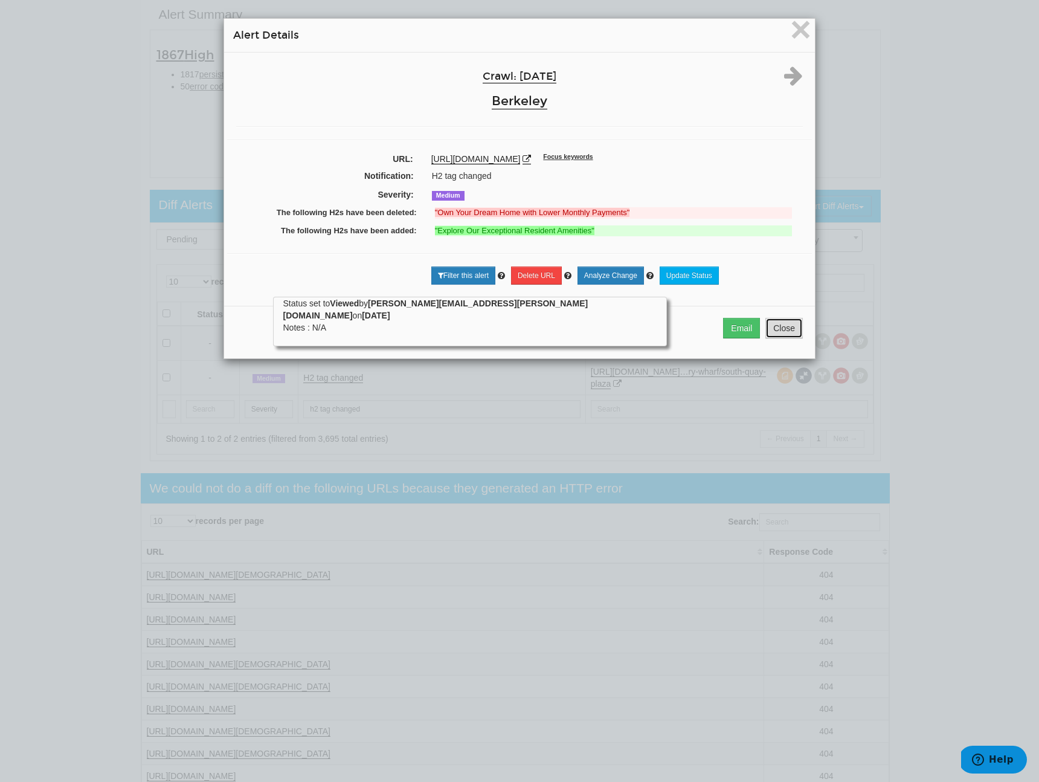
click at [776, 338] on button "Close" at bounding box center [783, 328] width 37 height 21
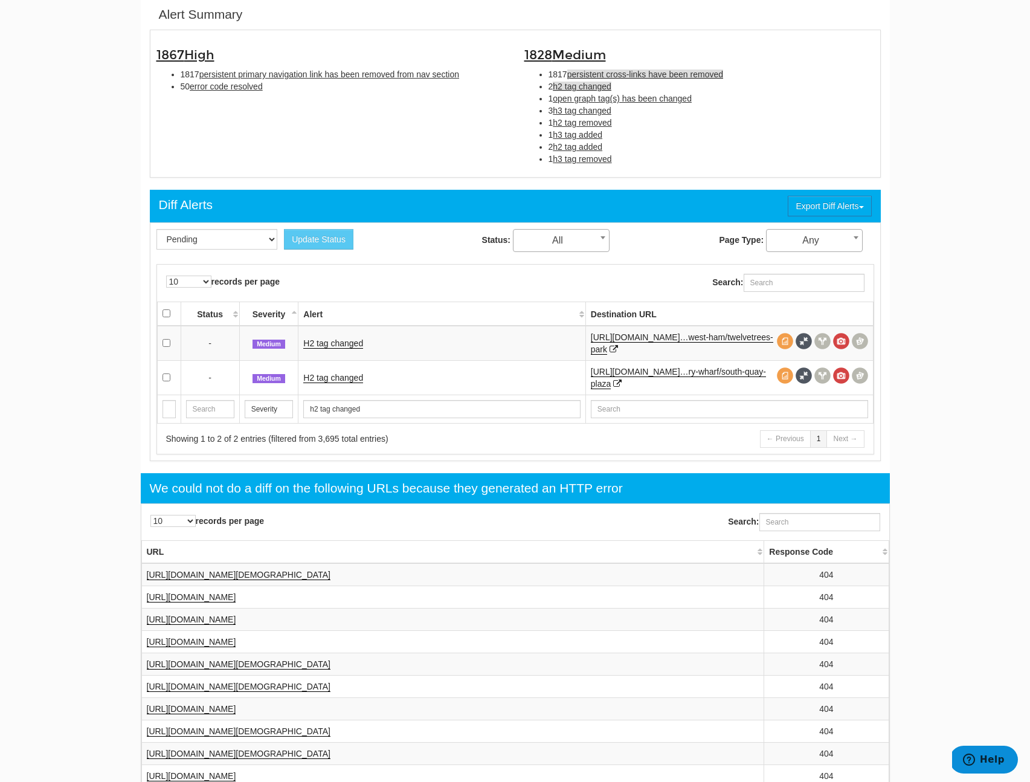
click at [612, 77] on span "persistent cross-links have been removed" at bounding box center [645, 74] width 156 height 10
type input "persistent cross-links have been removed"
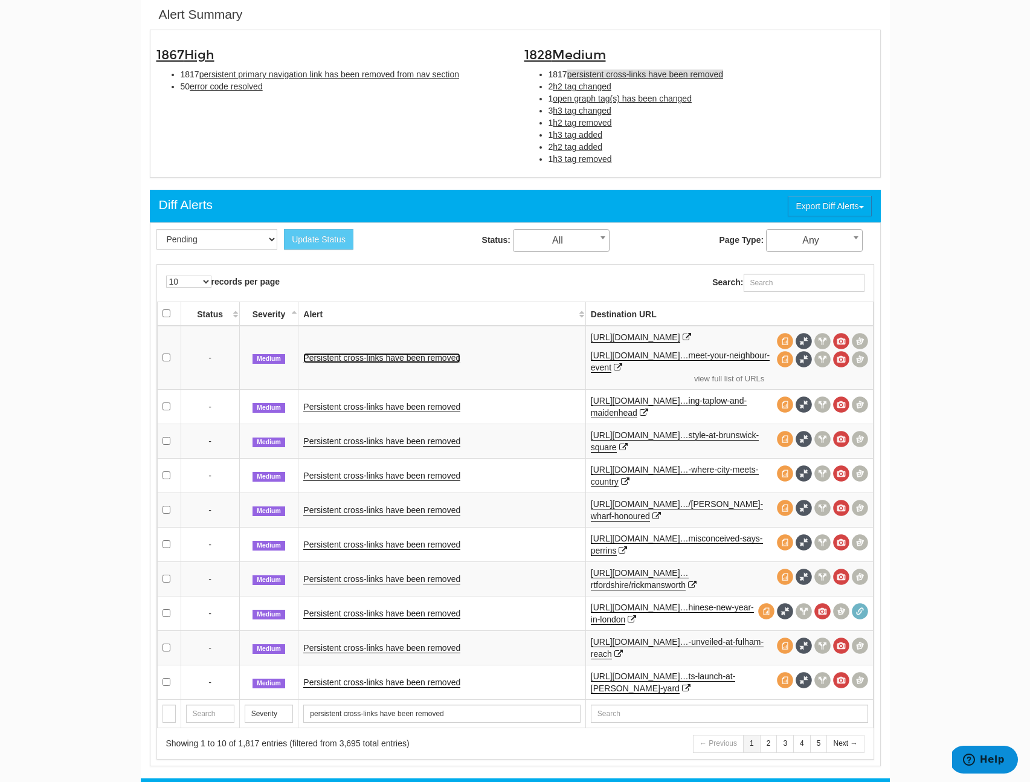
click at [412, 363] on link "Persistent cross-links have been removed" at bounding box center [381, 358] width 157 height 10
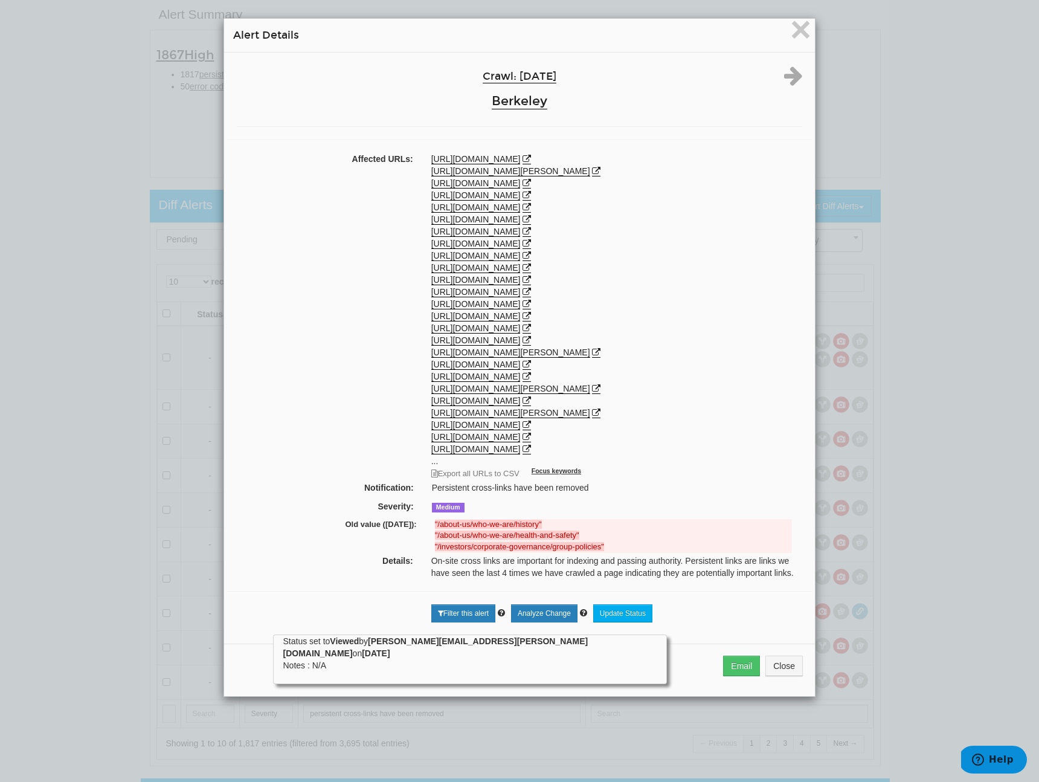
scroll to position [155, 0]
click at [529, 529] on strong ""/about-us/who-we-are/history"" at bounding box center [488, 523] width 107 height 9
copy del ""/about-us/who-we-are/history""
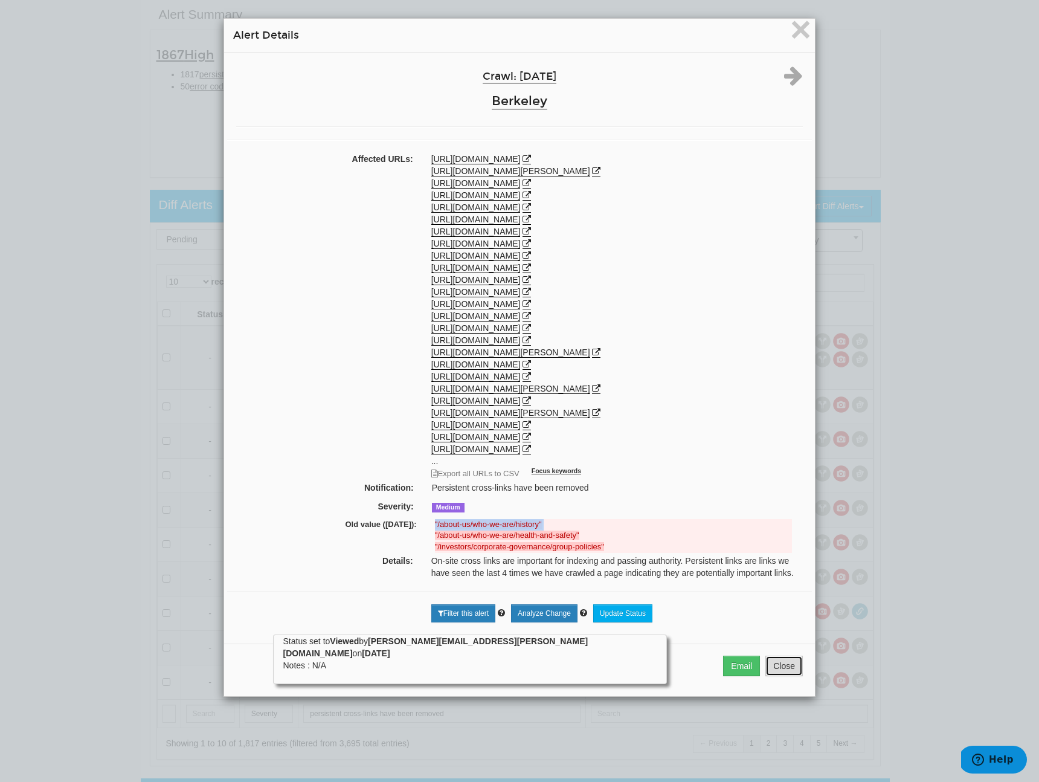
click at [790, 676] on button "Close" at bounding box center [783, 665] width 37 height 21
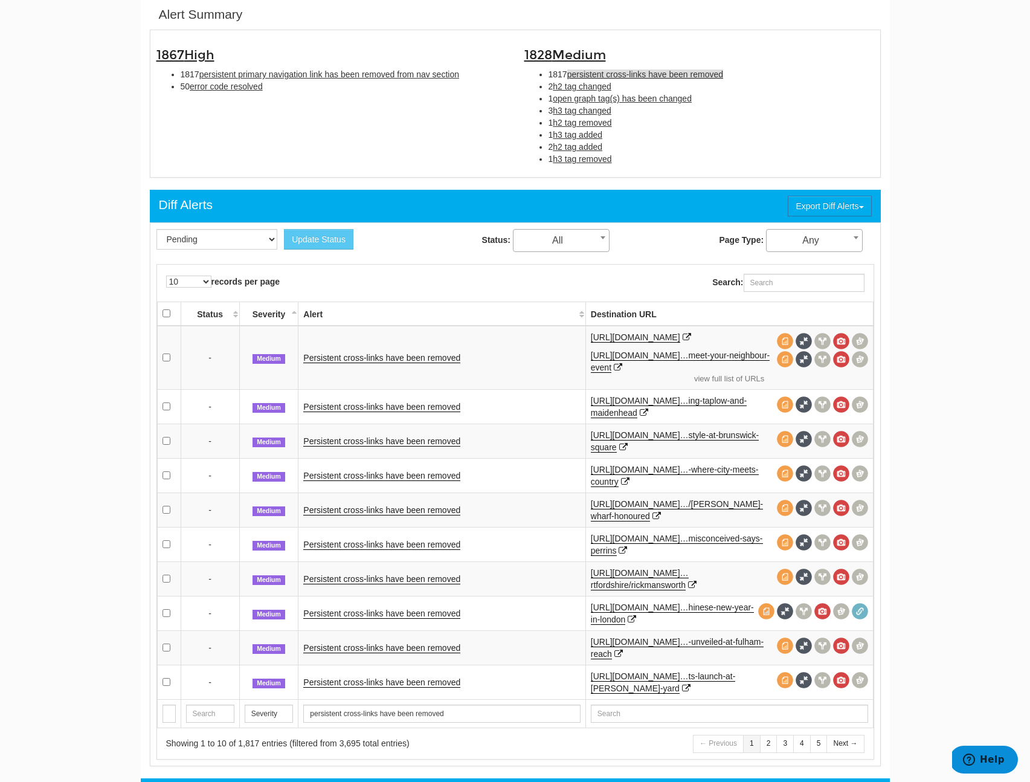
click at [354, 529] on td "Persistent cross-links have been removed" at bounding box center [441, 544] width 287 height 34
click at [351, 544] on link "Persistent cross-links have been removed" at bounding box center [381, 544] width 157 height 10
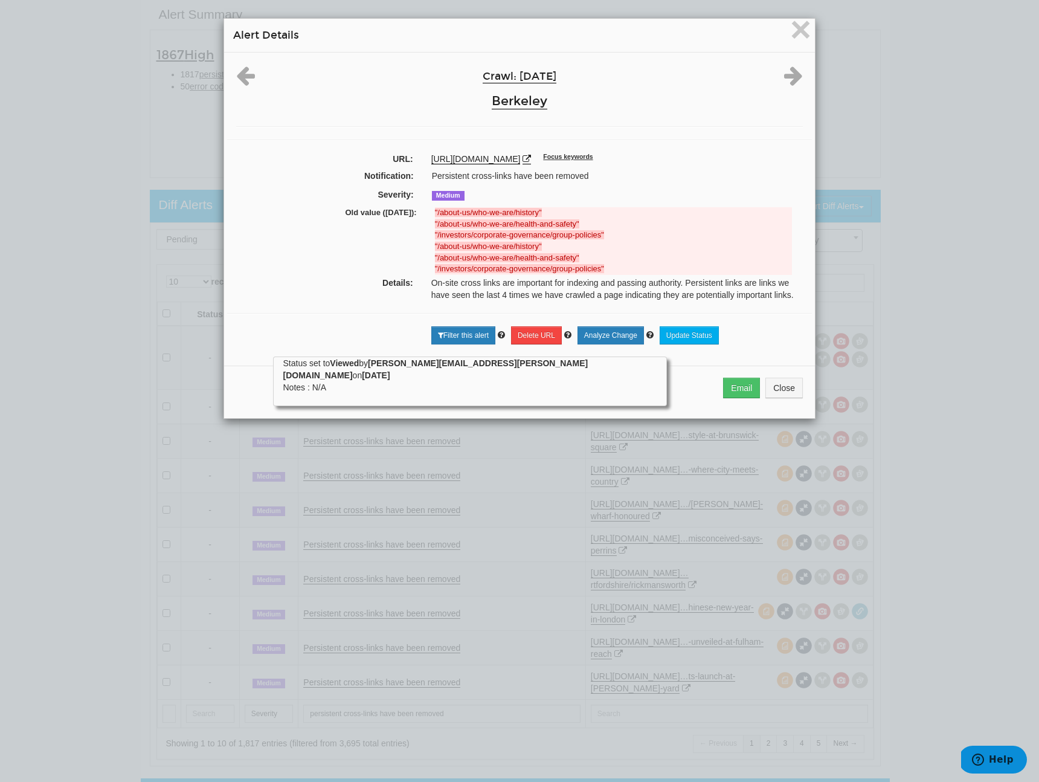
click at [757, 400] on div "Email Close" at bounding box center [519, 391] width 591 height 53
click at [772, 395] on button "Close" at bounding box center [783, 388] width 37 height 21
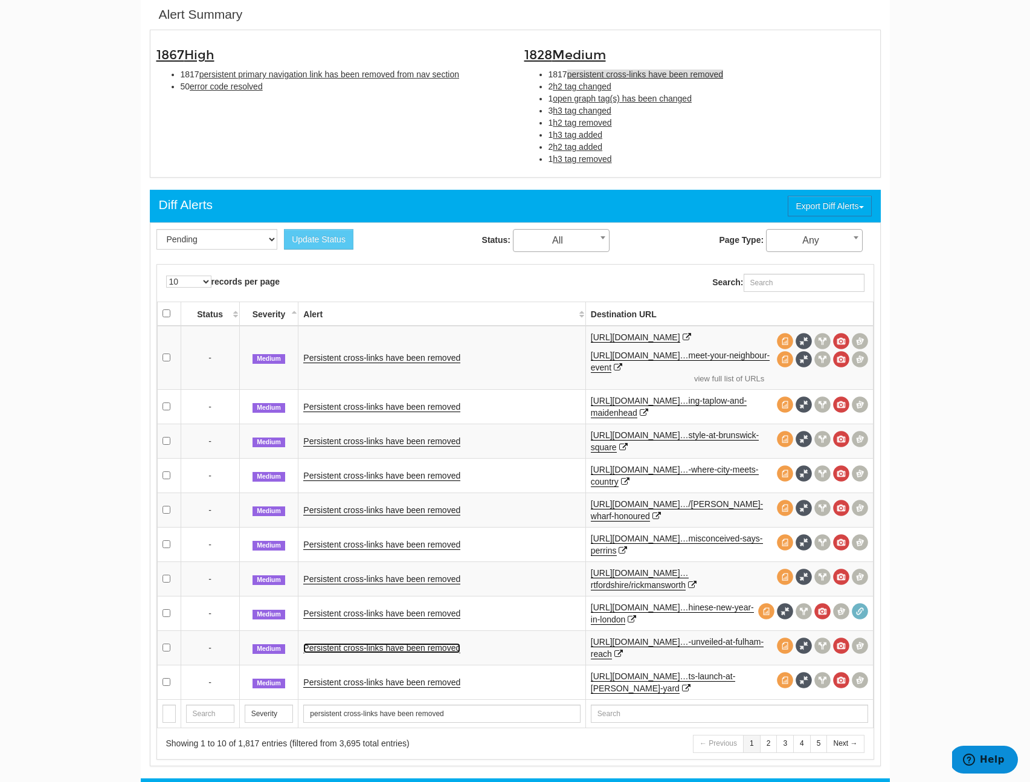
click at [346, 649] on link "Persistent cross-links have been removed" at bounding box center [381, 648] width 157 height 10
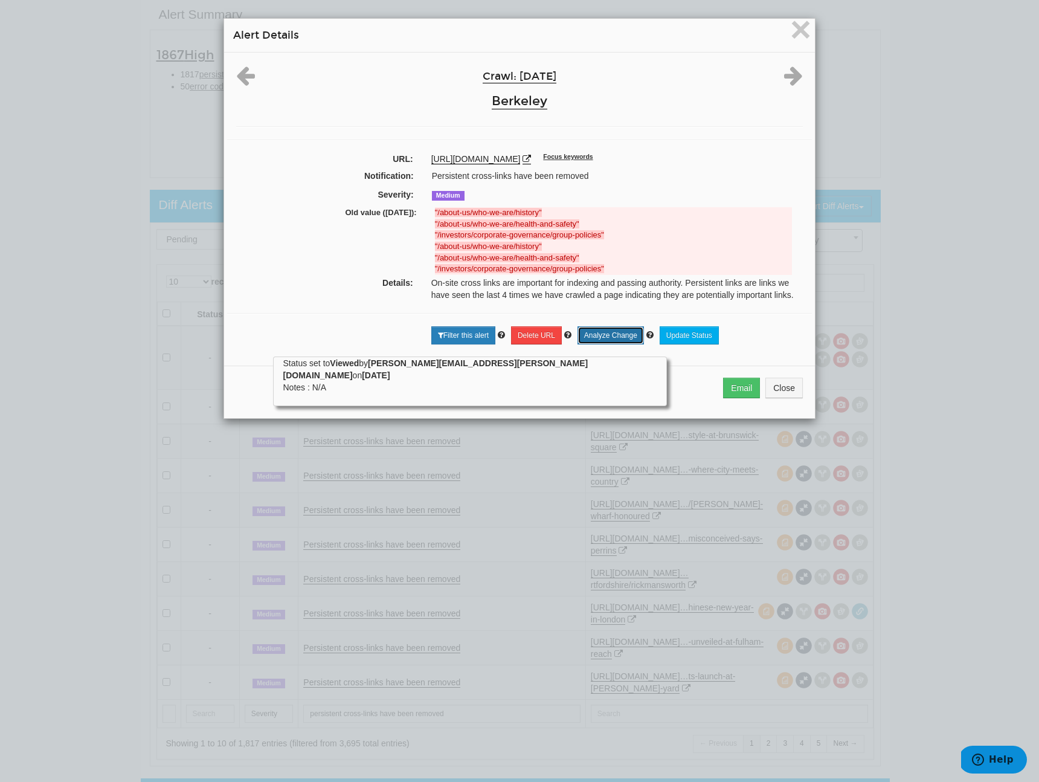
click at [629, 344] on link "Analyze Change" at bounding box center [610, 335] width 66 height 18
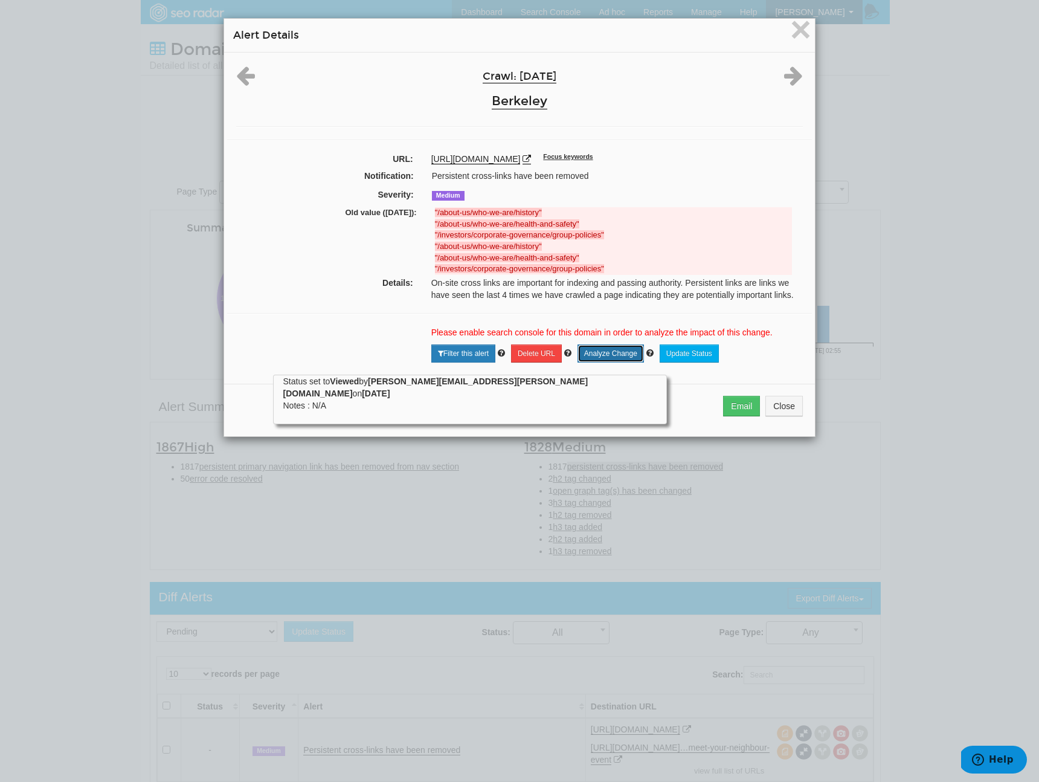
click at [596, 362] on link "Analyze Change" at bounding box center [610, 353] width 66 height 18
click at [774, 416] on button "Close" at bounding box center [783, 406] width 37 height 21
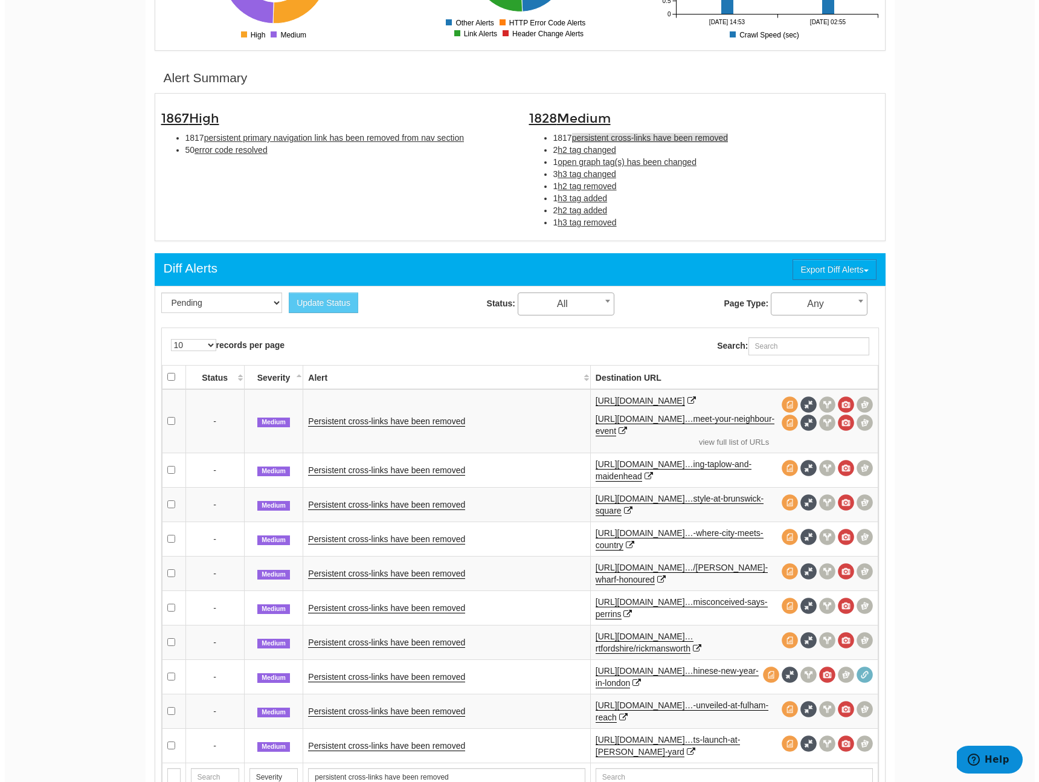
scroll to position [322, 0]
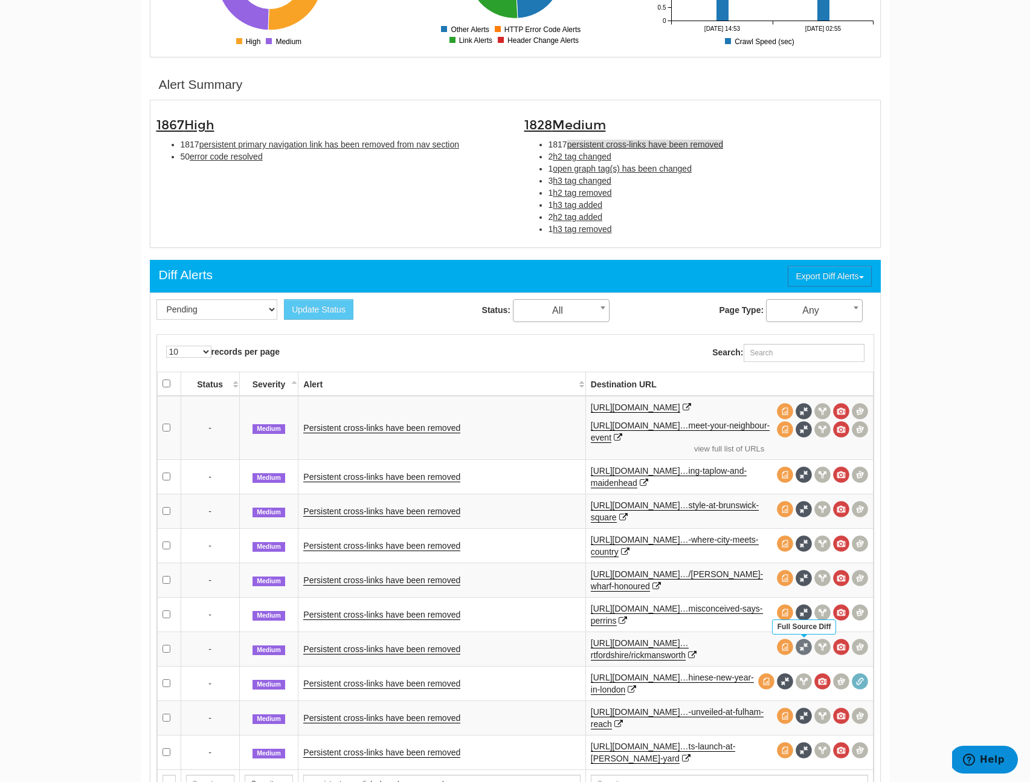
click at [802, 651] on span at bounding box center [804, 646] width 16 height 16
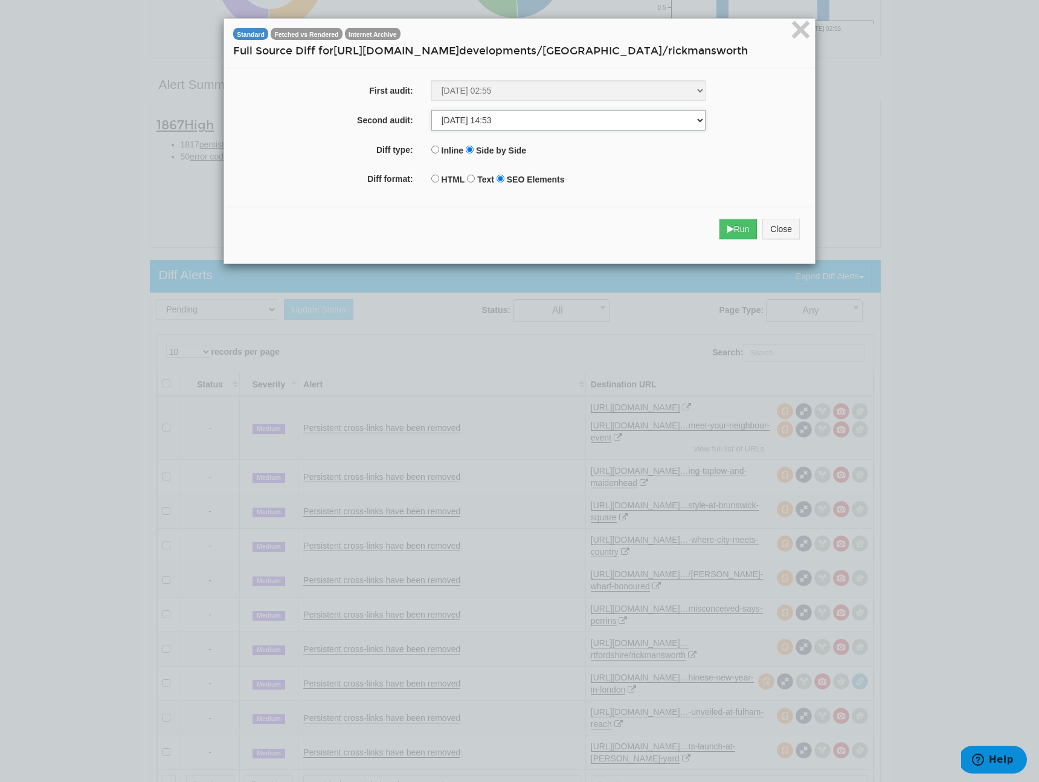
click at [544, 119] on select "[DATE] 02:55 [DATE] 14:53 [DATE] 02:54 [DATE] 14:54 [DATE] 04:30 [DATE] 14:53 […" at bounding box center [568, 120] width 274 height 21
select select "280721925"
click at [431, 111] on select "[DATE] 02:55 [DATE] 14:53 [DATE] 02:54 [DATE] 14:54 [DATE] 04:30 [DATE] 14:53 […" at bounding box center [568, 120] width 274 height 21
click at [736, 231] on button "Run" at bounding box center [738, 229] width 38 height 21
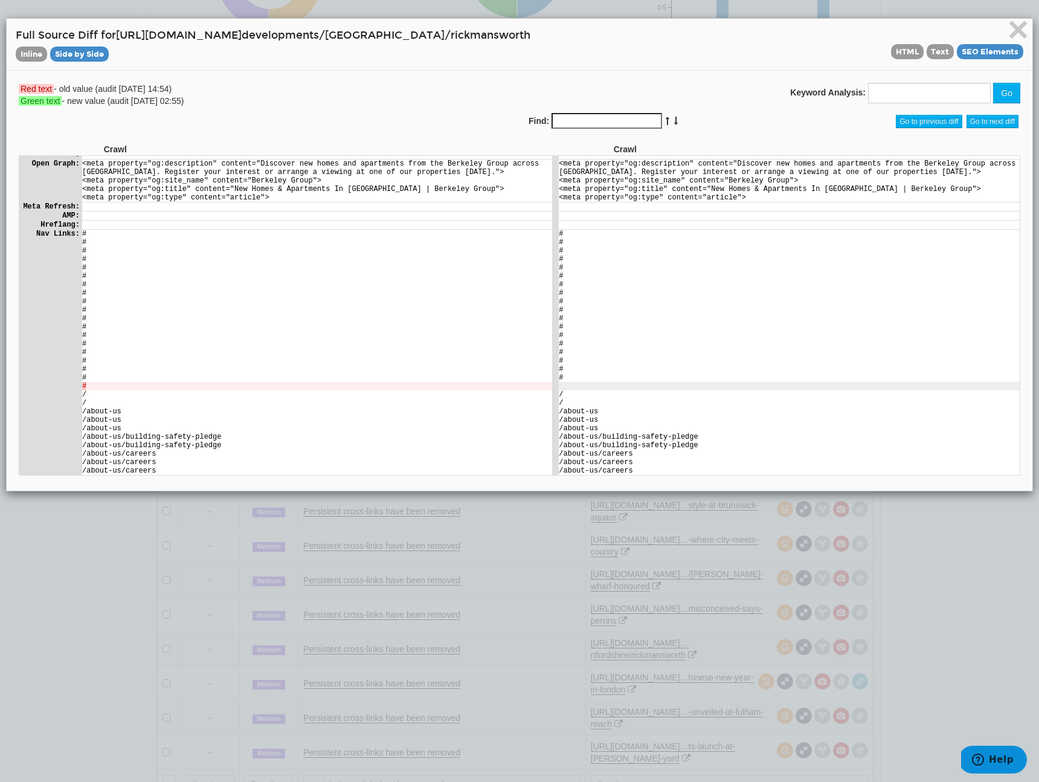
scroll to position [461, 0]
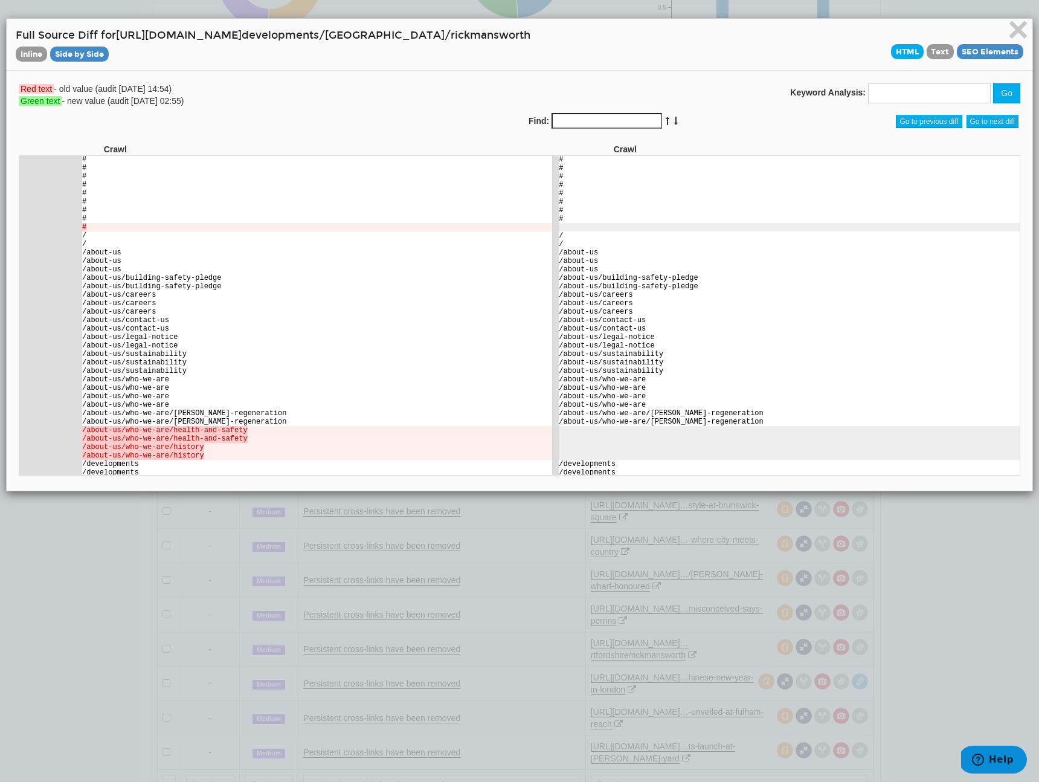
click at [891, 48] on span "HTML" at bounding box center [907, 51] width 33 height 15
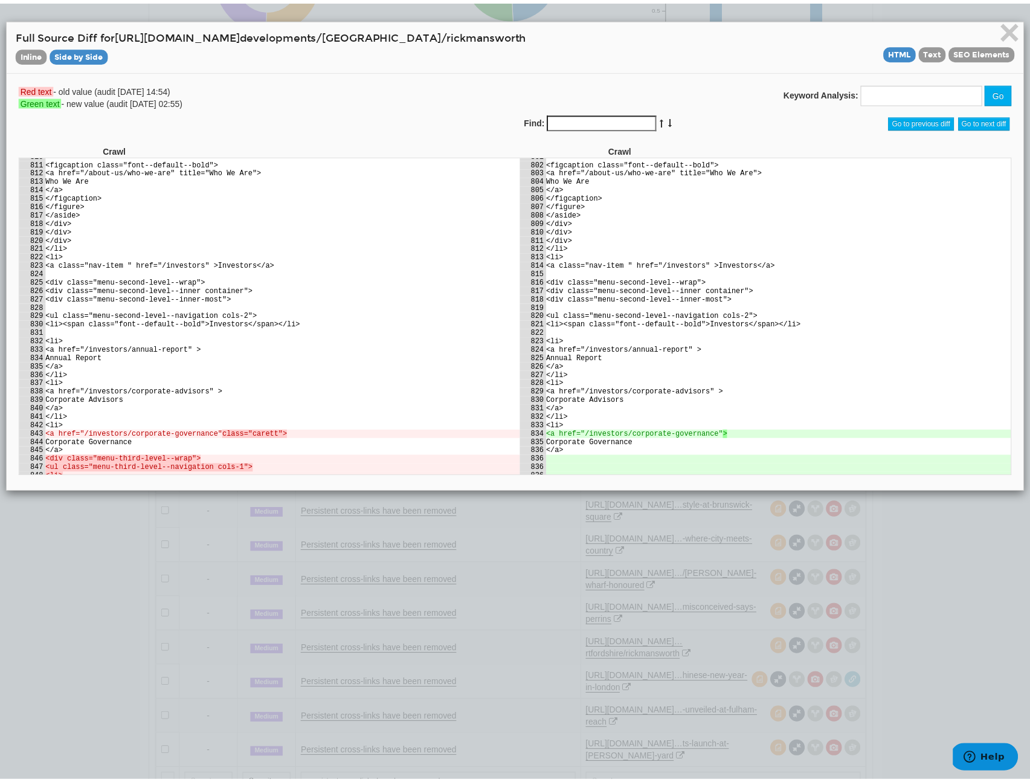
scroll to position [7675, 0]
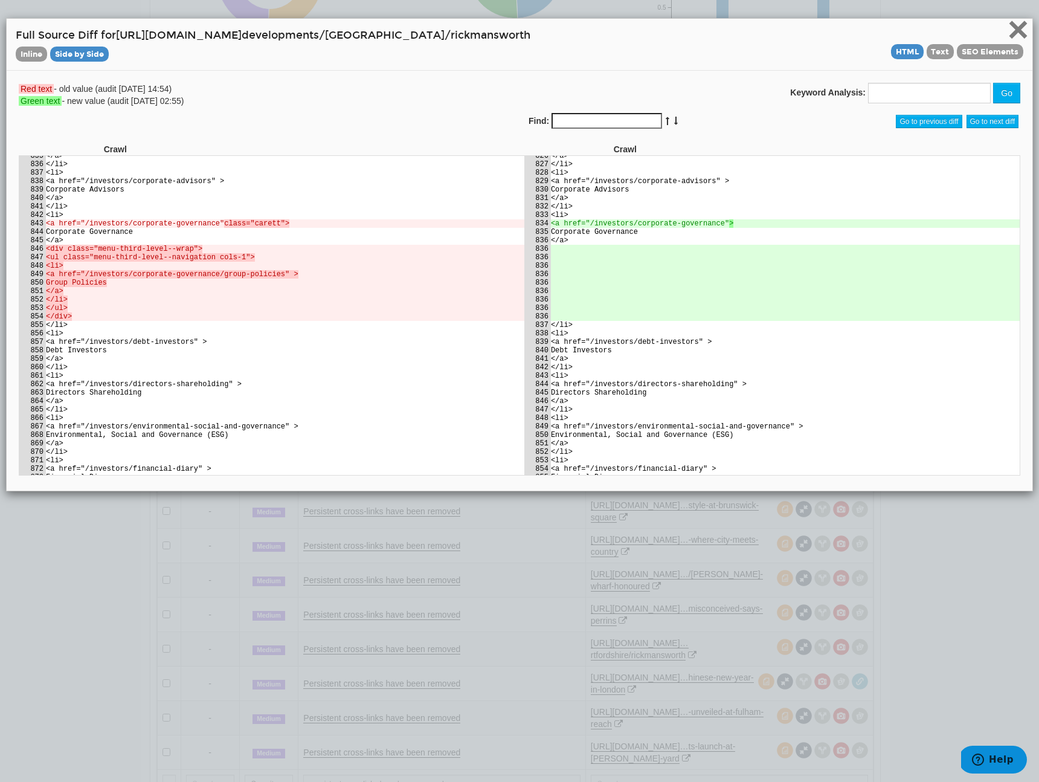
click at [1012, 34] on span "×" at bounding box center [1018, 29] width 21 height 40
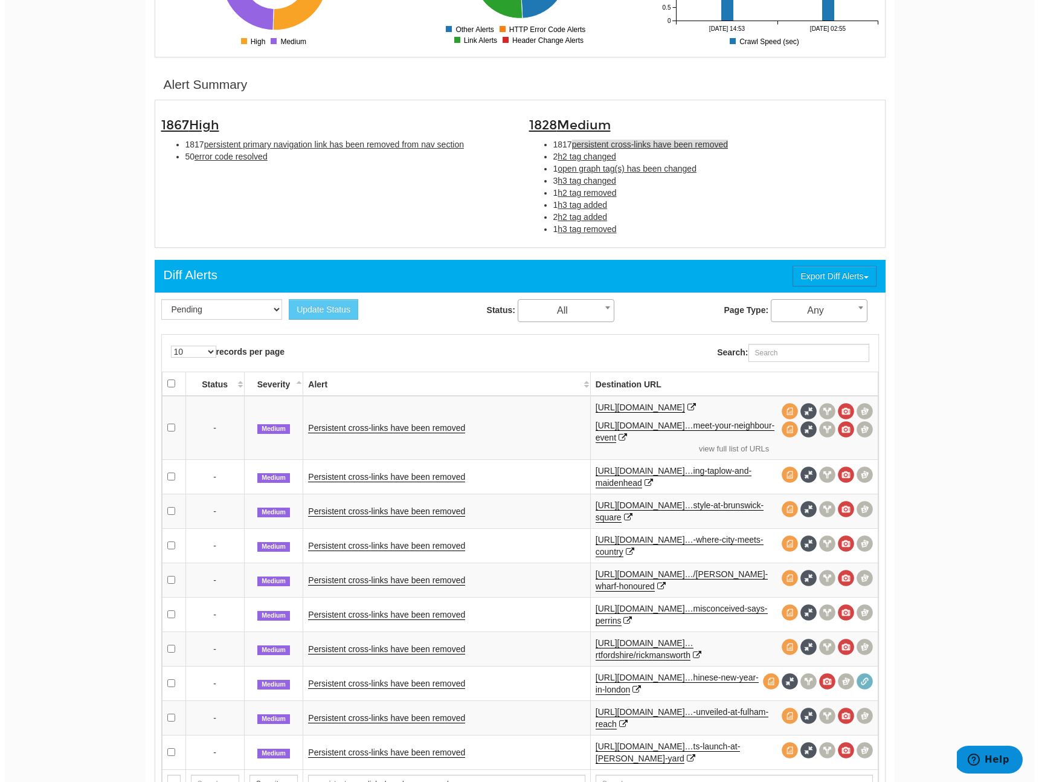
scroll to position [634, 0]
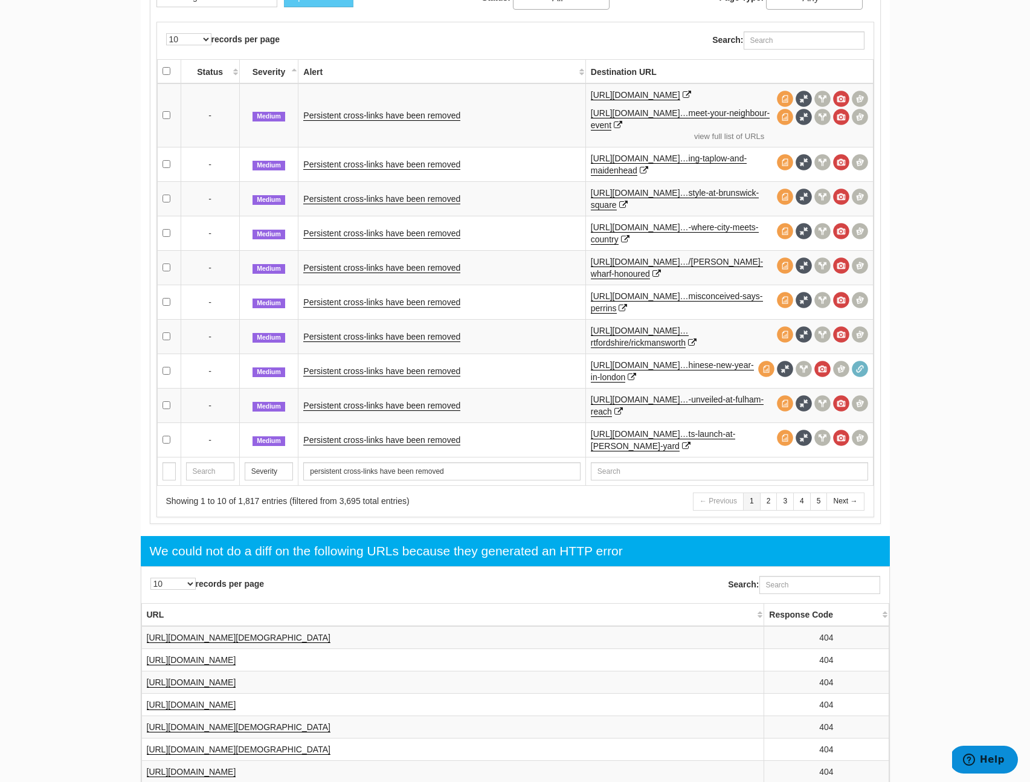
click at [411, 446] on td "Persistent cross-links have been removed" at bounding box center [441, 440] width 287 height 34
click at [416, 440] on link "Persistent cross-links have been removed" at bounding box center [381, 440] width 157 height 10
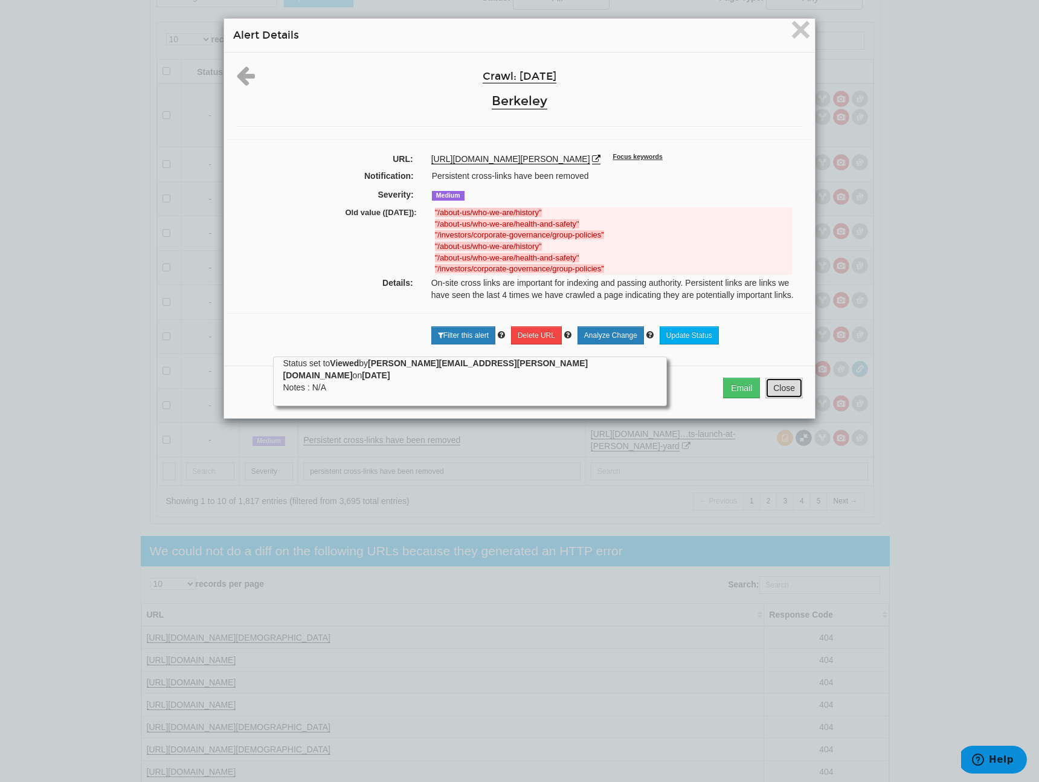
click at [765, 389] on button "Close" at bounding box center [783, 388] width 37 height 21
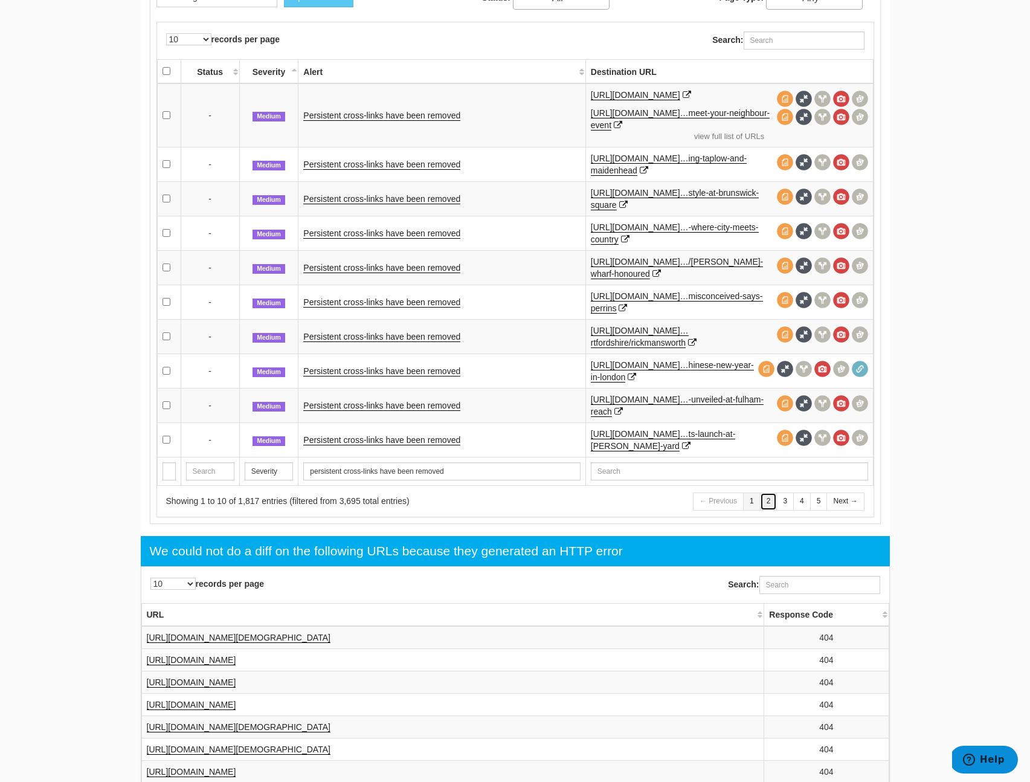
click at [773, 501] on link "2" at bounding box center [769, 501] width 18 height 18
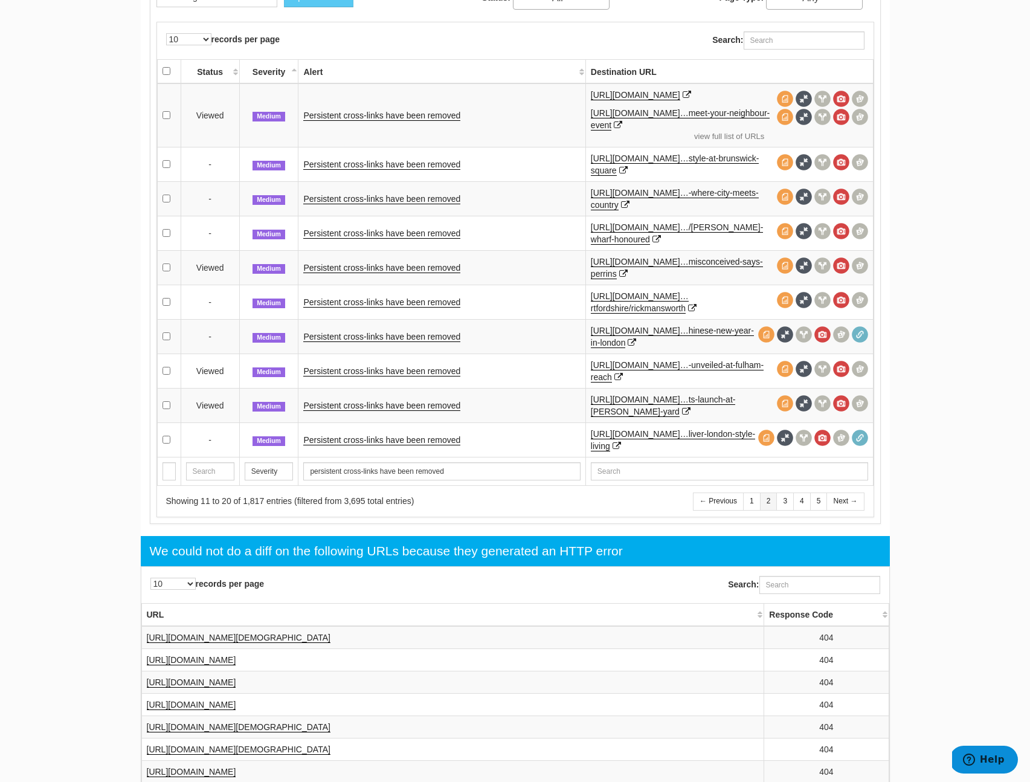
drag, startPoint x: 432, startPoint y: 122, endPoint x: 431, endPoint y: 131, distance: 9.1
click at [431, 131] on td "Persistent cross-links have been removed" at bounding box center [441, 115] width 287 height 64
click at [420, 159] on td "Persistent cross-links have been removed" at bounding box center [441, 164] width 287 height 34
click at [418, 162] on link "Persistent cross-links have been removed" at bounding box center [381, 164] width 157 height 10
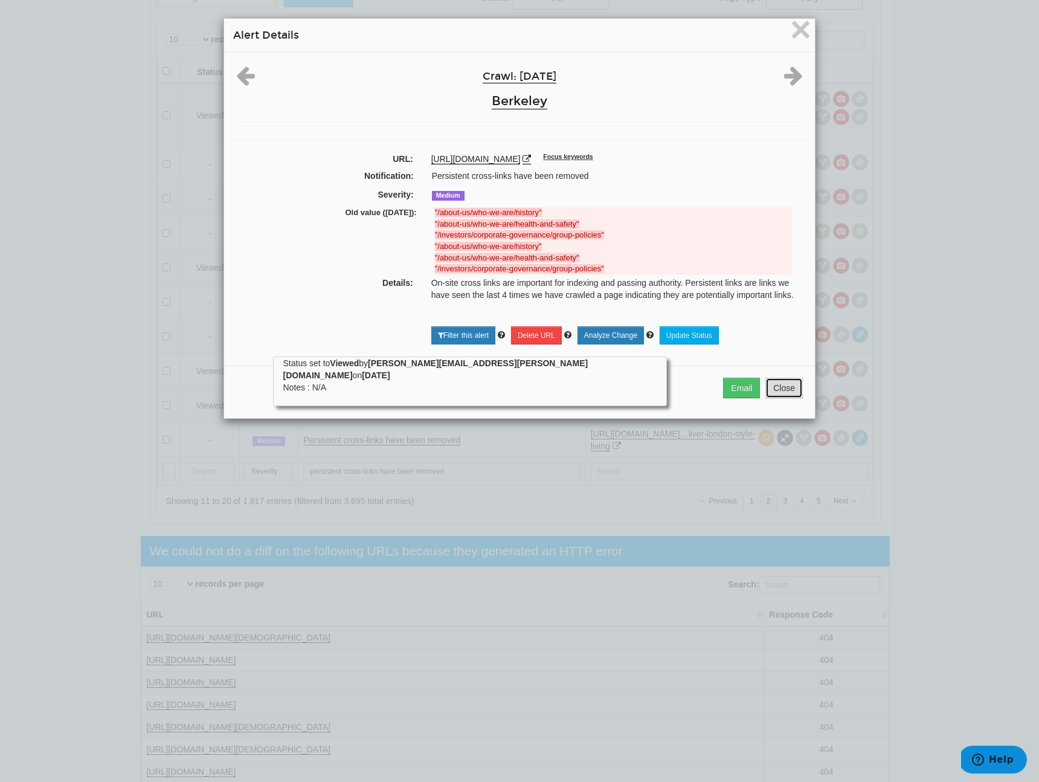
click at [777, 396] on button "Close" at bounding box center [783, 388] width 37 height 21
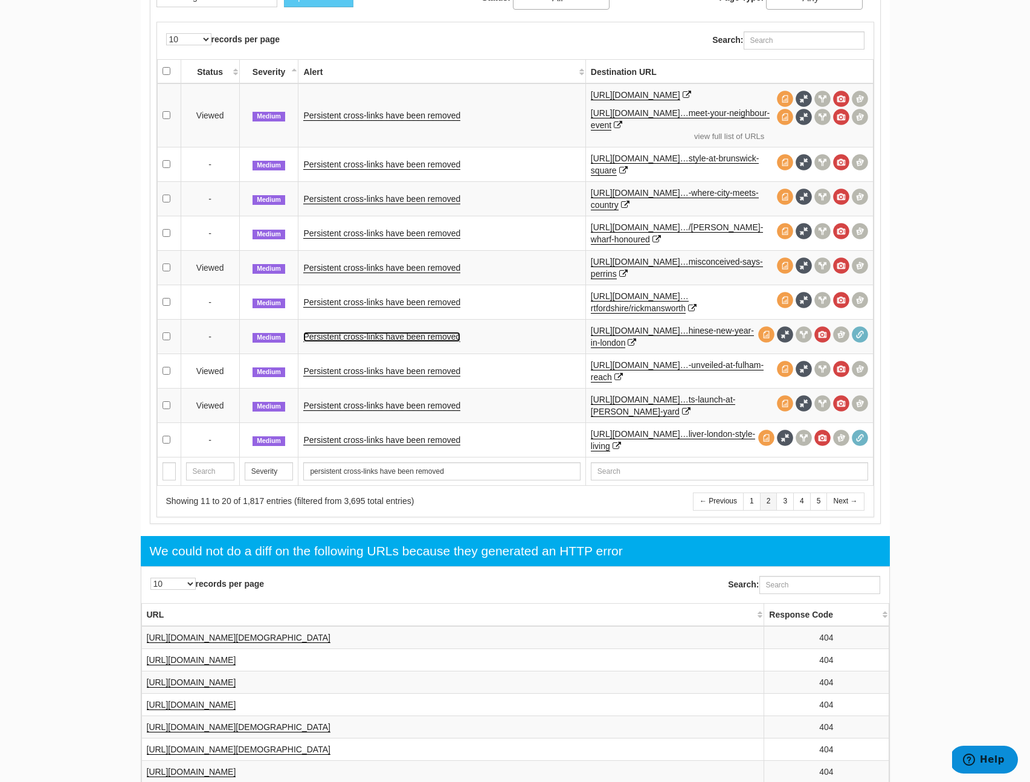
click at [388, 336] on link "Persistent cross-links have been removed" at bounding box center [381, 337] width 157 height 10
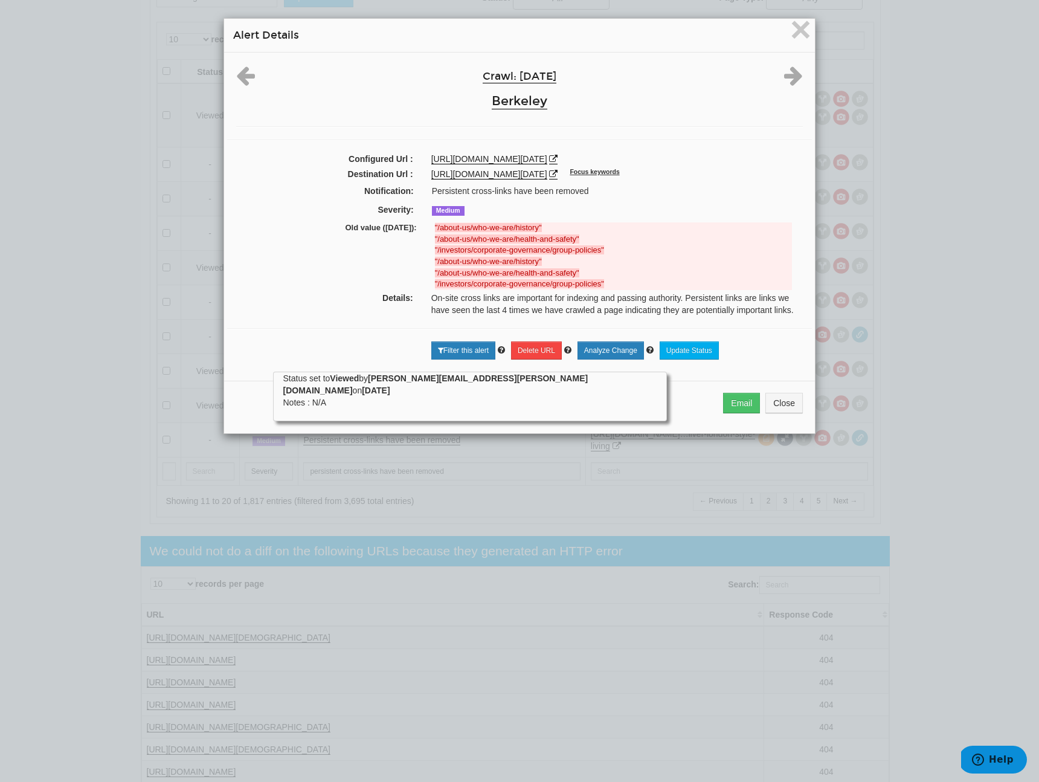
click at [764, 410] on div "Email Close" at bounding box center [519, 407] width 591 height 53
click at [770, 413] on button "Close" at bounding box center [783, 403] width 37 height 21
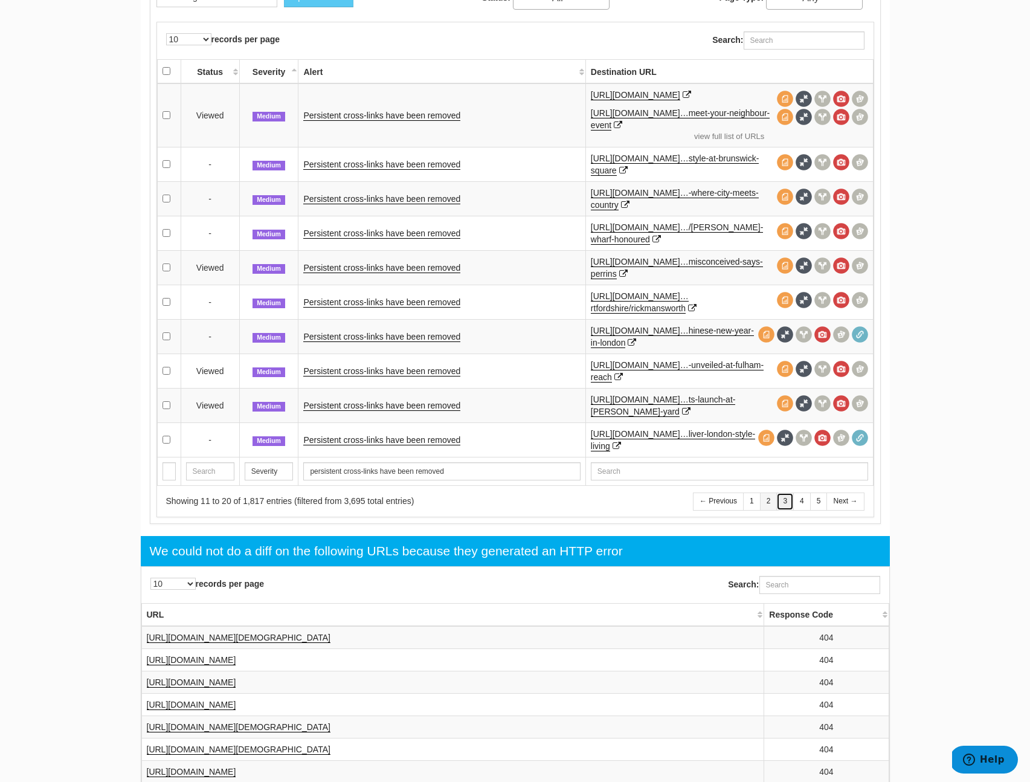
click at [780, 502] on link "3" at bounding box center [785, 501] width 18 height 18
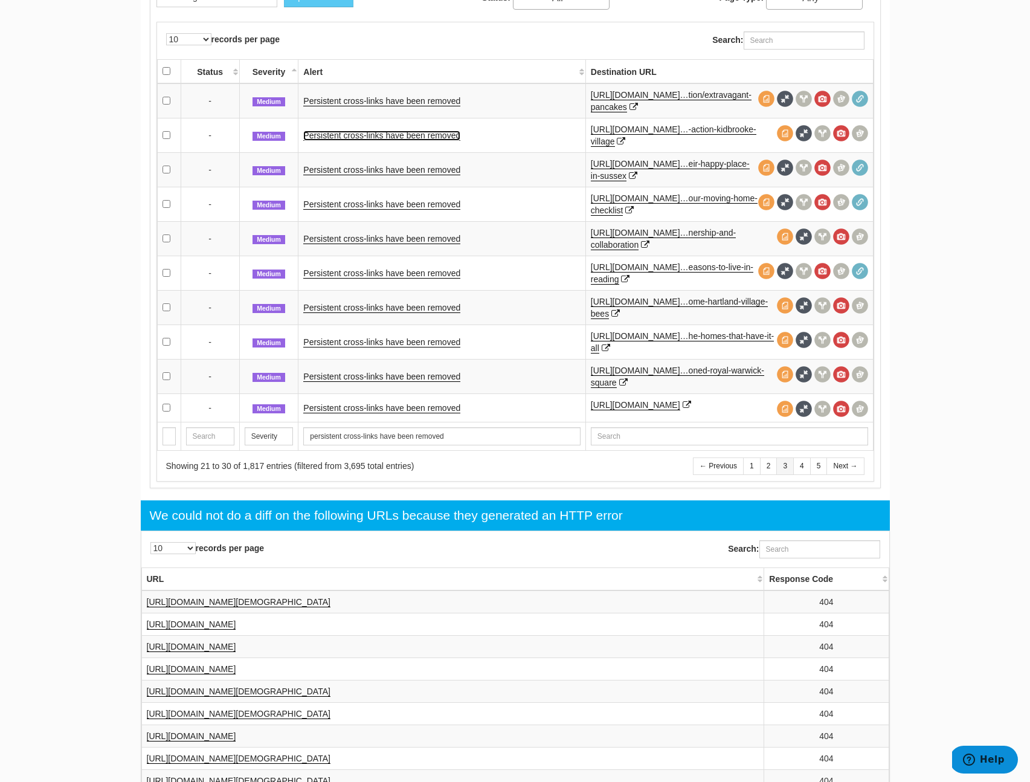
click at [419, 140] on link "Persistent cross-links have been removed" at bounding box center [381, 135] width 157 height 10
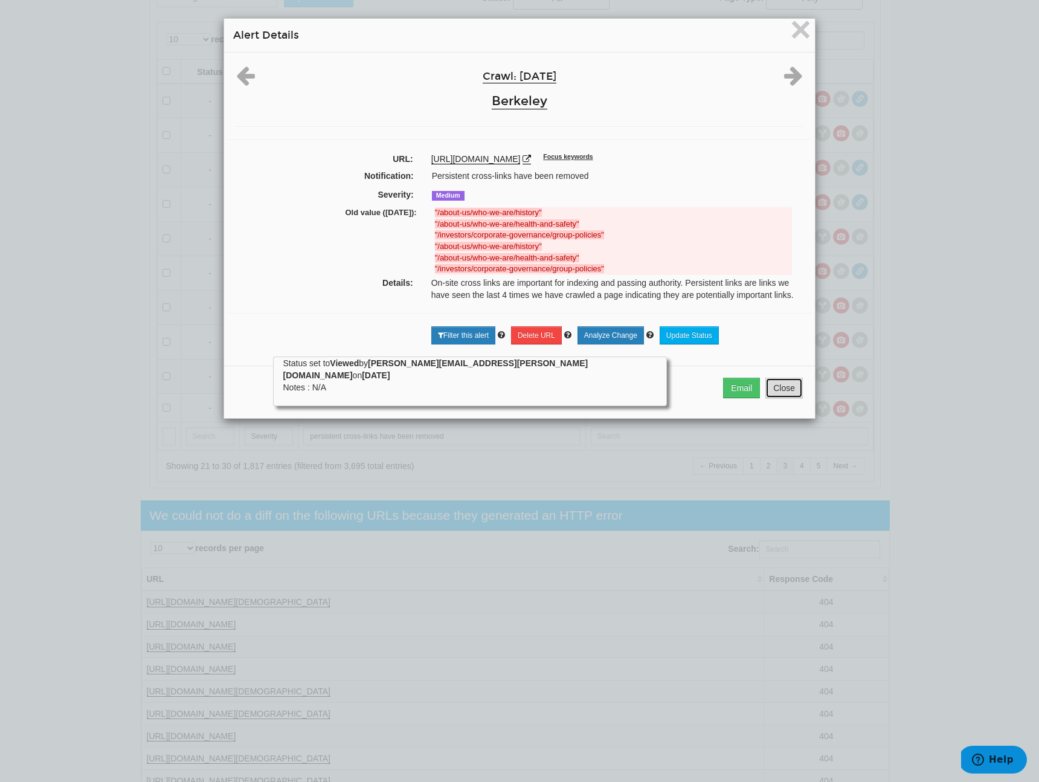
click at [778, 398] on button "Close" at bounding box center [783, 388] width 37 height 21
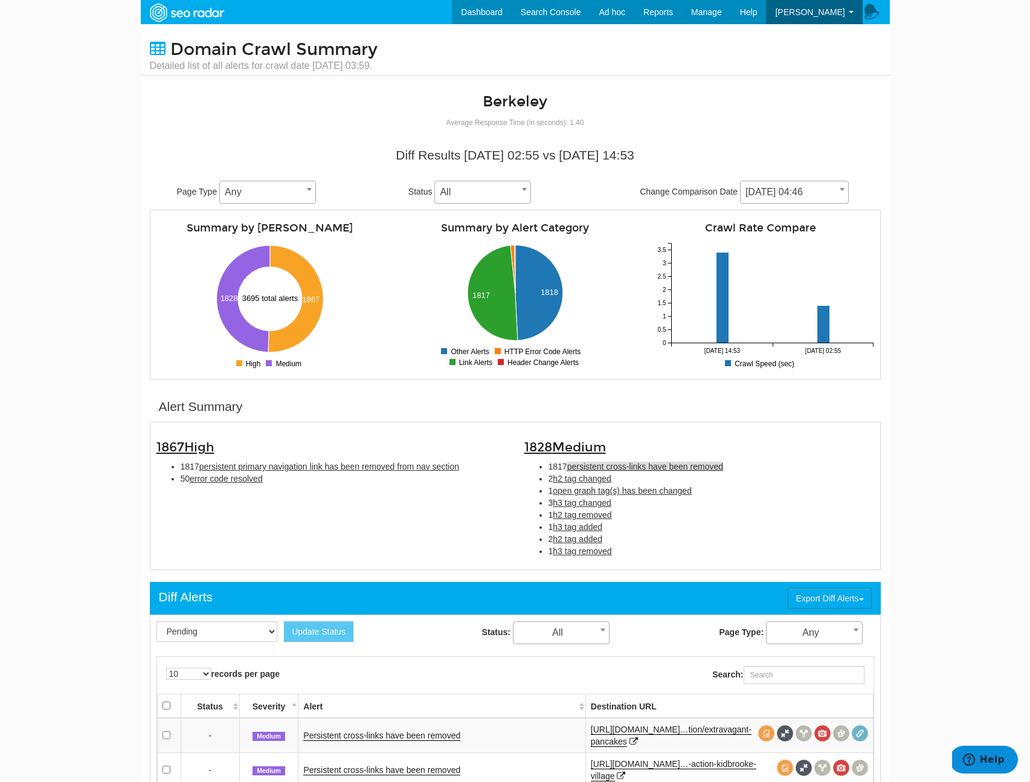
scroll to position [7, 0]
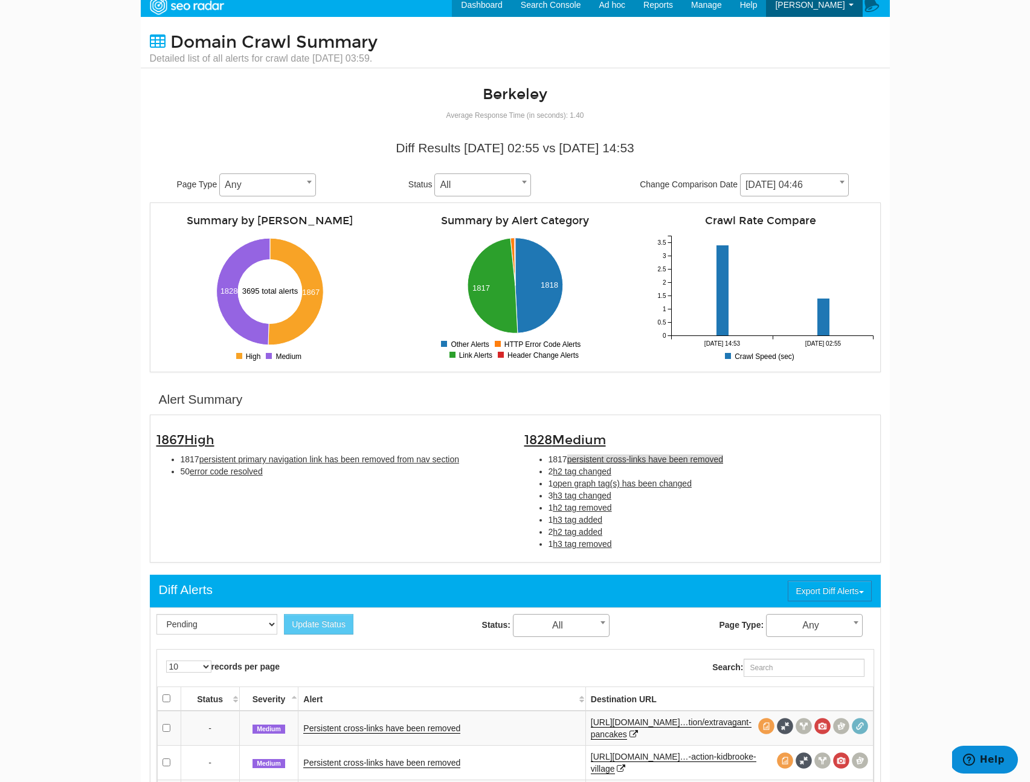
click at [318, 459] on div "1867 High 1817 persistent primary navigation link has been removed from nav sec…" at bounding box center [331, 452] width 368 height 62
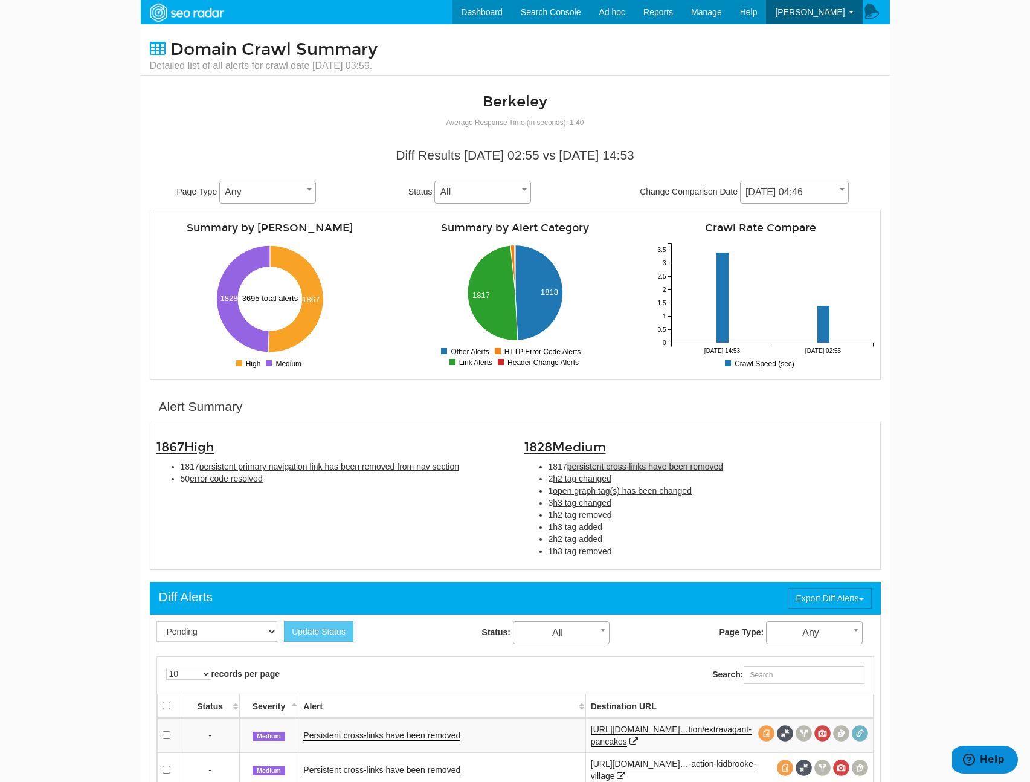
scroll to position [303, 0]
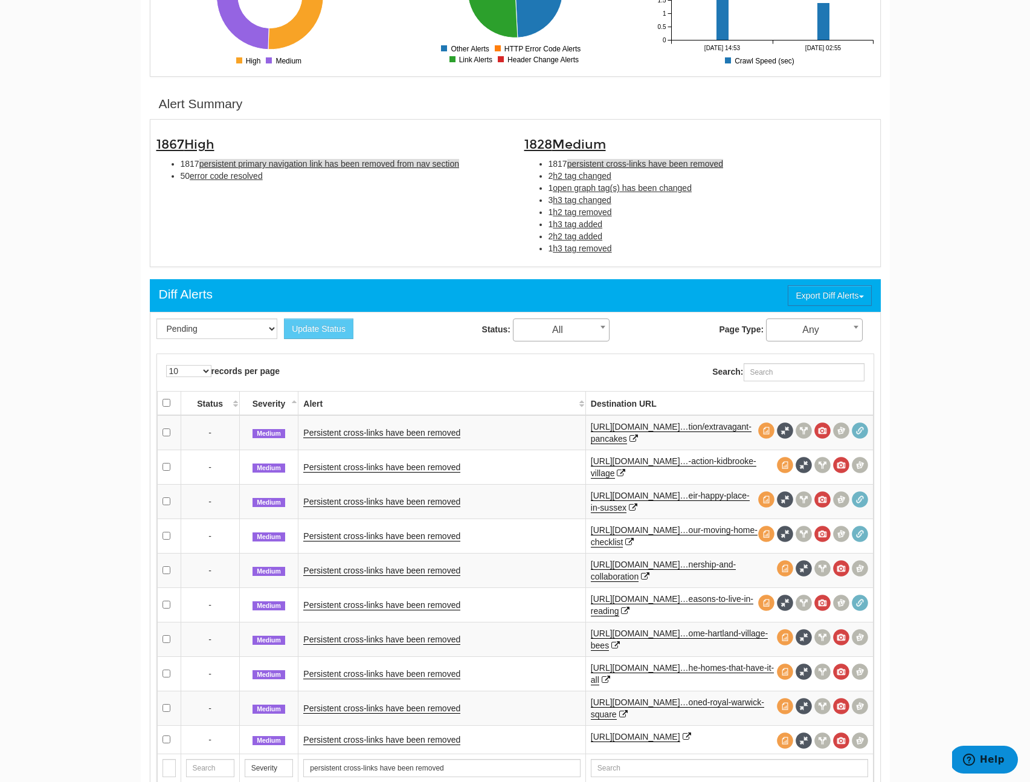
click at [244, 165] on span "persistent primary navigation link has been removed from nav section" at bounding box center [329, 164] width 260 height 10
type input "persistent primary navigation link has been removed from nav section"
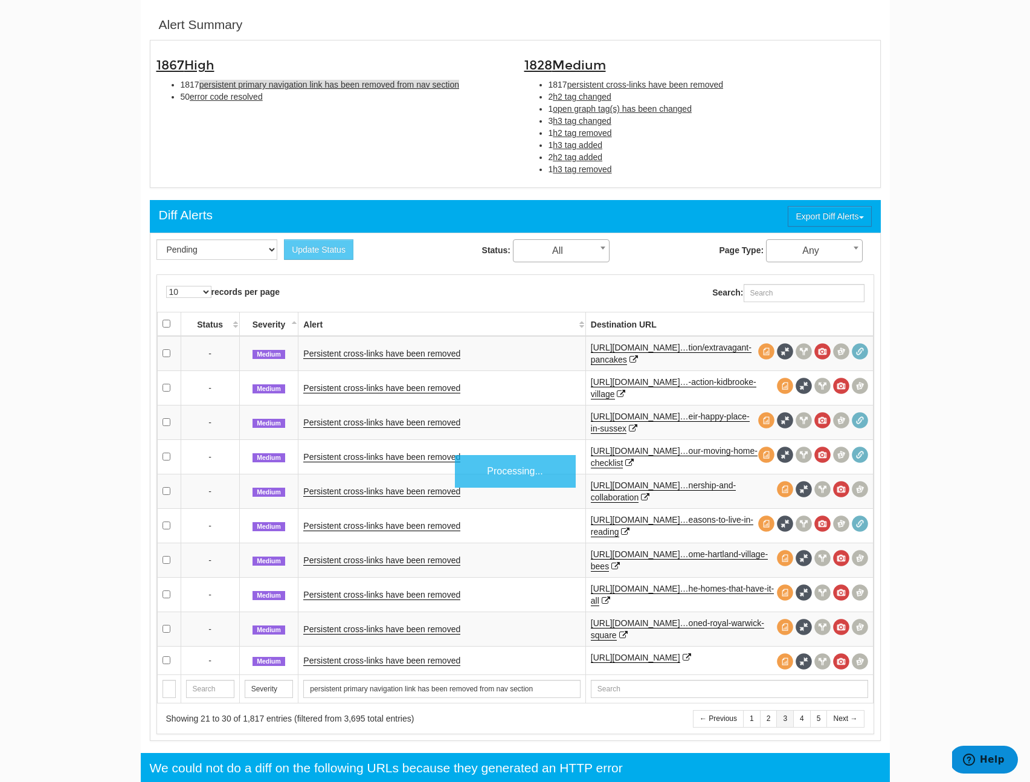
scroll to position [392, 0]
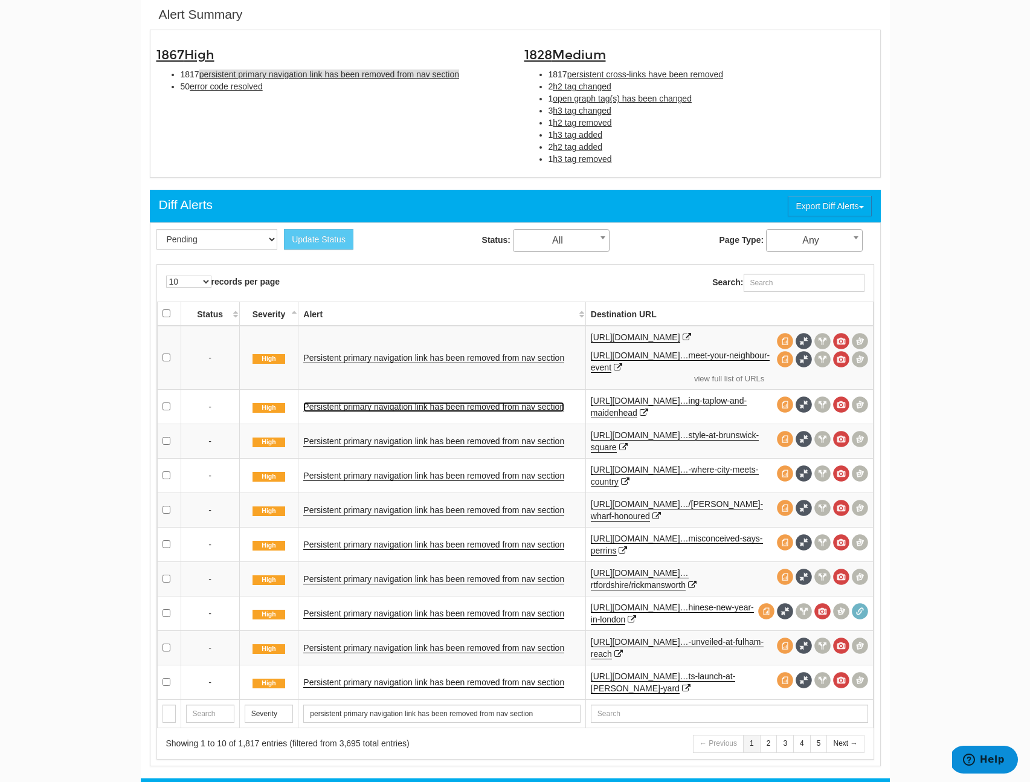
click at [375, 402] on link "Persistent primary navigation link has been removed from nav section" at bounding box center [433, 407] width 261 height 10
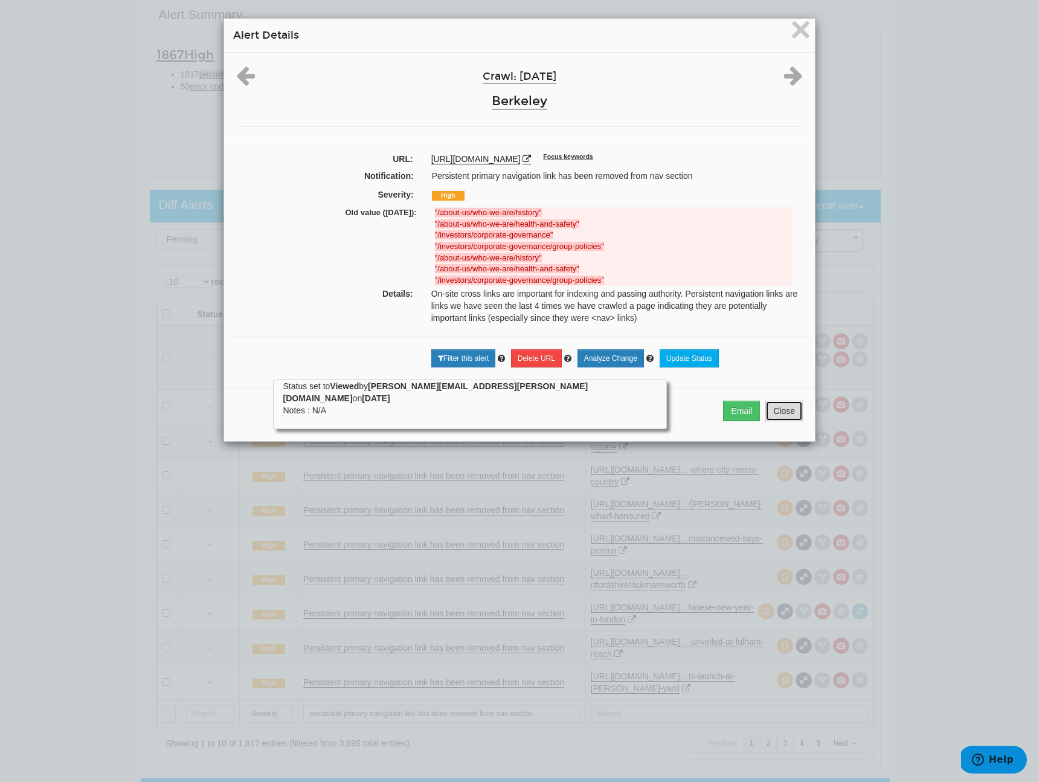
click at [791, 421] on button "Close" at bounding box center [783, 410] width 37 height 21
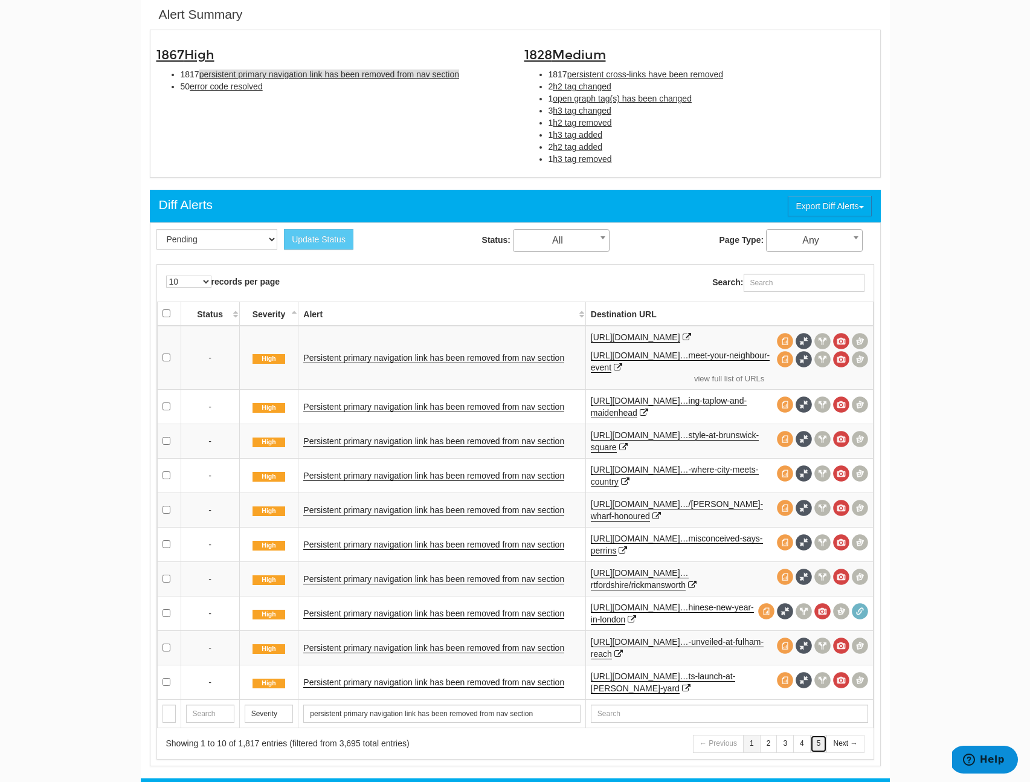
click at [812, 742] on link "5" at bounding box center [819, 744] width 18 height 18
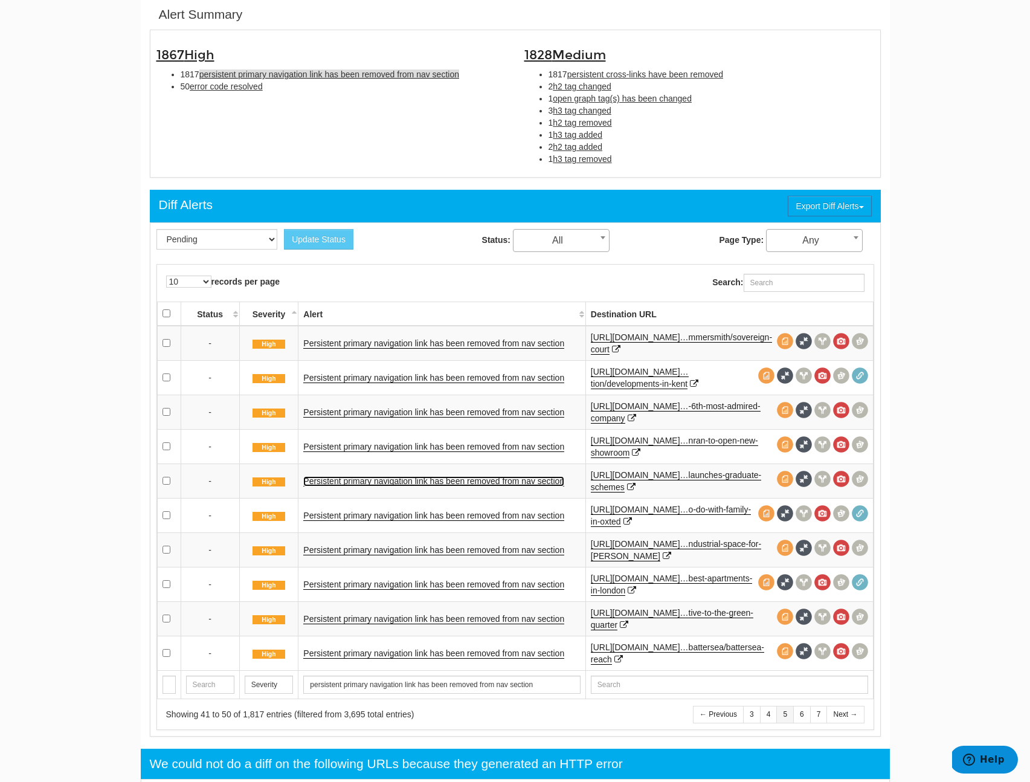
click at [356, 483] on link "Persistent primary navigation link has been removed from nav section" at bounding box center [433, 481] width 261 height 10
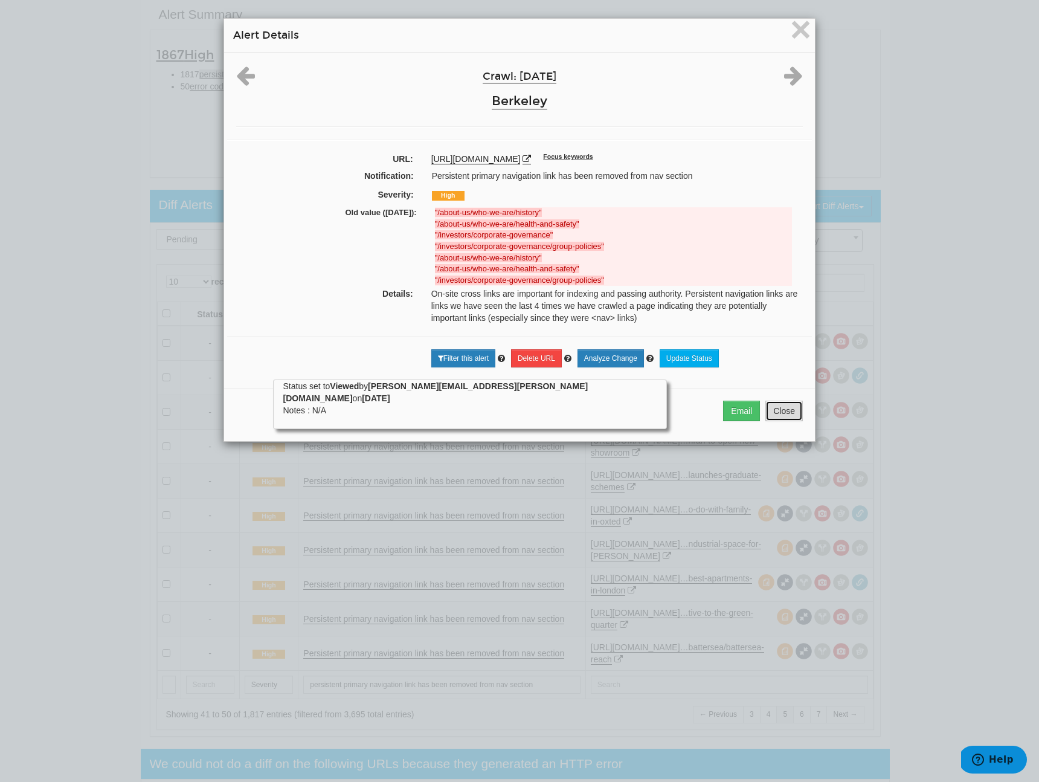
click at [767, 419] on button "Close" at bounding box center [783, 410] width 37 height 21
